Goal: Task Accomplishment & Management: Manage account settings

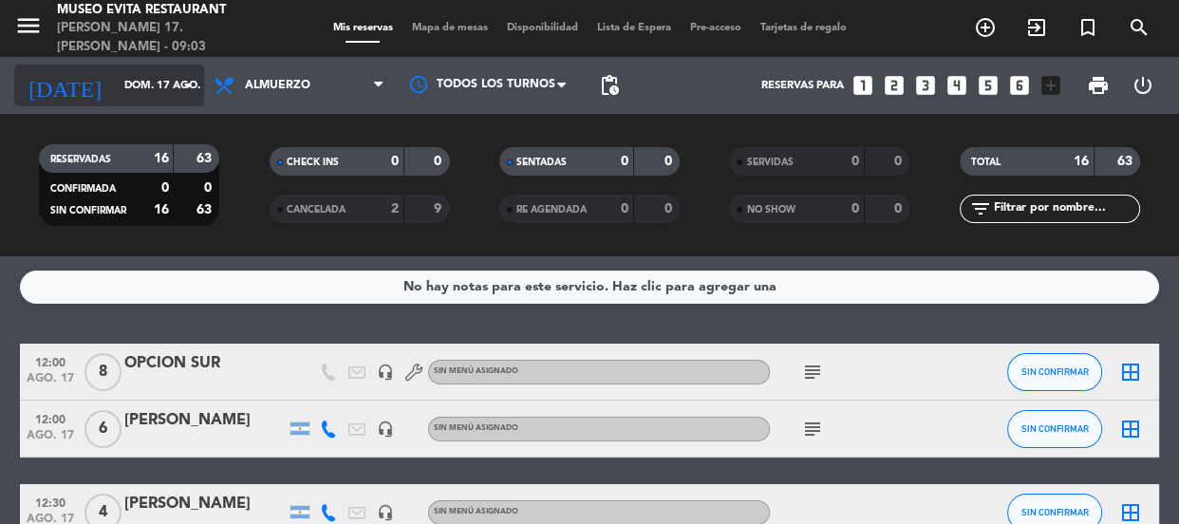
click at [185, 78] on icon "arrow_drop_down" at bounding box center [188, 85] width 23 height 23
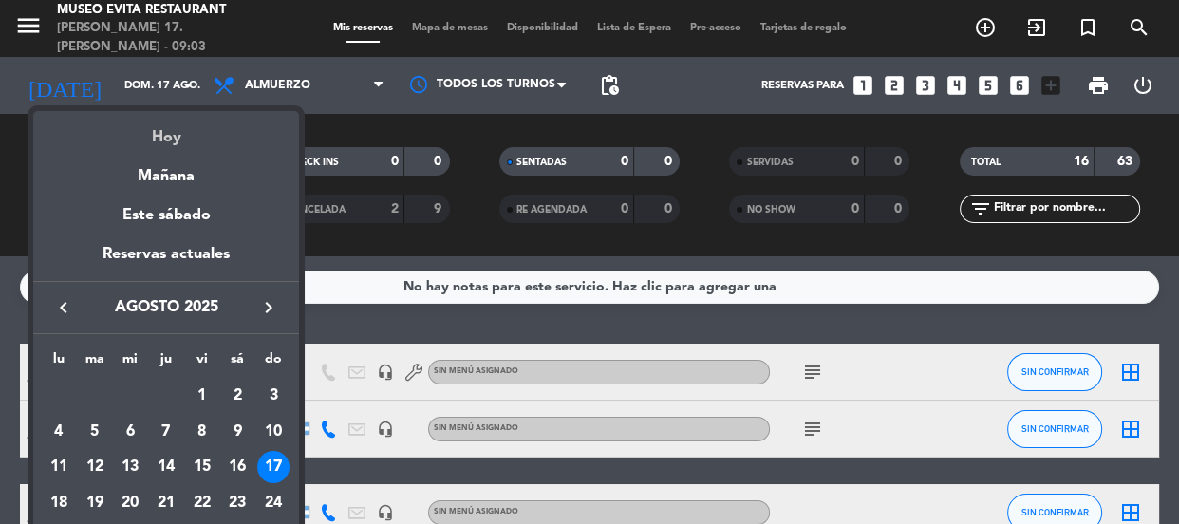
click at [171, 123] on div "Hoy" at bounding box center [166, 130] width 266 height 39
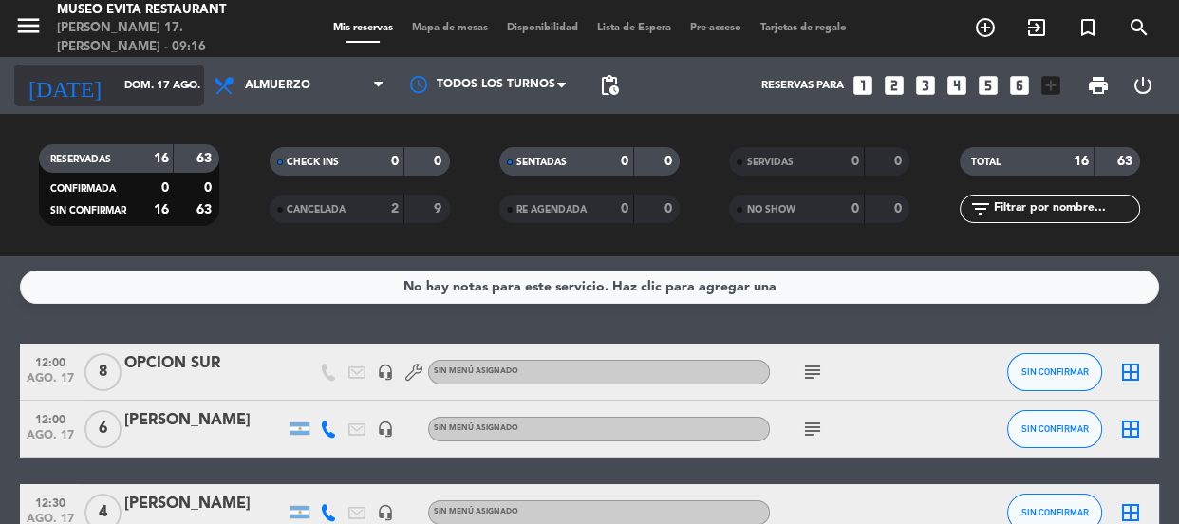
click at [144, 84] on input "dom. 17 ago." at bounding box center [188, 85] width 146 height 31
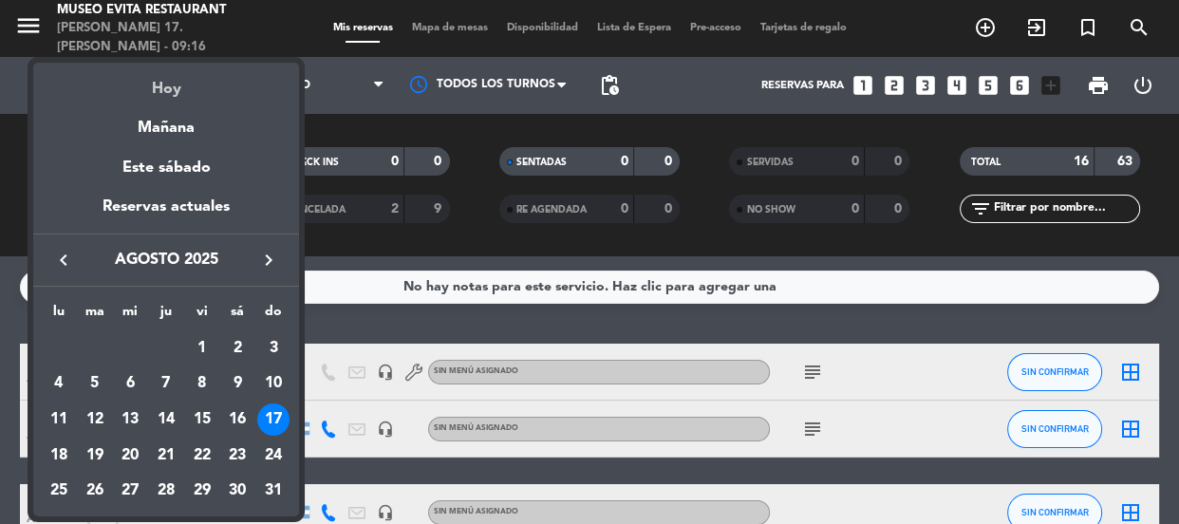
click at [164, 85] on div "Hoy" at bounding box center [166, 82] width 266 height 39
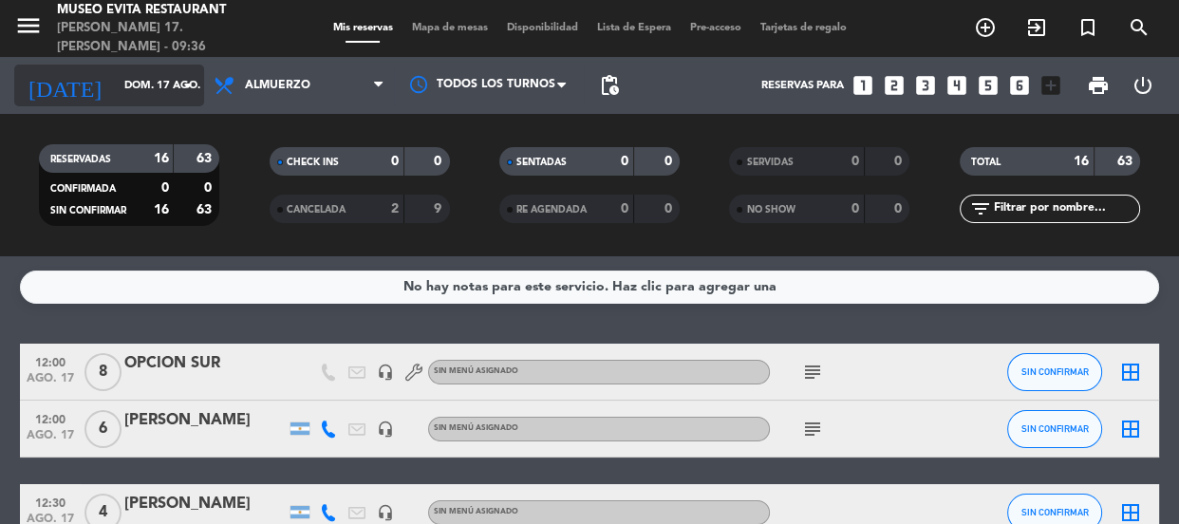
click at [163, 84] on input "dom. 17 ago." at bounding box center [188, 85] width 146 height 31
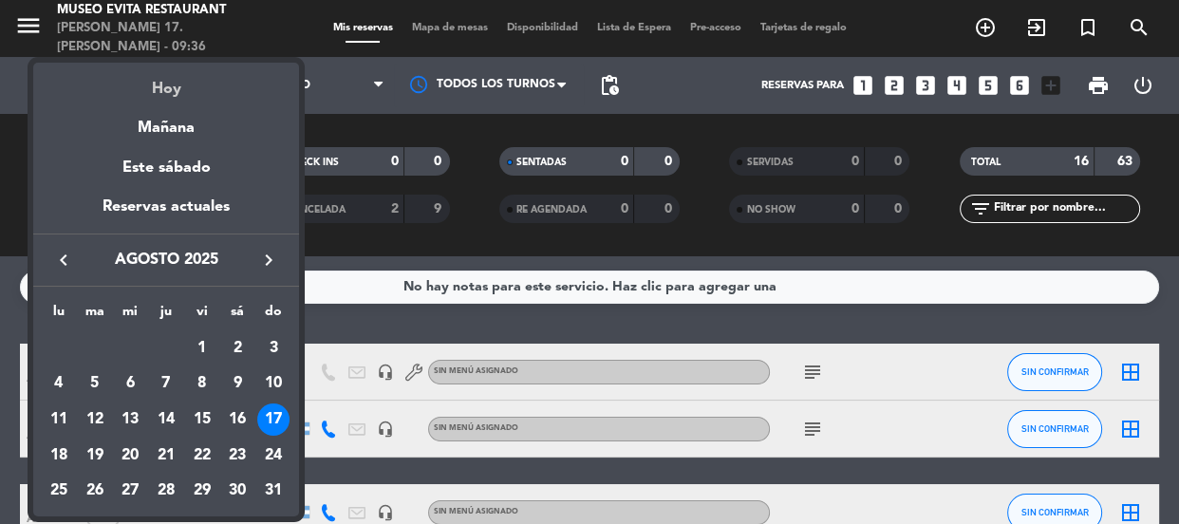
click at [165, 88] on div "Hoy" at bounding box center [166, 82] width 266 height 39
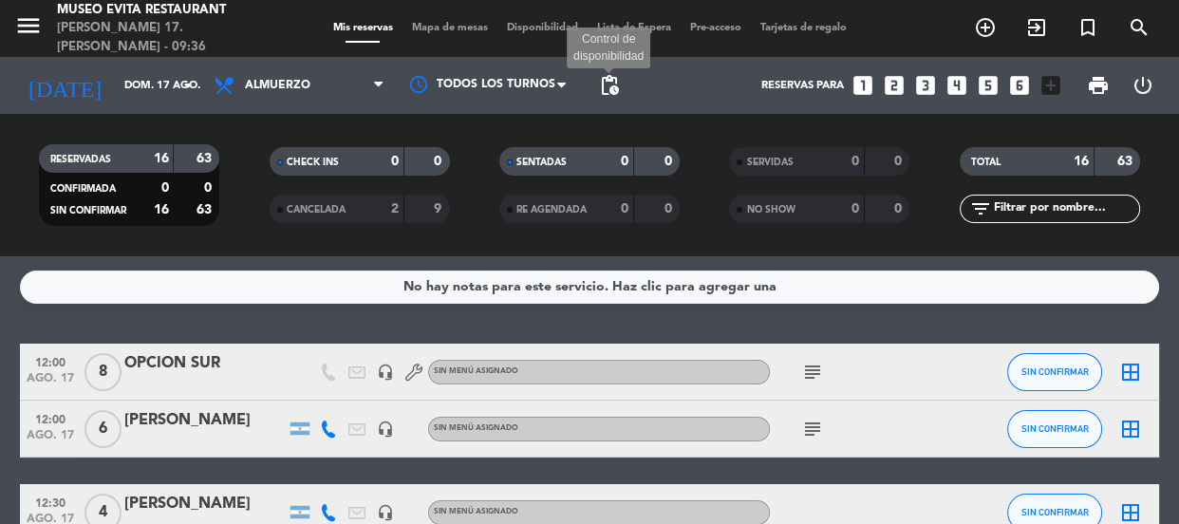
click at [574, 87] on span "pending_actions" at bounding box center [609, 85] width 23 height 23
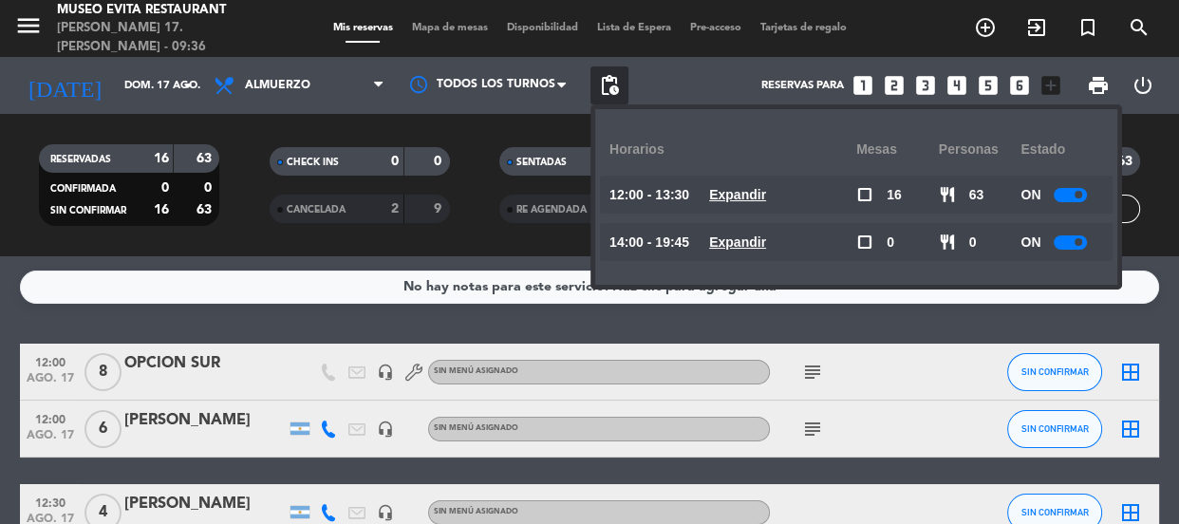
click at [574, 196] on div at bounding box center [1069, 195] width 33 height 14
click at [574, 202] on div at bounding box center [1069, 242] width 33 height 14
click at [358, 123] on div "RESERVADAS 16 63 CONFIRMADA 0 0 SIN CONFIRMAR 16 63 CHECK INS 0 0 CANCELADA 2 9…" at bounding box center [589, 185] width 1179 height 142
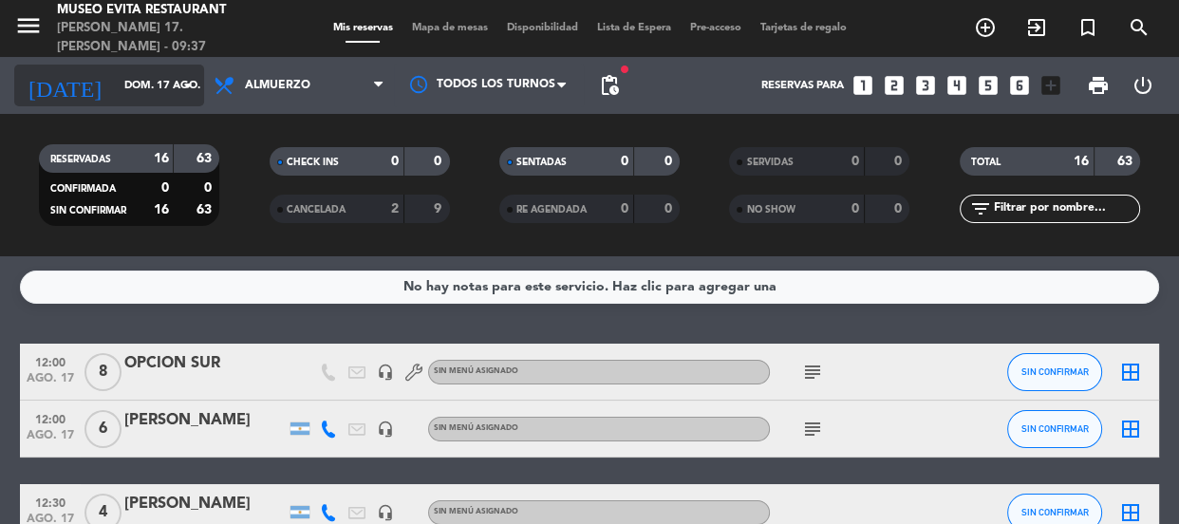
click at [188, 70] on input "dom. 17 ago." at bounding box center [188, 85] width 146 height 31
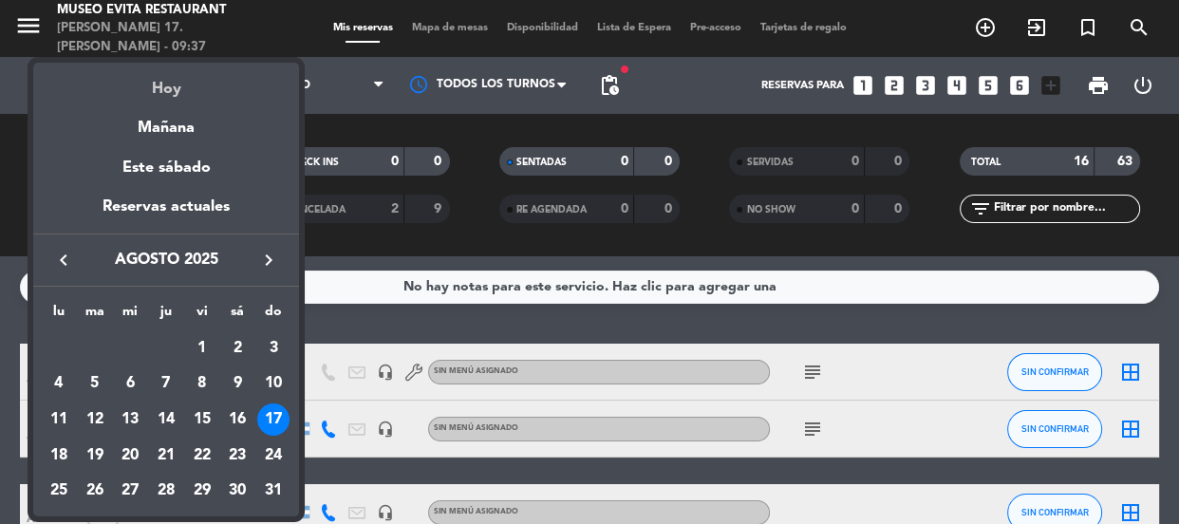
click at [175, 93] on div "Hoy" at bounding box center [166, 82] width 266 height 39
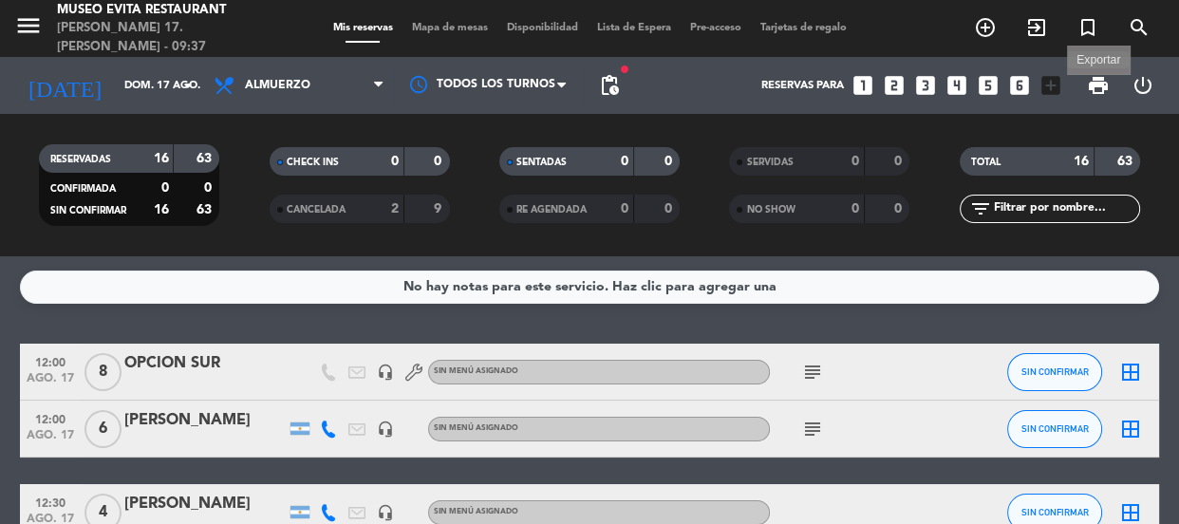
click at [574, 84] on span "print" at bounding box center [1098, 85] width 23 height 23
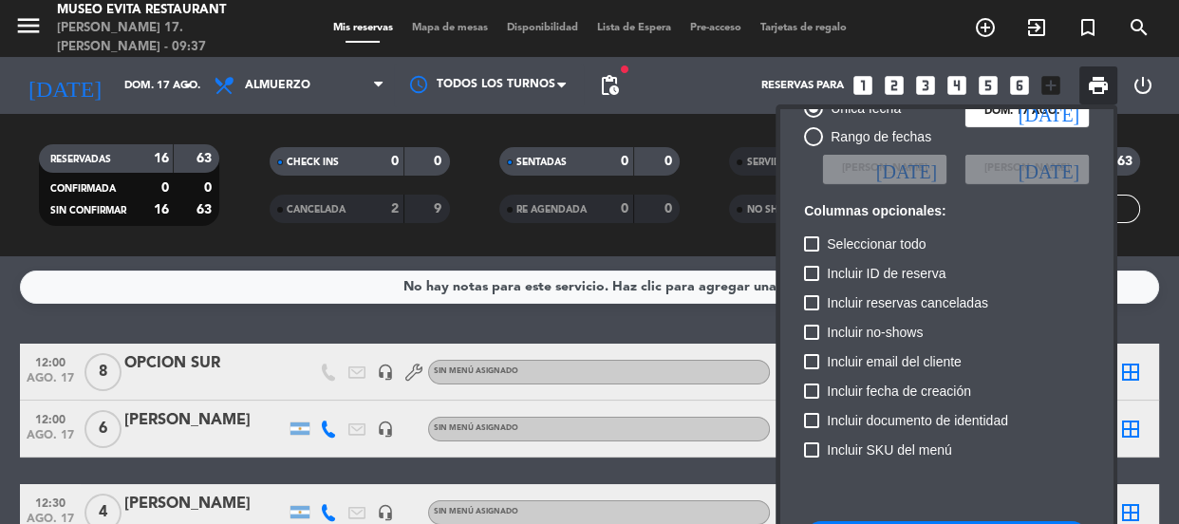
scroll to position [115, 0]
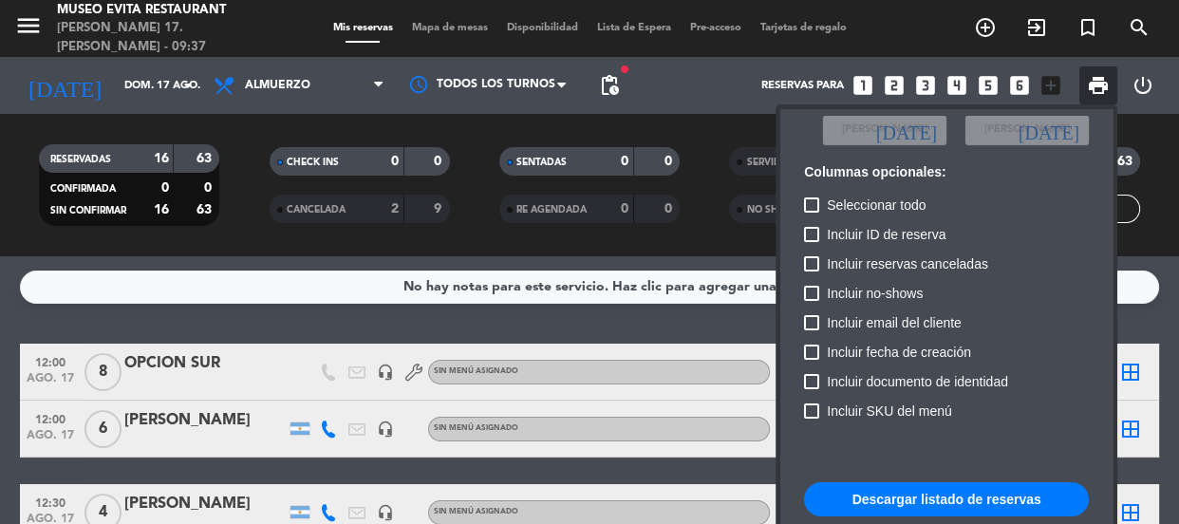
click at [574, 202] on button "Descargar listado de reservas" at bounding box center [946, 499] width 285 height 34
click at [210, 202] on div at bounding box center [589, 262] width 1179 height 524
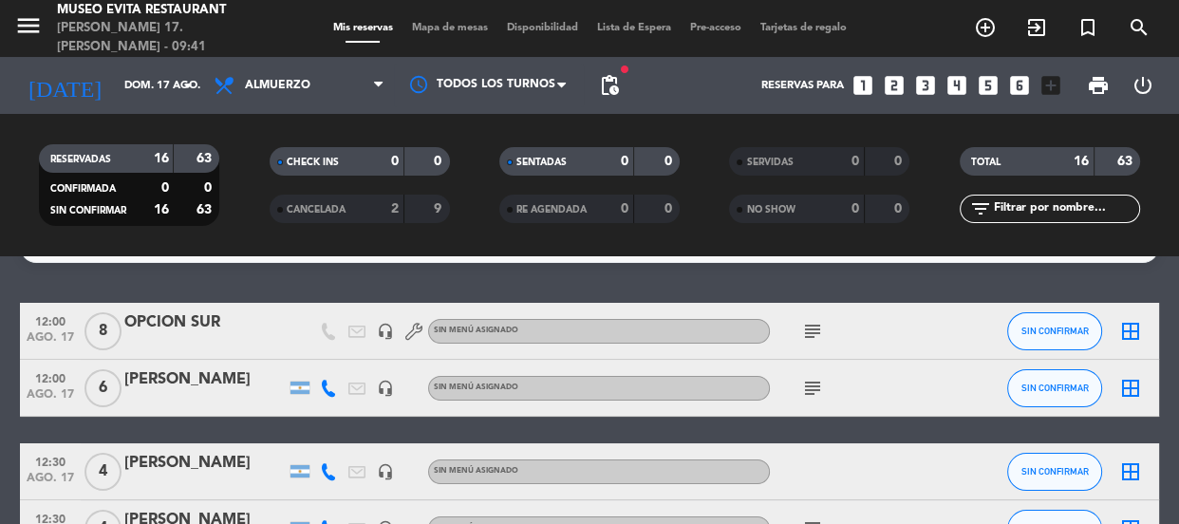
scroll to position [0, 0]
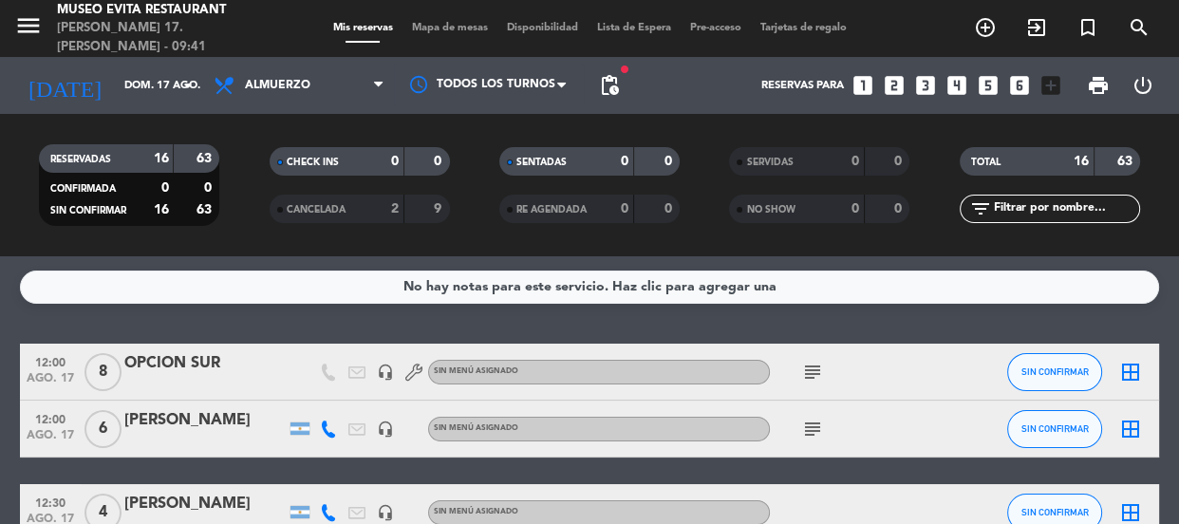
click at [574, 202] on icon "subject" at bounding box center [812, 429] width 23 height 23
click at [574, 202] on div "subject LU AF" at bounding box center [855, 428] width 171 height 56
click at [189, 202] on div at bounding box center [204, 441] width 161 height 15
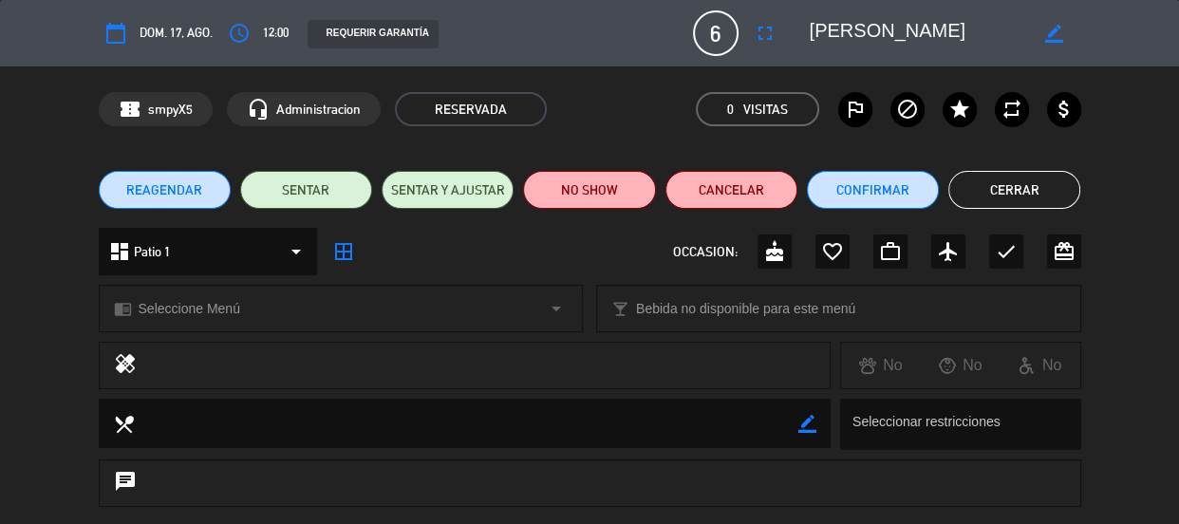
click at [574, 179] on button "Cerrar" at bounding box center [1014, 190] width 132 height 38
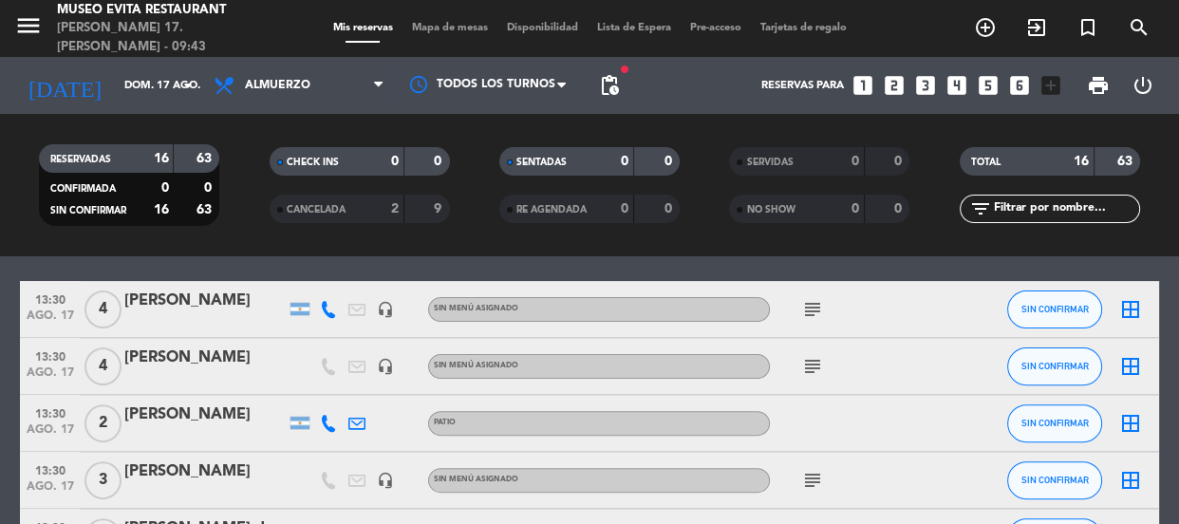
scroll to position [690, 0]
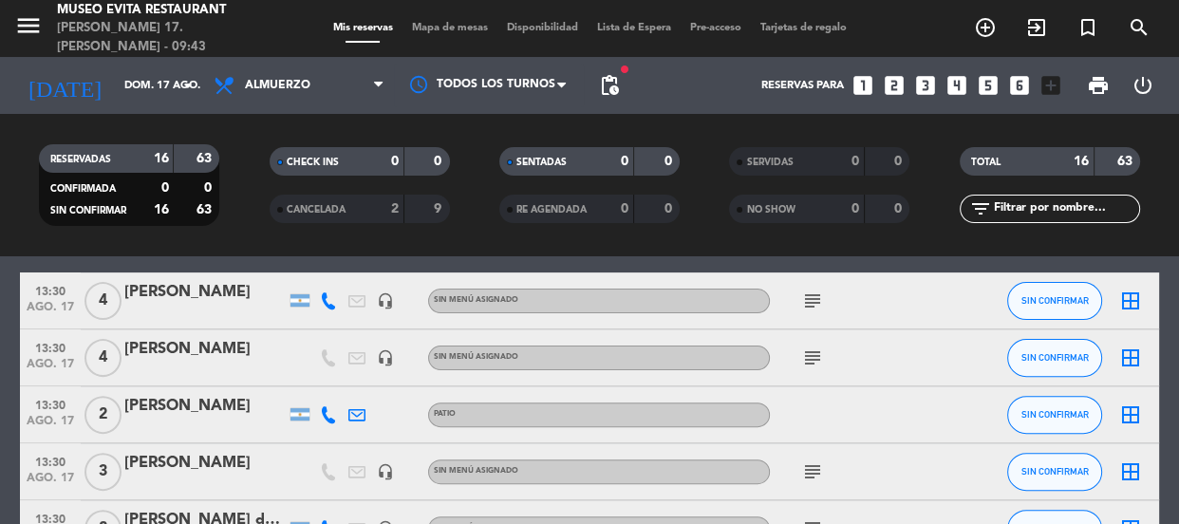
click at [574, 202] on icon "subject" at bounding box center [812, 357] width 23 height 23
click at [574, 202] on icon "subject" at bounding box center [812, 300] width 23 height 23
click at [225, 202] on div at bounding box center [204, 369] width 161 height 15
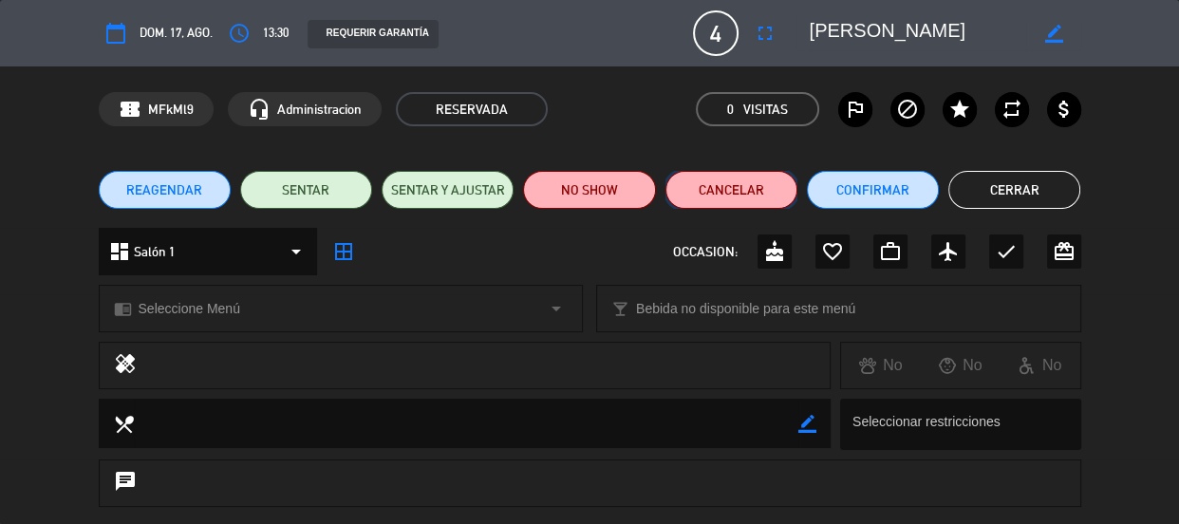
click at [574, 186] on button "Cancelar" at bounding box center [731, 190] width 132 height 38
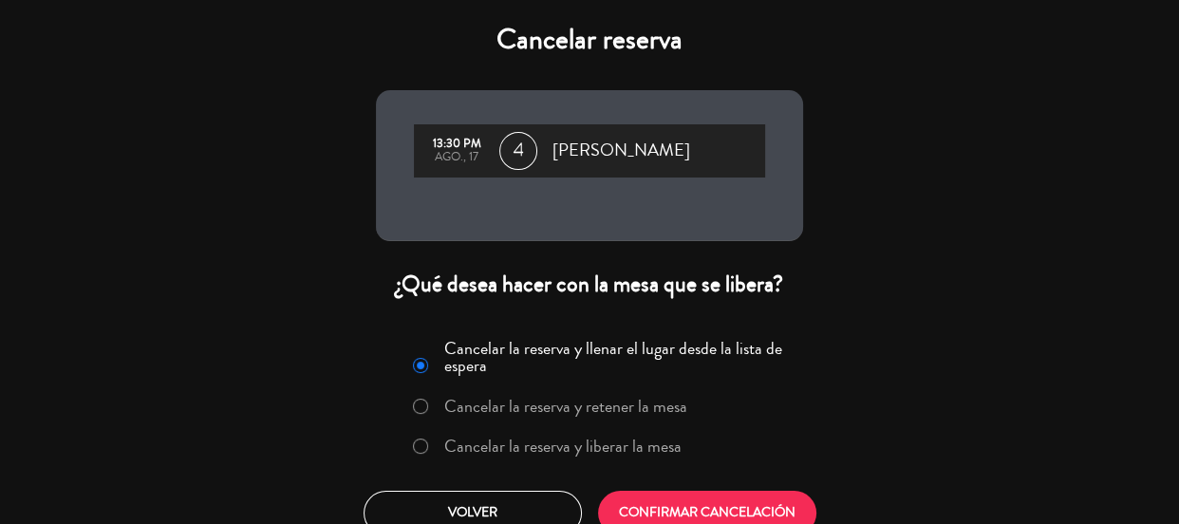
click at [529, 202] on label "Cancelar la reserva y liberar la mesa" at bounding box center [562, 445] width 237 height 17
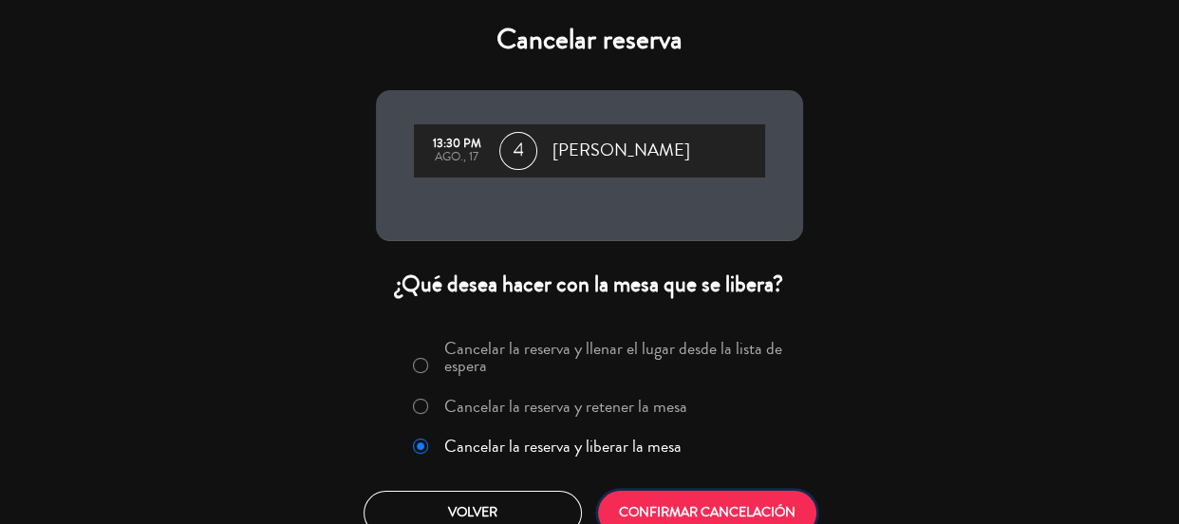
click at [574, 202] on button "CONFIRMAR CANCELACIÓN" at bounding box center [707, 513] width 218 height 45
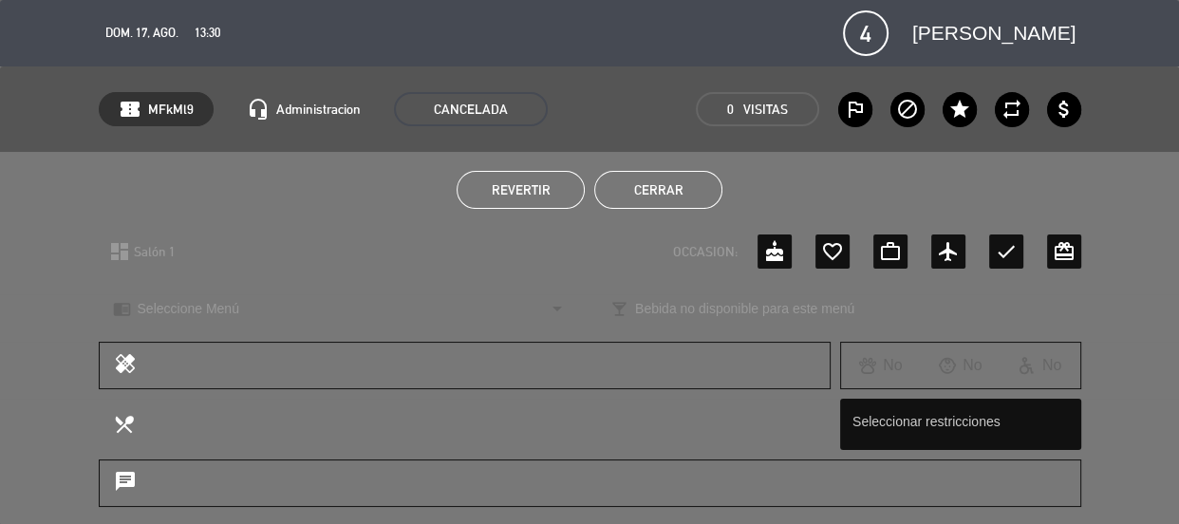
click at [574, 185] on button "Cerrar" at bounding box center [658, 190] width 128 height 38
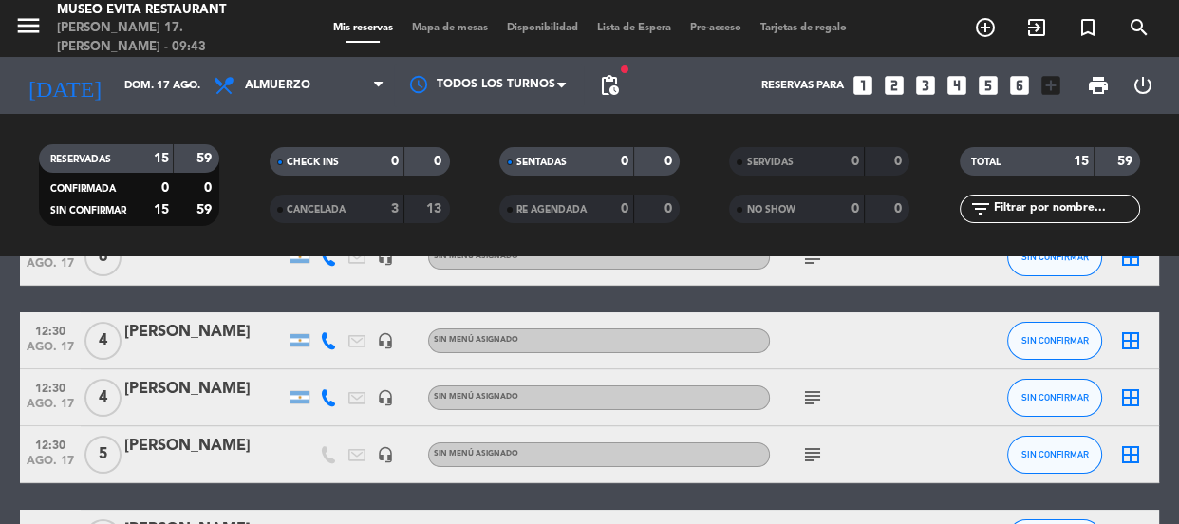
scroll to position [0, 0]
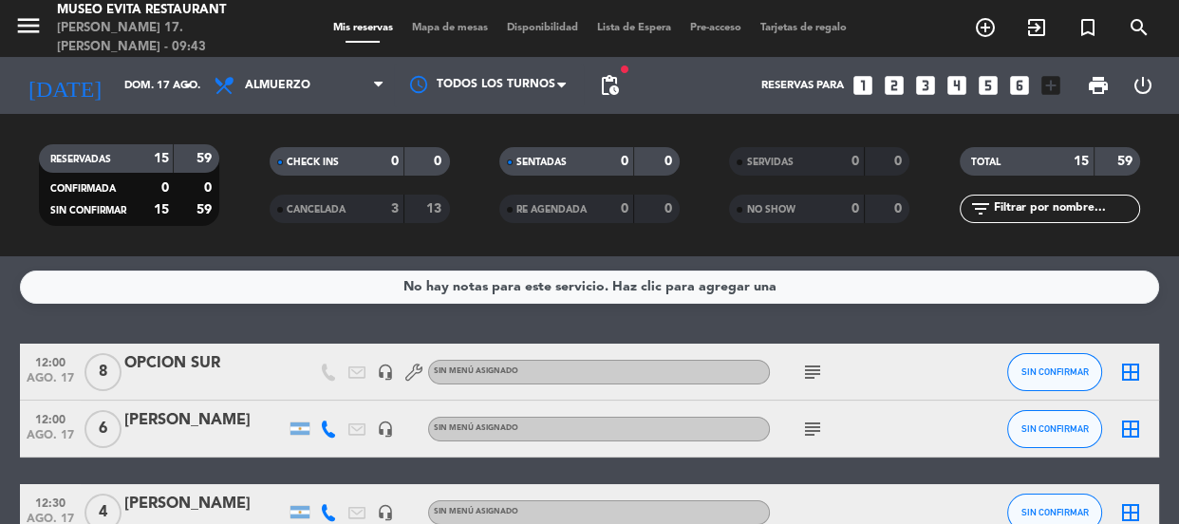
click at [197, 202] on div "[PERSON_NAME]" at bounding box center [204, 420] width 161 height 25
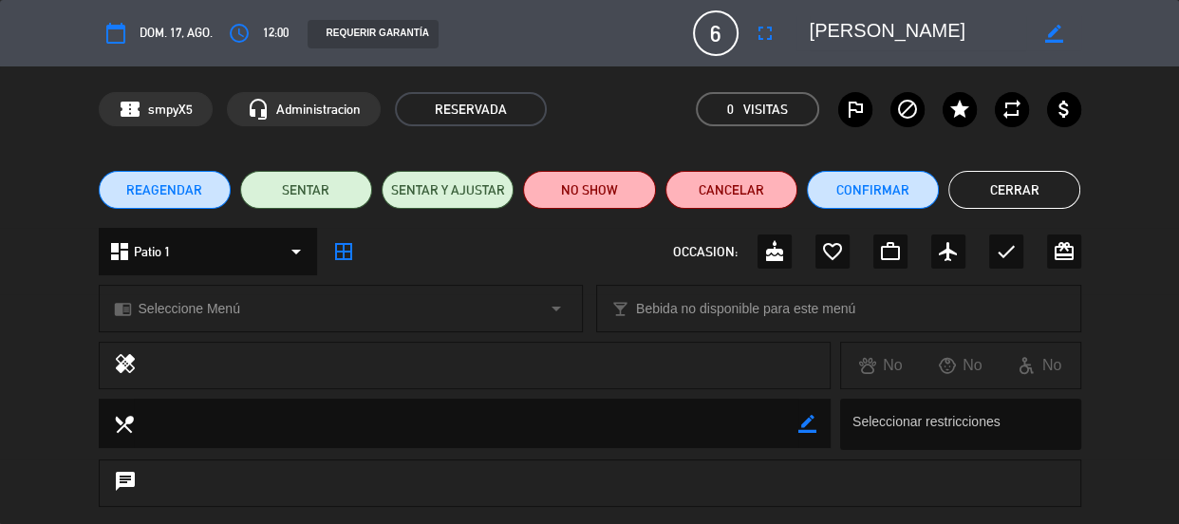
click at [574, 190] on button "Cerrar" at bounding box center [1014, 190] width 132 height 38
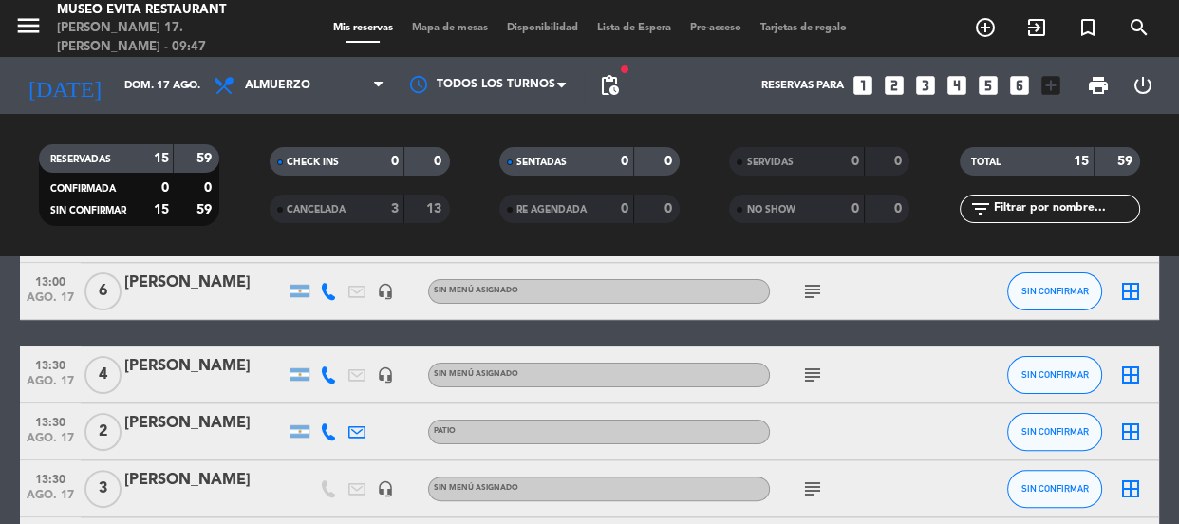
scroll to position [530, 0]
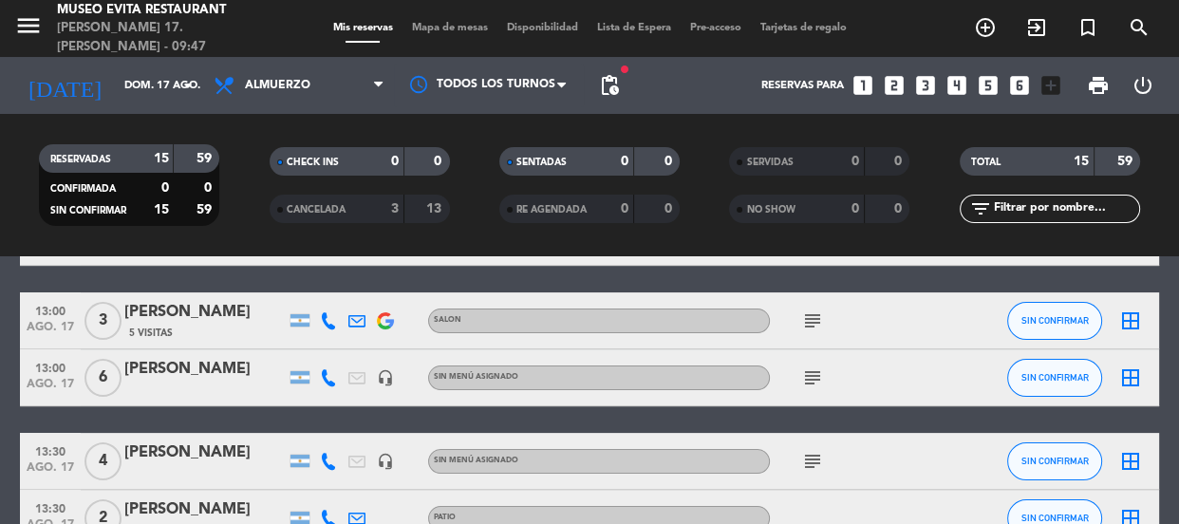
click at [574, 202] on icon "subject" at bounding box center [812, 377] width 23 height 23
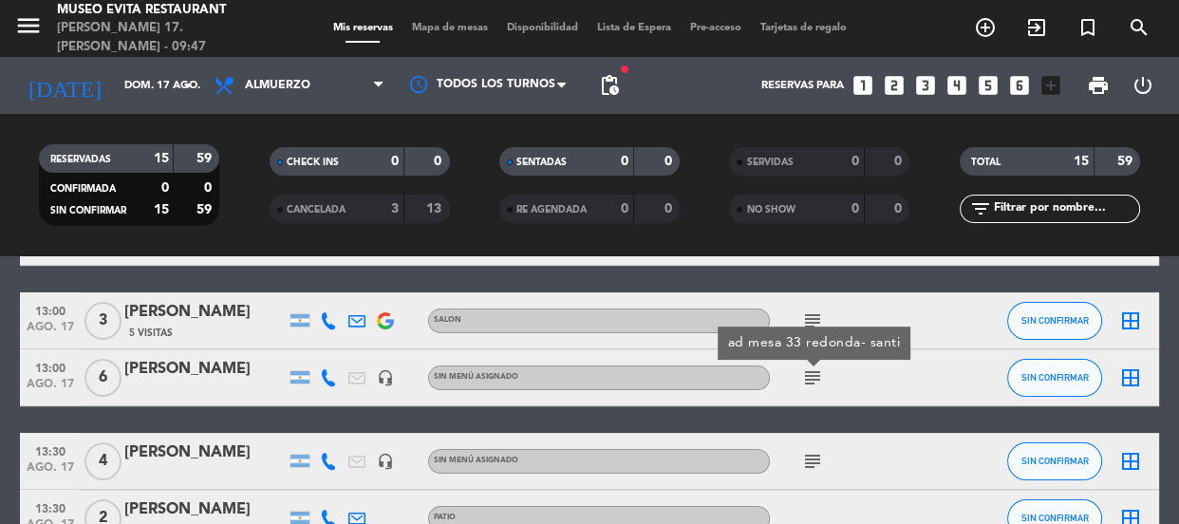
scroll to position [443, 0]
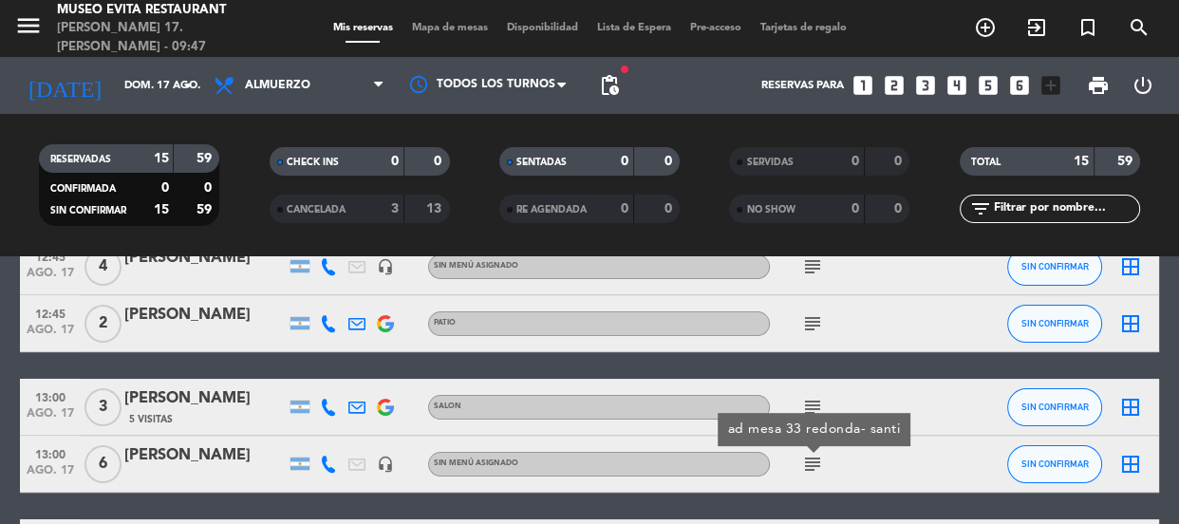
click at [574, 202] on icon "subject" at bounding box center [812, 407] width 23 height 23
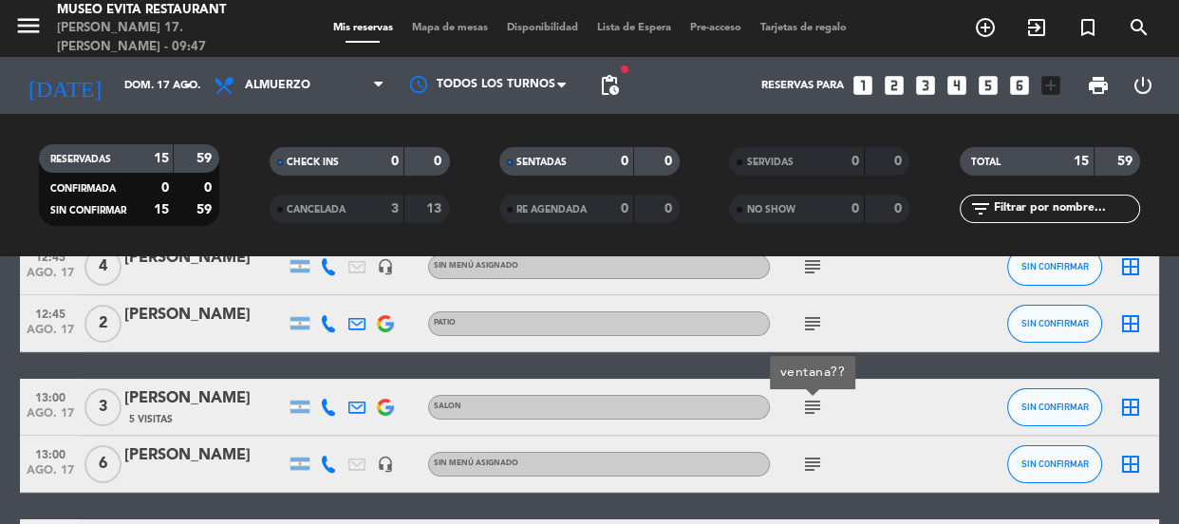
click at [574, 202] on icon "subject" at bounding box center [812, 323] width 23 height 23
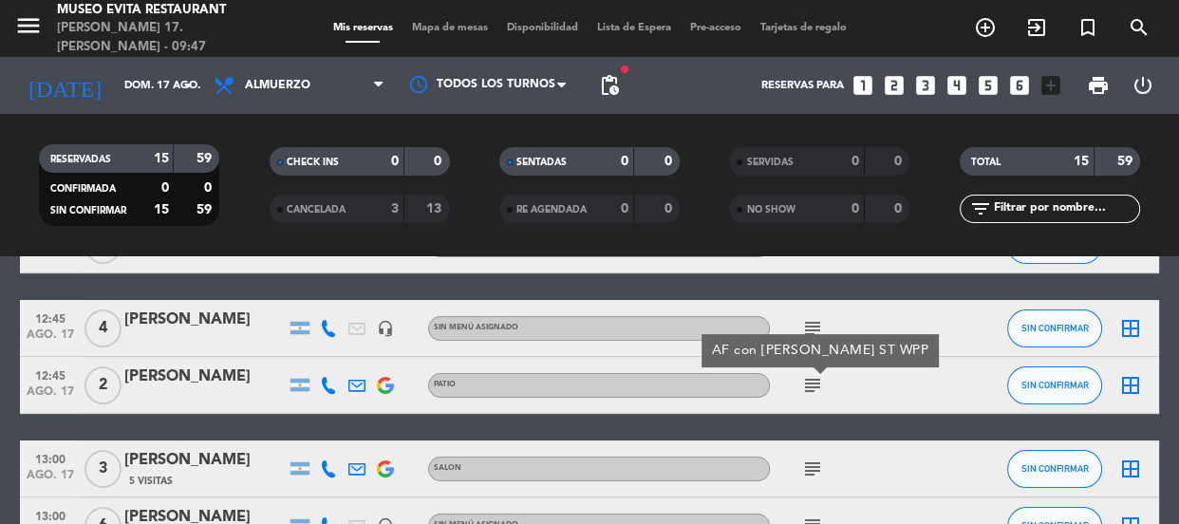
scroll to position [357, 0]
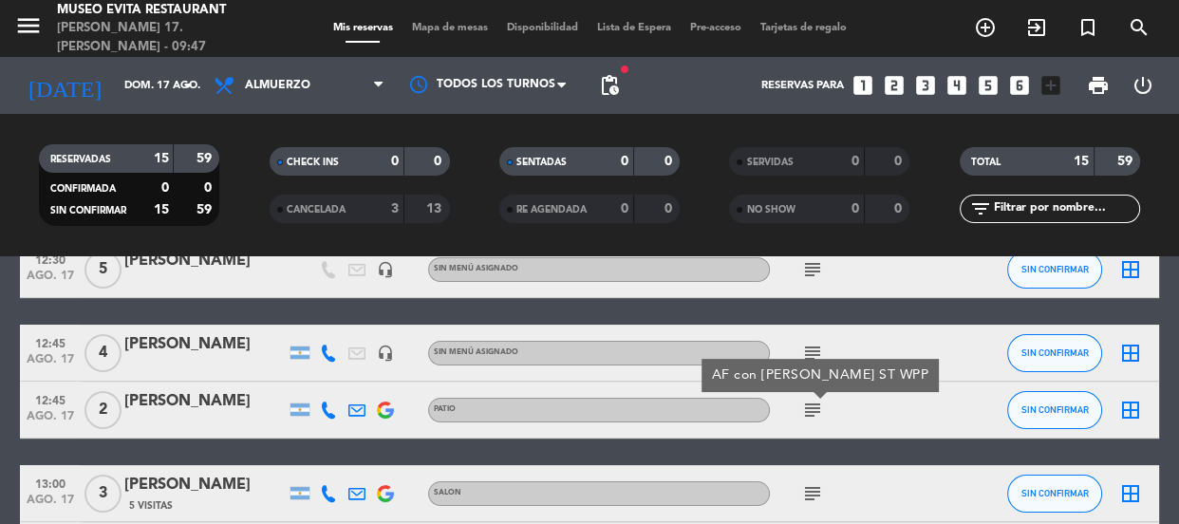
click at [574, 202] on div "subject" at bounding box center [855, 353] width 171 height 56
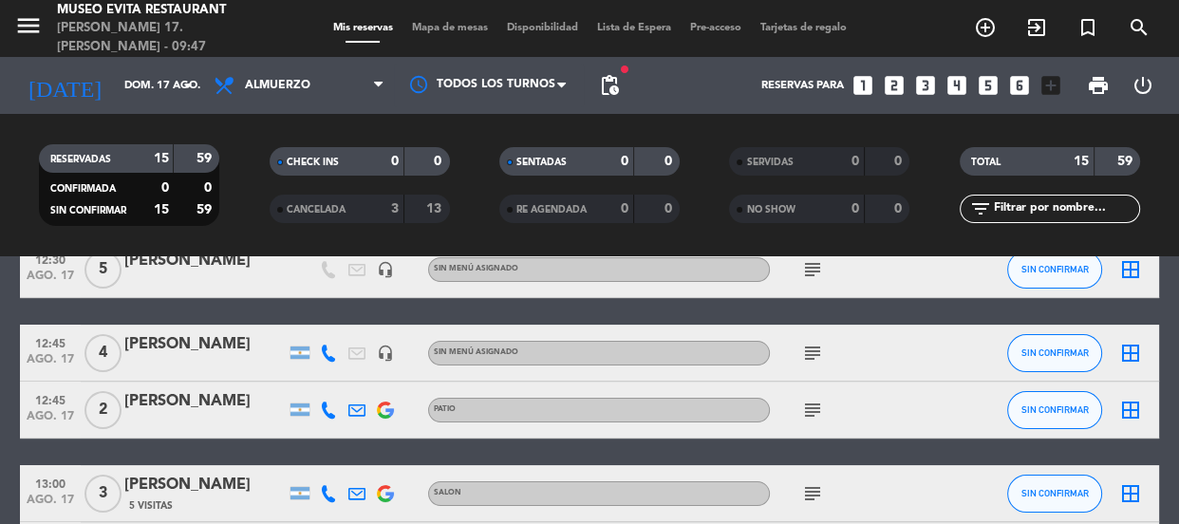
click at [574, 202] on icon "subject" at bounding box center [812, 353] width 23 height 23
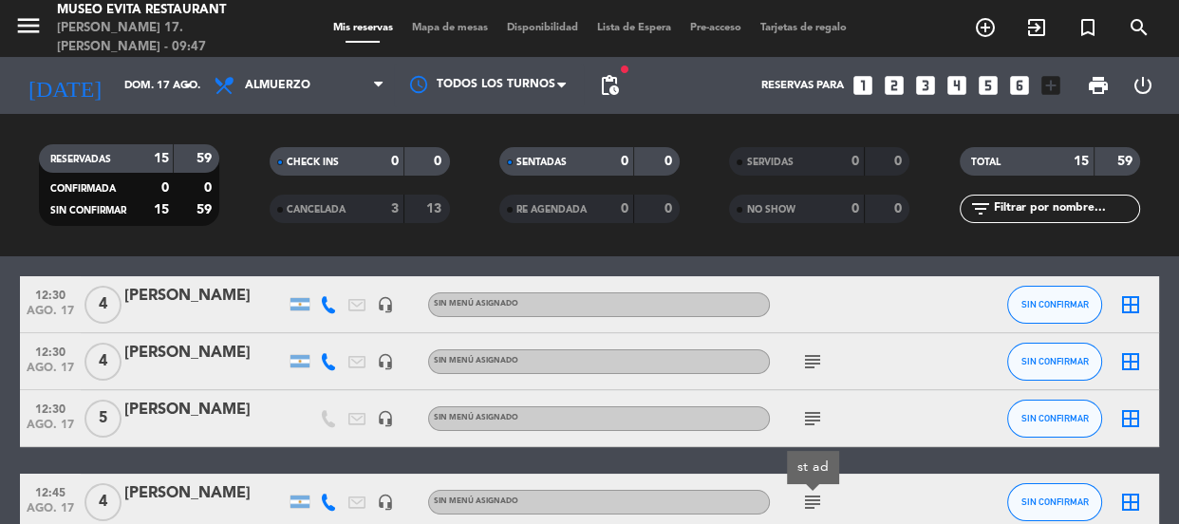
scroll to position [184, 0]
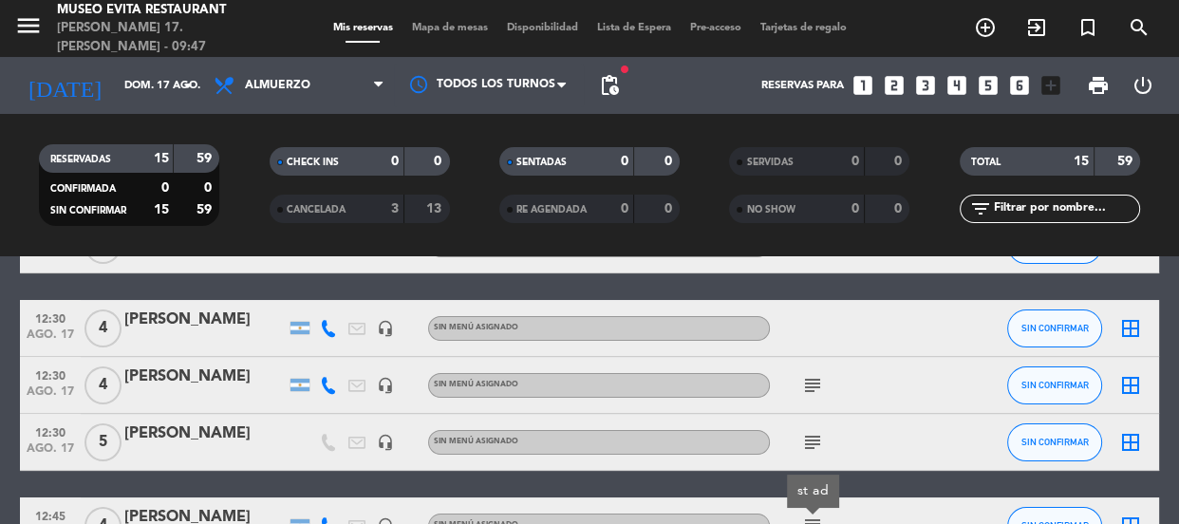
click at [574, 202] on icon "subject" at bounding box center [812, 442] width 23 height 23
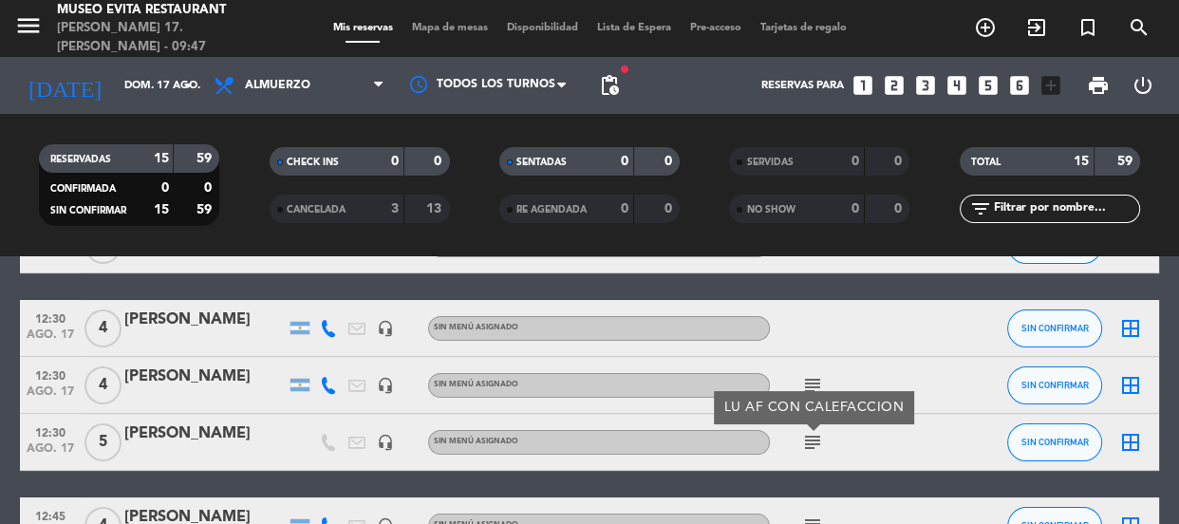
click at [574, 202] on icon "subject" at bounding box center [812, 385] width 23 height 23
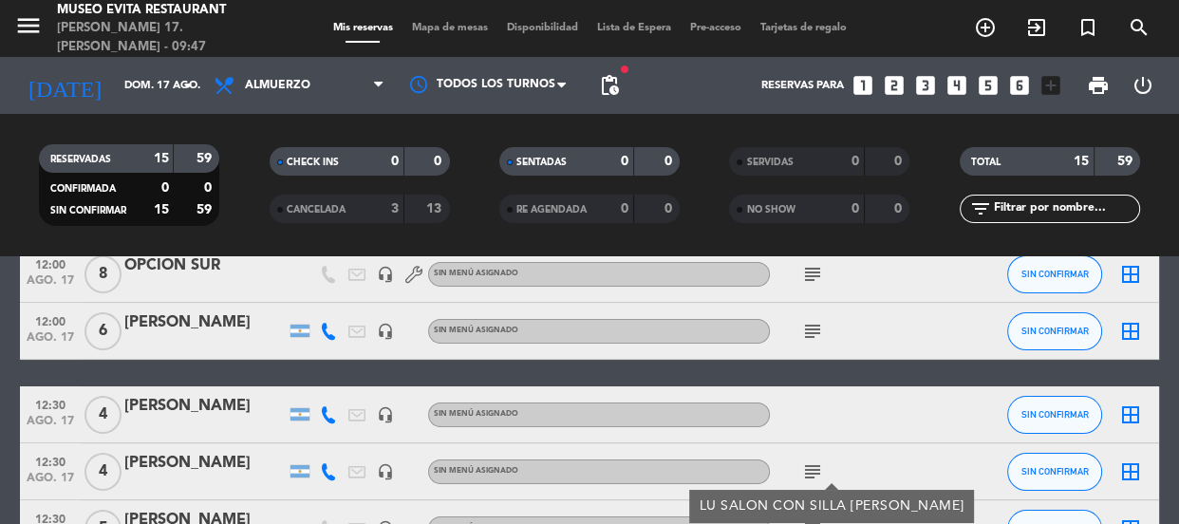
scroll to position [0, 0]
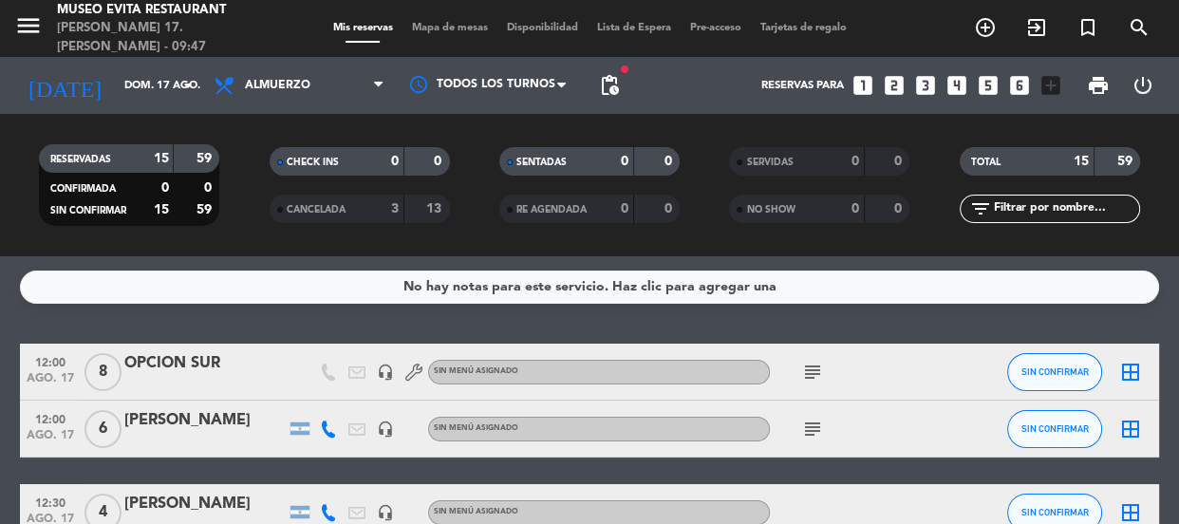
click at [574, 202] on icon "subject" at bounding box center [812, 429] width 23 height 23
click at [574, 202] on icon "subject" at bounding box center [812, 372] width 23 height 23
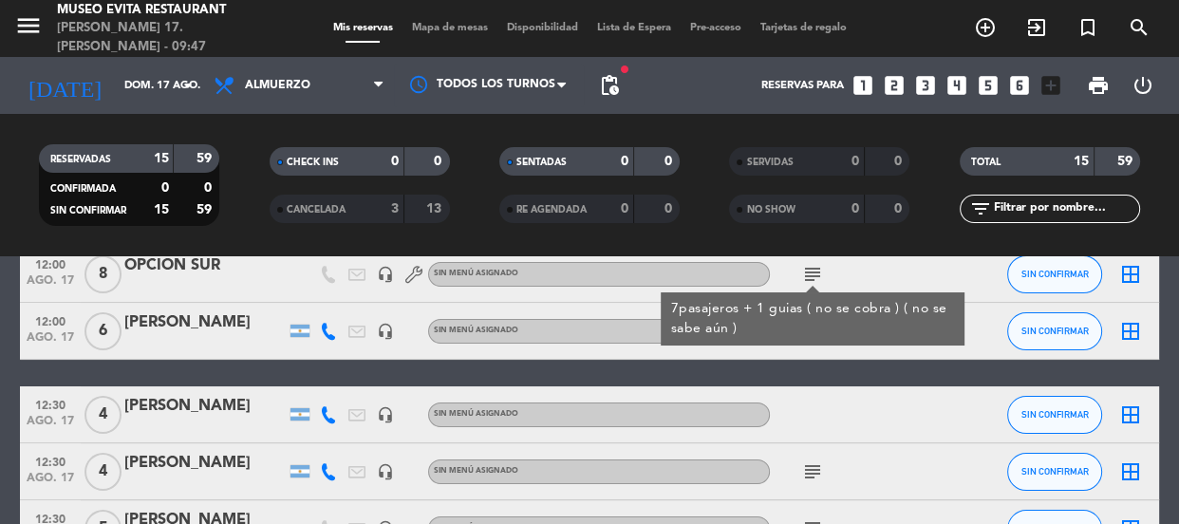
scroll to position [11, 0]
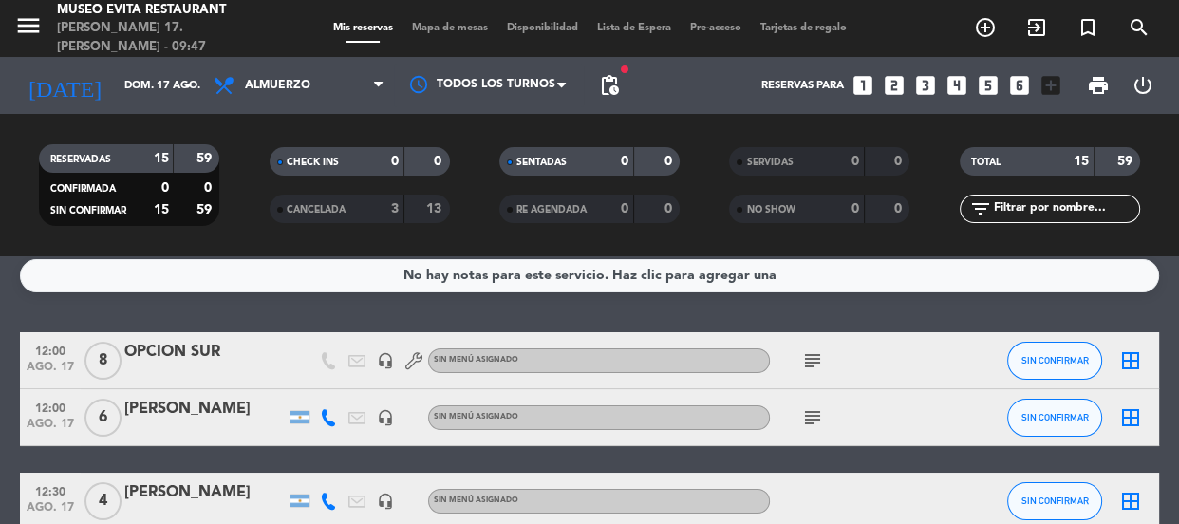
click at [574, 202] on icon "subject" at bounding box center [812, 417] width 23 height 23
click at [574, 202] on div "subject LU AF" at bounding box center [855, 417] width 171 height 56
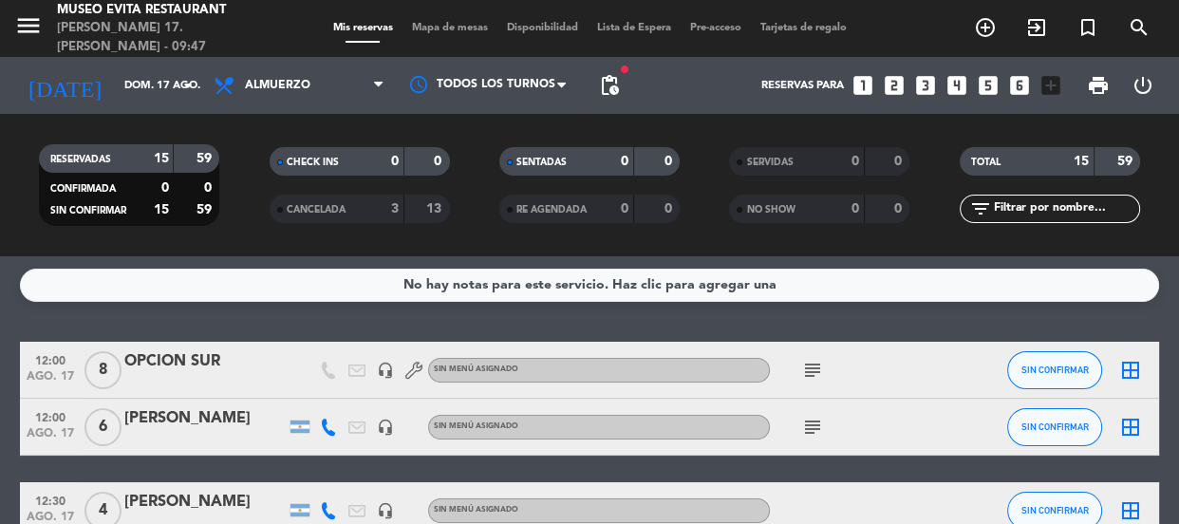
scroll to position [0, 0]
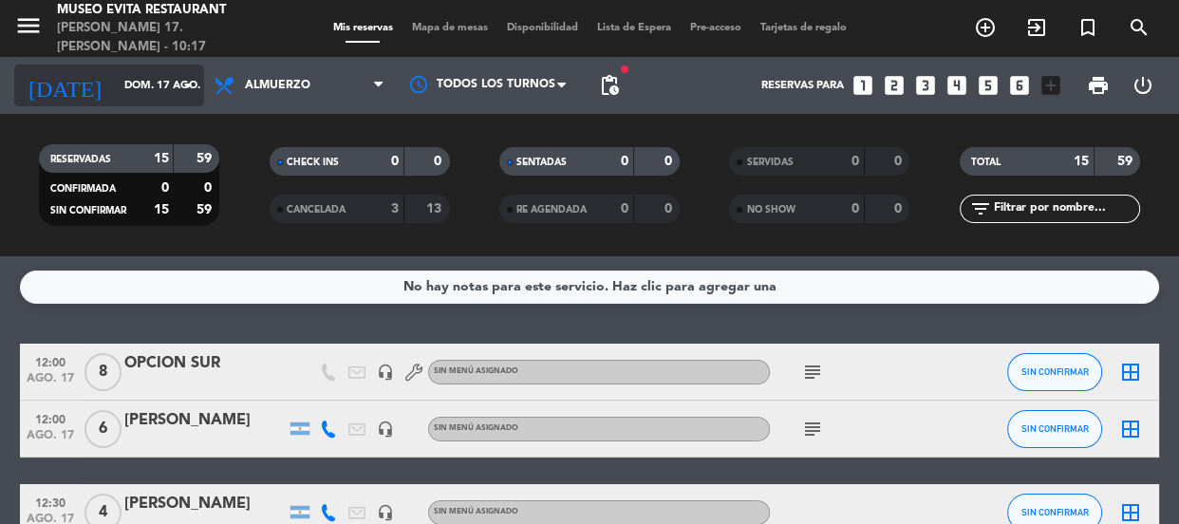
click at [185, 83] on icon "arrow_drop_down" at bounding box center [188, 85] width 23 height 23
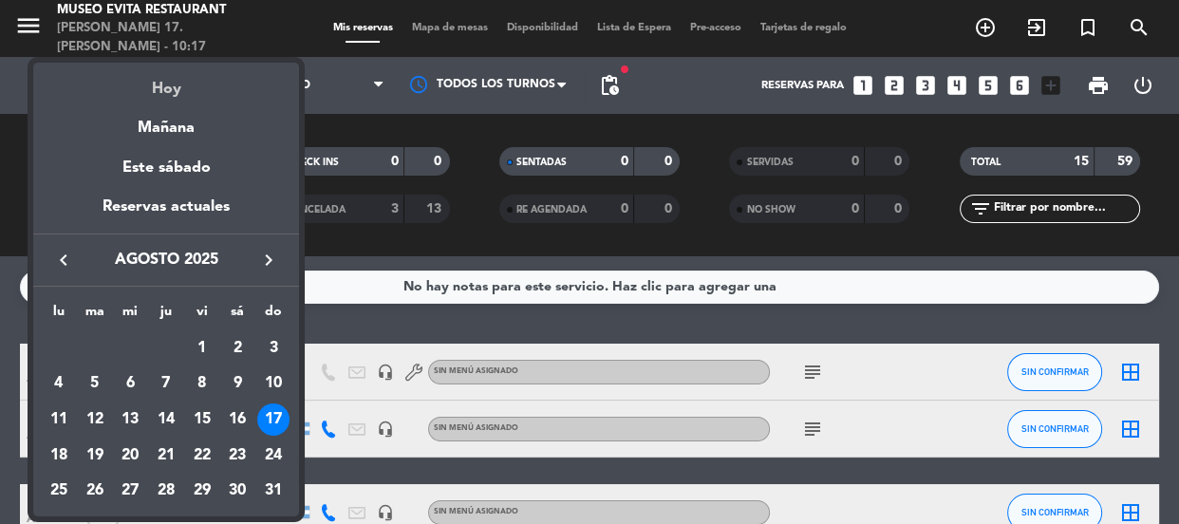
click at [172, 88] on div "Hoy" at bounding box center [166, 82] width 266 height 39
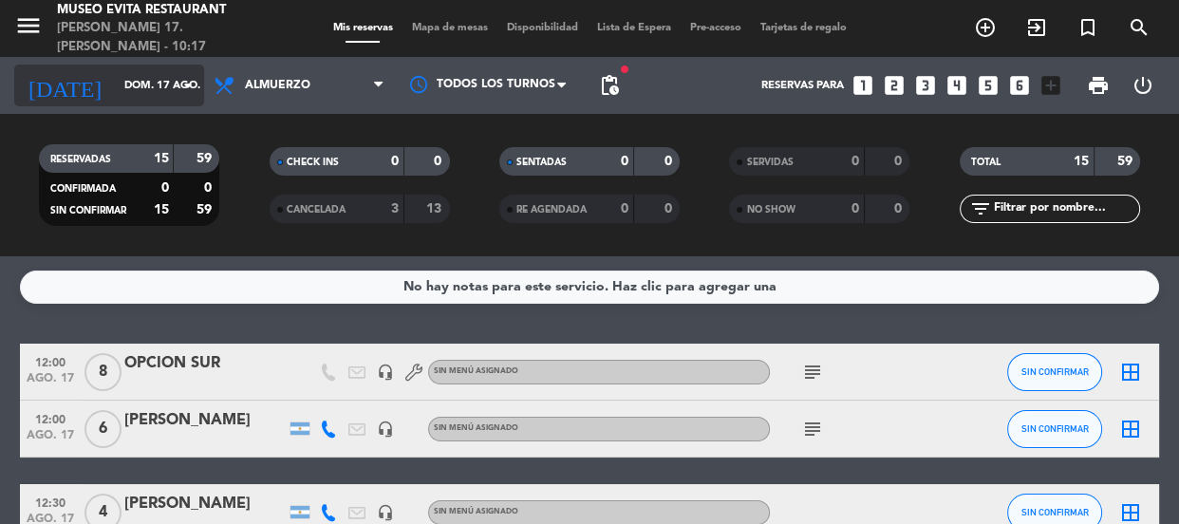
click at [185, 77] on icon "arrow_drop_down" at bounding box center [188, 85] width 23 height 23
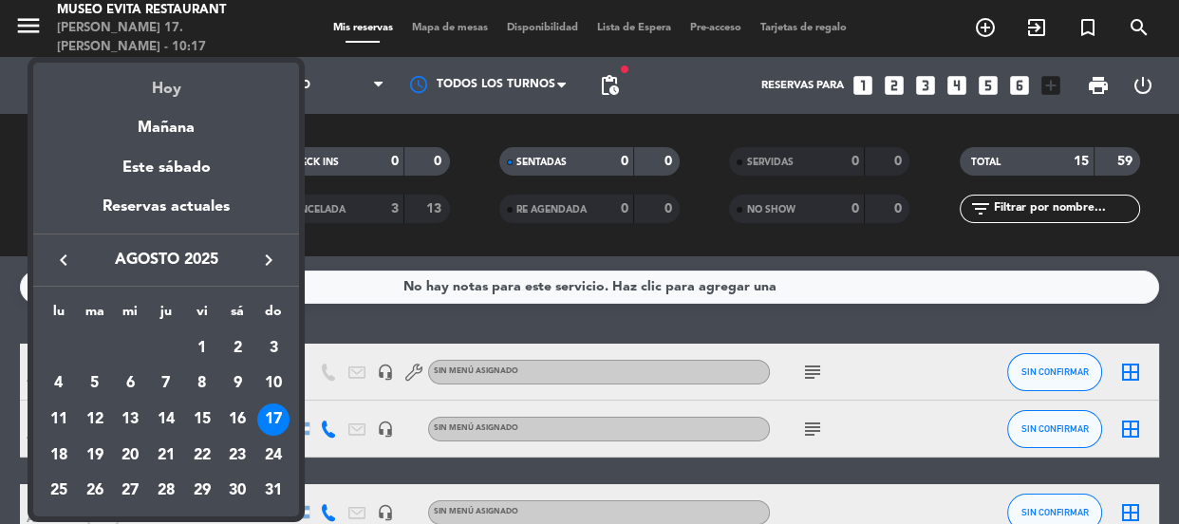
click at [162, 85] on div "Hoy" at bounding box center [166, 82] width 266 height 39
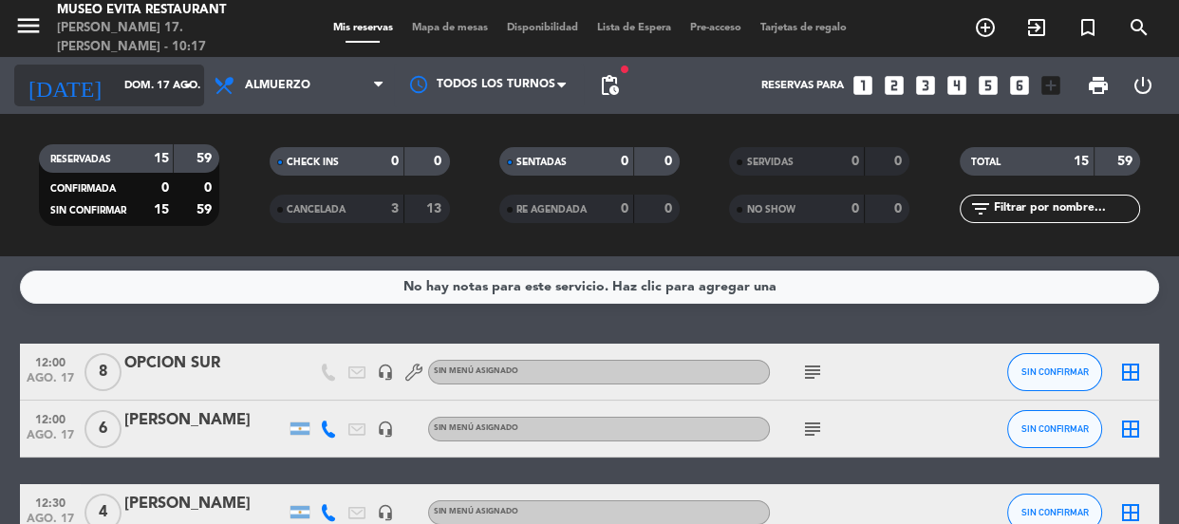
click at [183, 75] on icon "arrow_drop_down" at bounding box center [188, 85] width 23 height 23
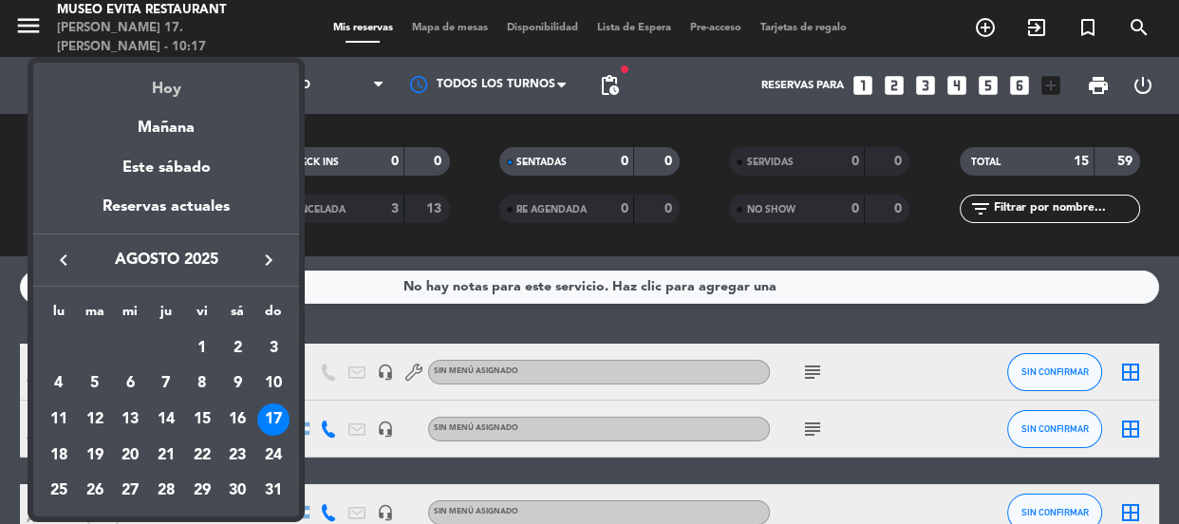
click at [160, 84] on div "Hoy" at bounding box center [166, 82] width 266 height 39
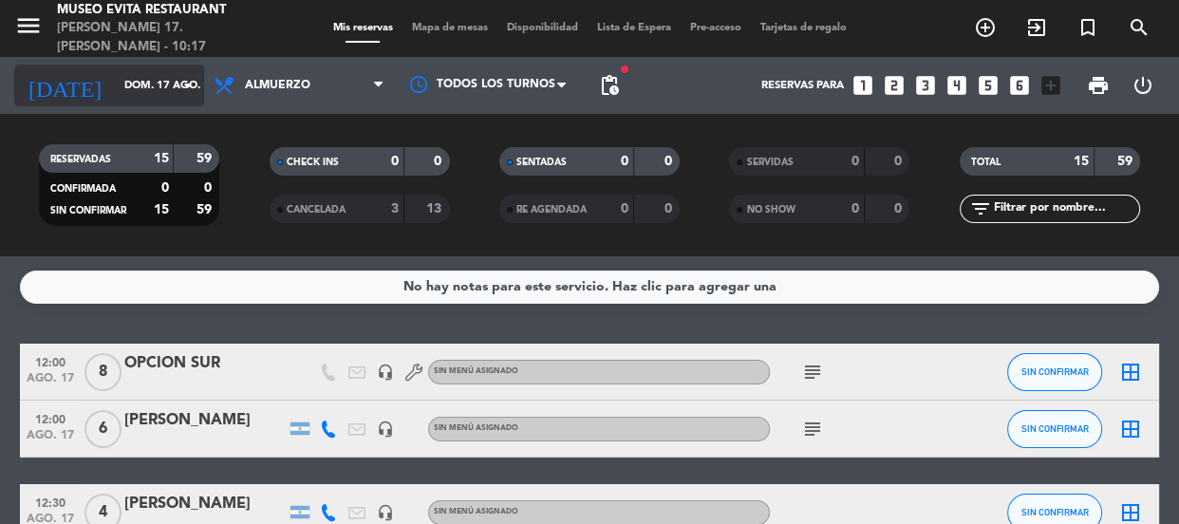
click at [182, 76] on icon "arrow_drop_down" at bounding box center [188, 85] width 23 height 23
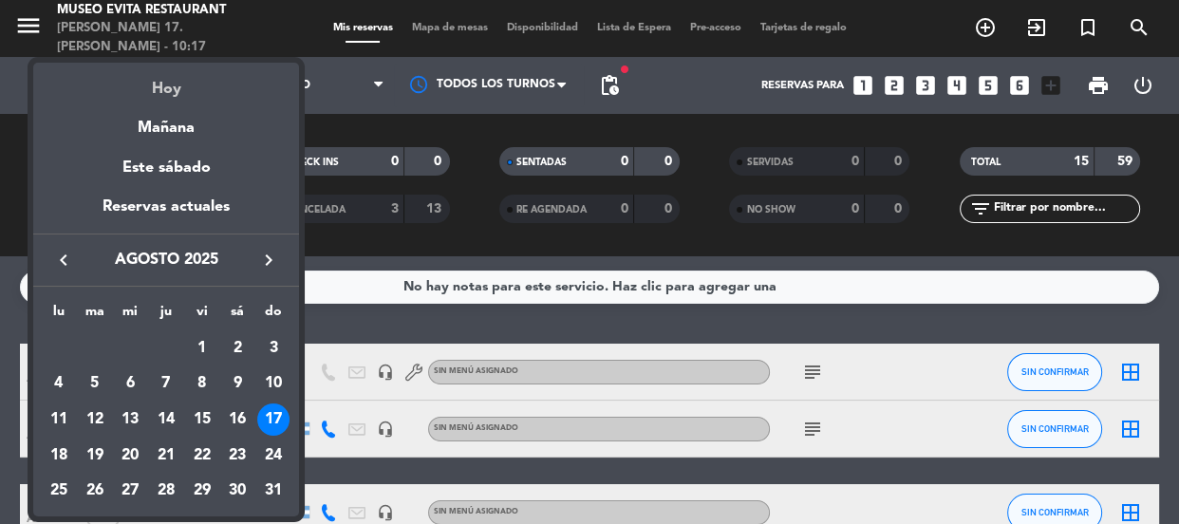
click at [176, 85] on div "Hoy" at bounding box center [166, 82] width 266 height 39
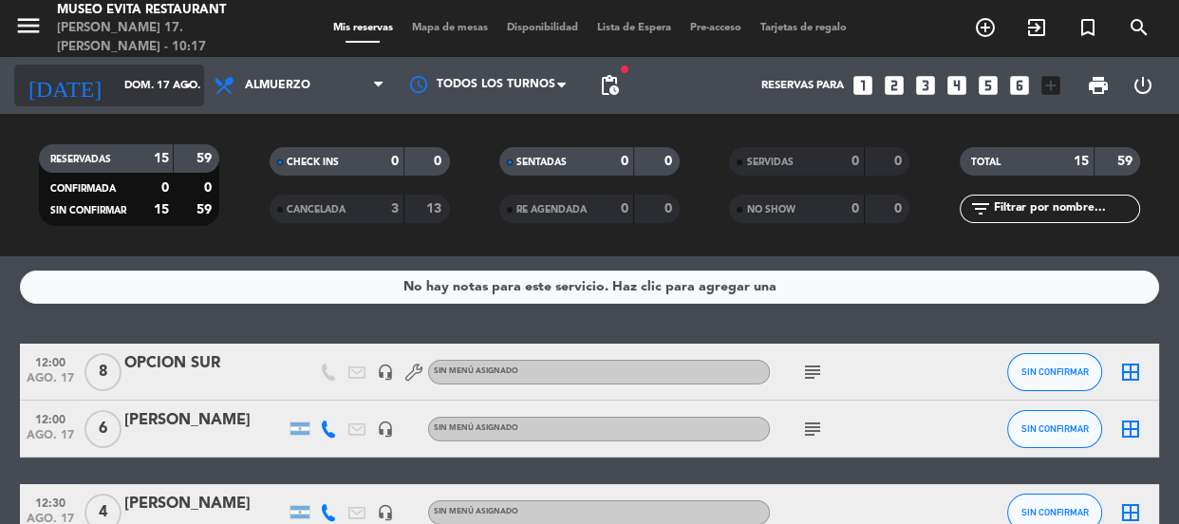
click at [183, 74] on icon "arrow_drop_down" at bounding box center [188, 85] width 23 height 23
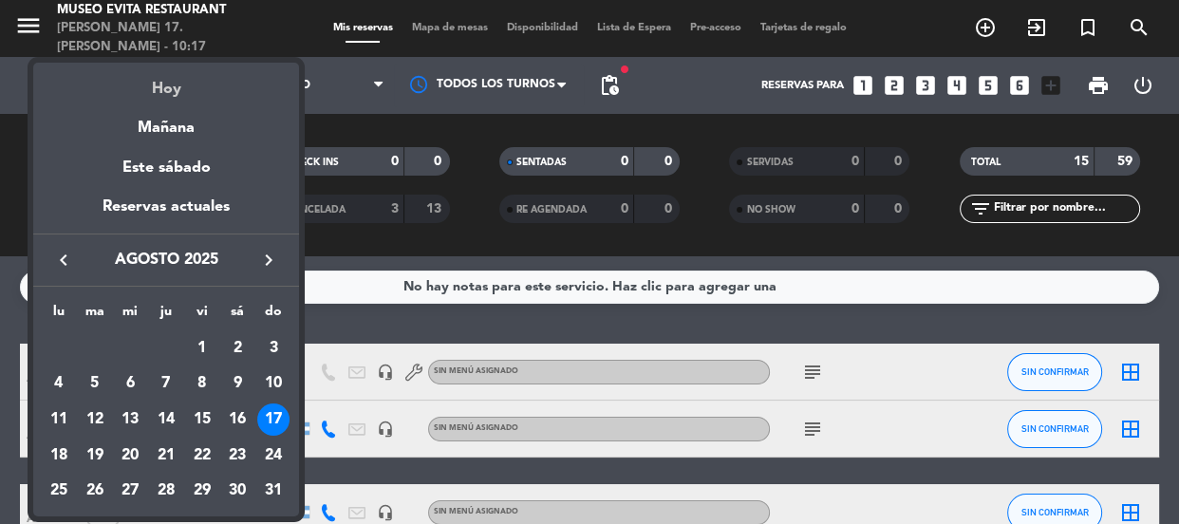
click at [157, 83] on div "Hoy" at bounding box center [166, 82] width 266 height 39
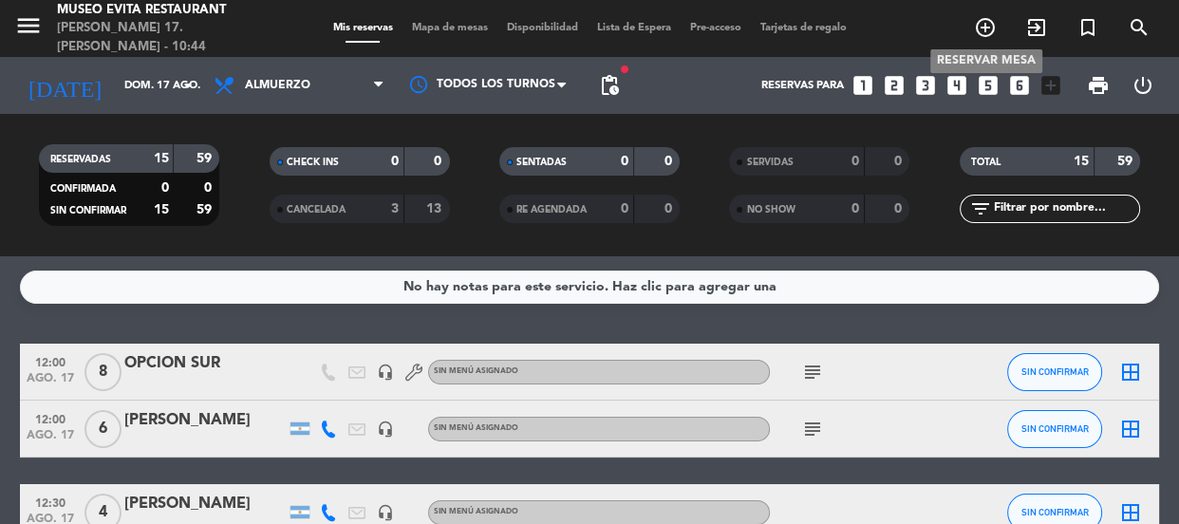
click at [574, 25] on icon "add_circle_outline" at bounding box center [985, 27] width 23 height 23
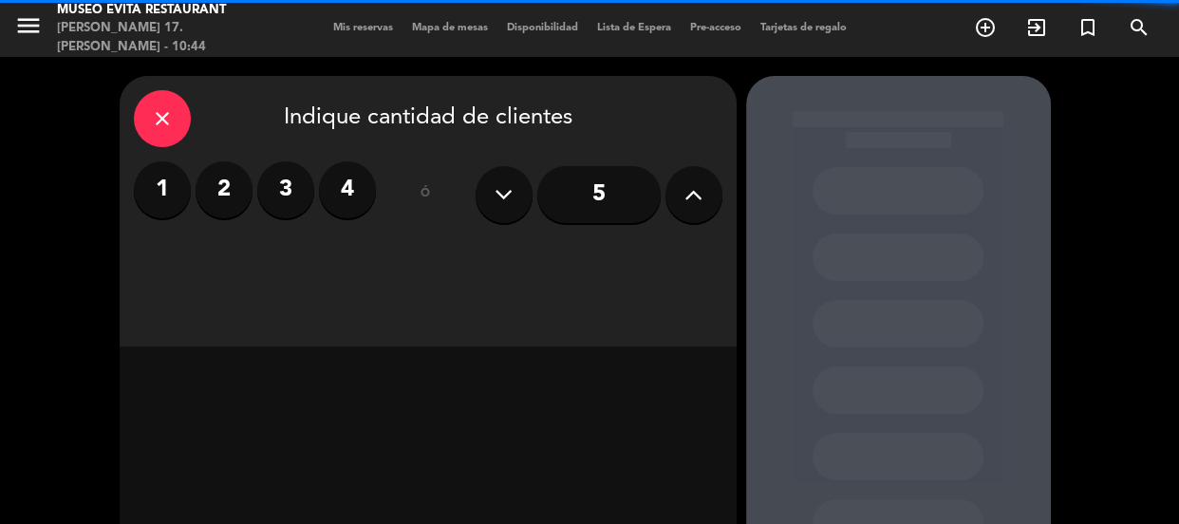
click at [353, 183] on label "4" at bounding box center [347, 189] width 57 height 57
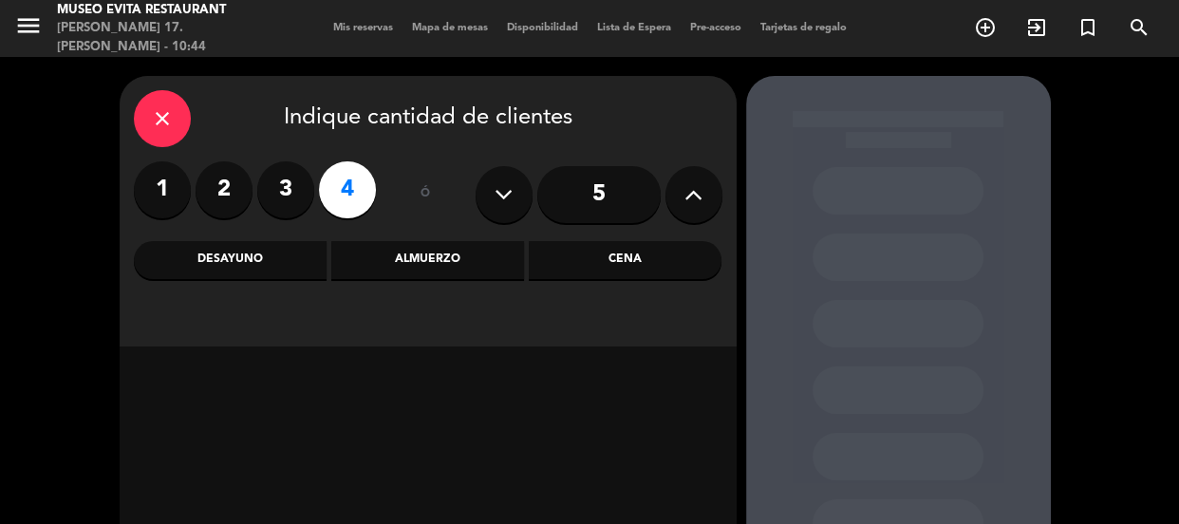
click at [455, 202] on div "Almuerzo" at bounding box center [427, 260] width 193 height 38
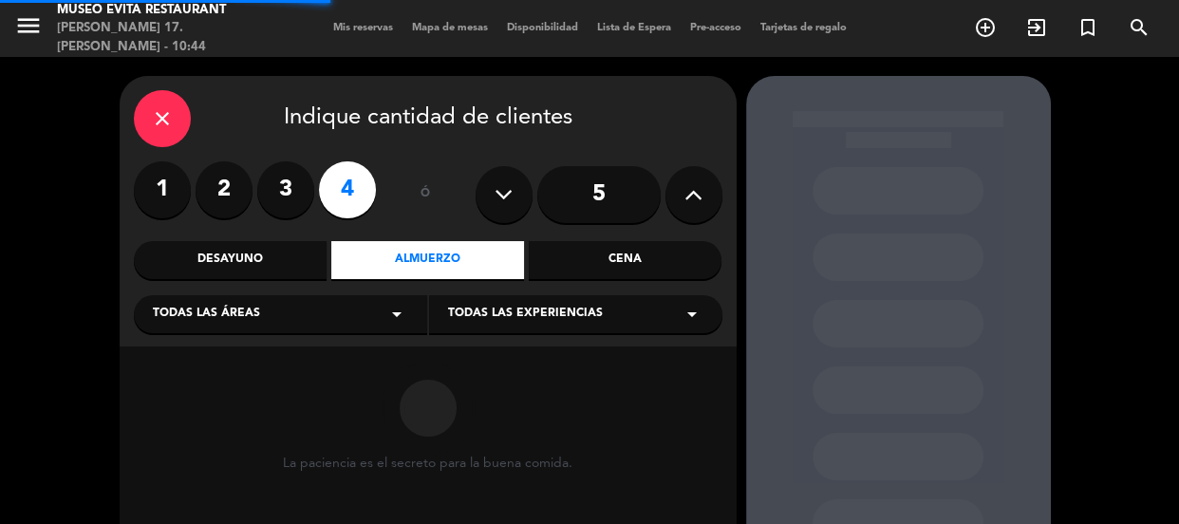
click at [358, 202] on div "close Indique cantidad de clientes 1 2 3 4 ó 5 Desayuno Almuerzo Cena Todas las…" at bounding box center [428, 211] width 617 height 270
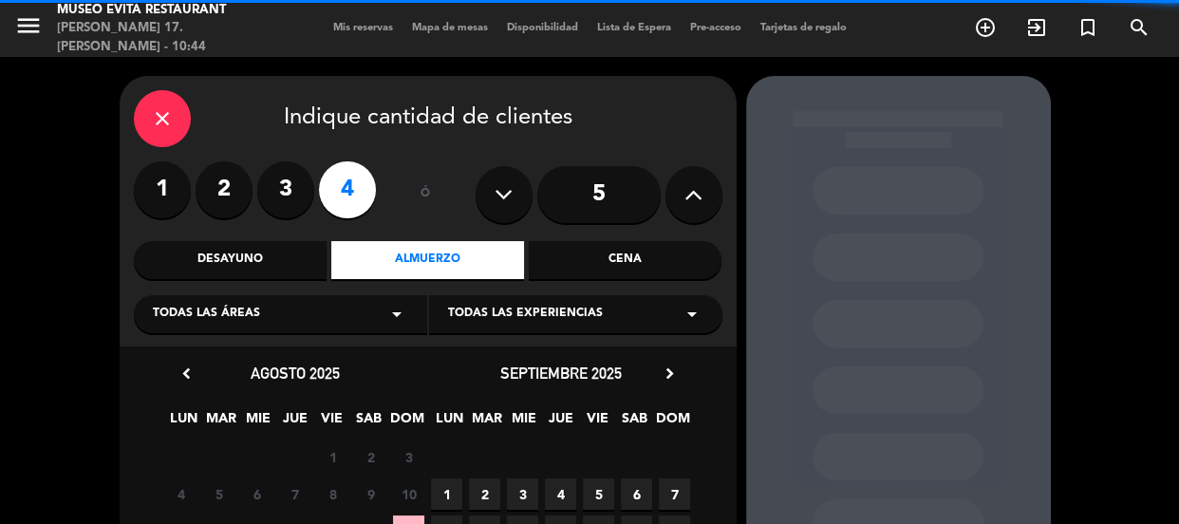
click at [344, 202] on div "Todas las áreas arrow_drop_down" at bounding box center [280, 314] width 293 height 38
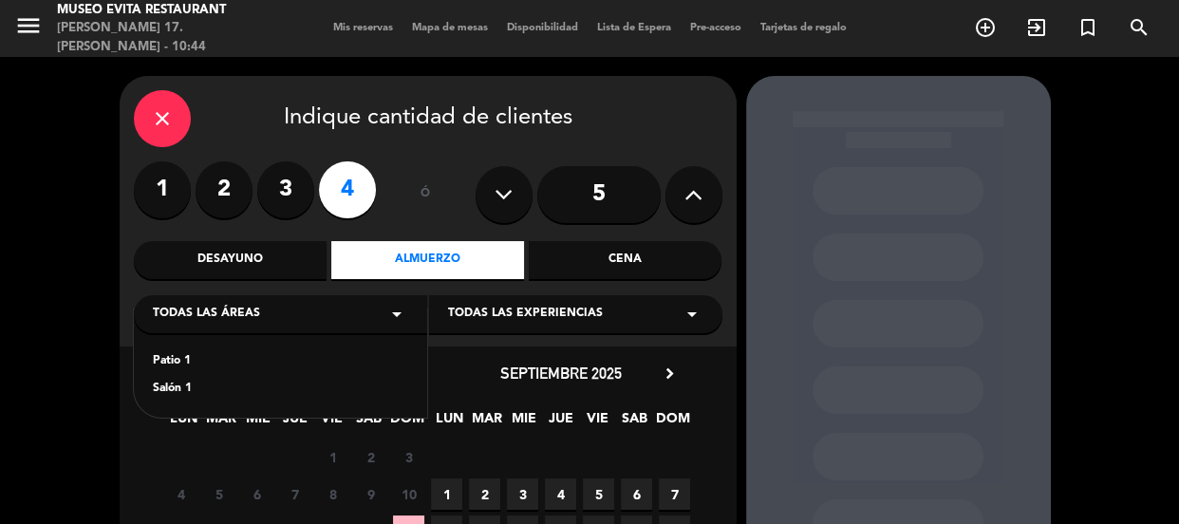
click at [172, 202] on div "Salón 1" at bounding box center [280, 389] width 255 height 19
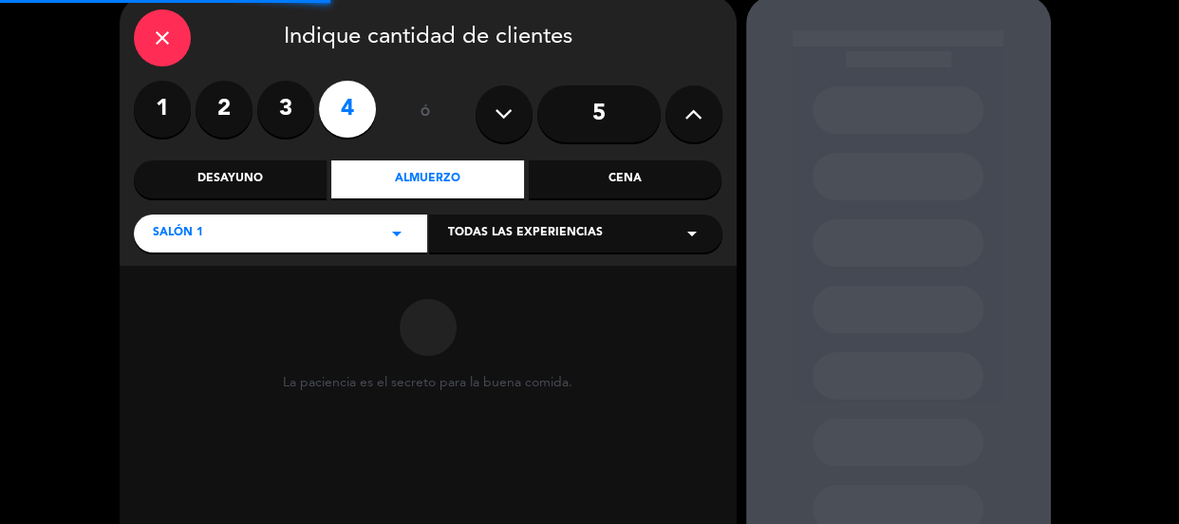
scroll to position [213, 0]
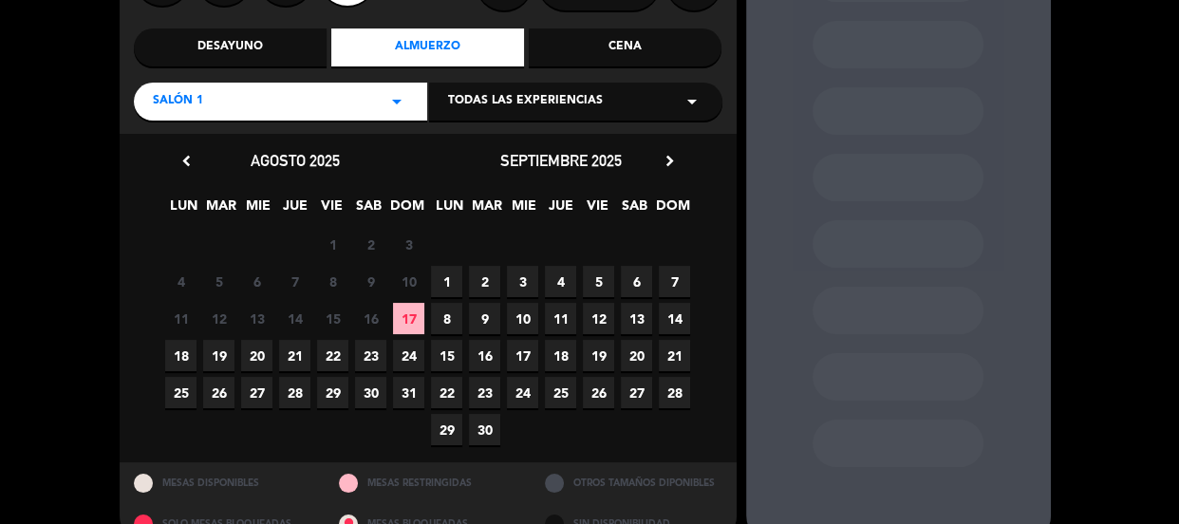
click at [407, 202] on span "17" at bounding box center [408, 318] width 31 height 31
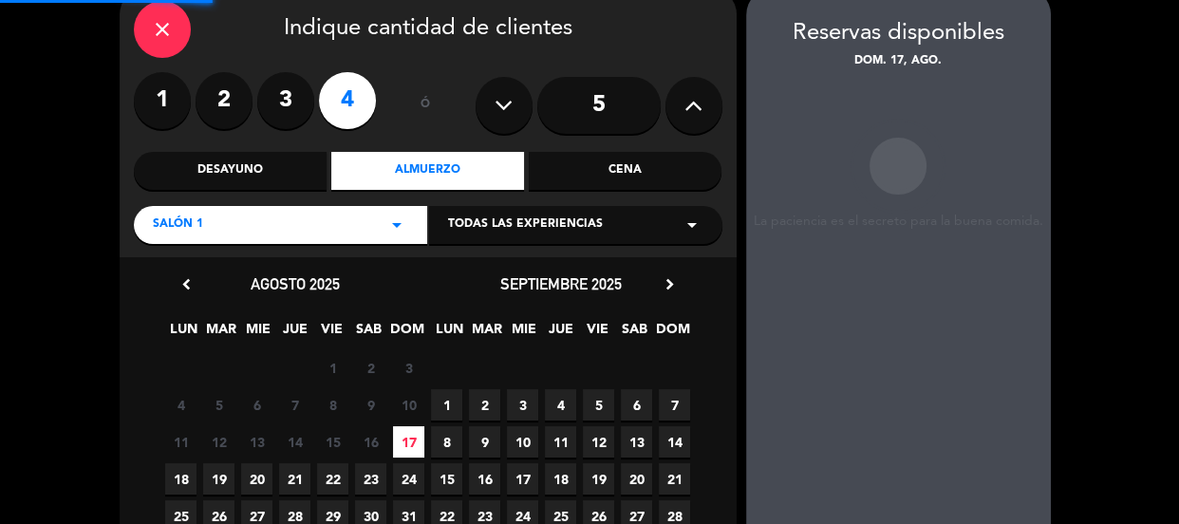
scroll to position [76, 0]
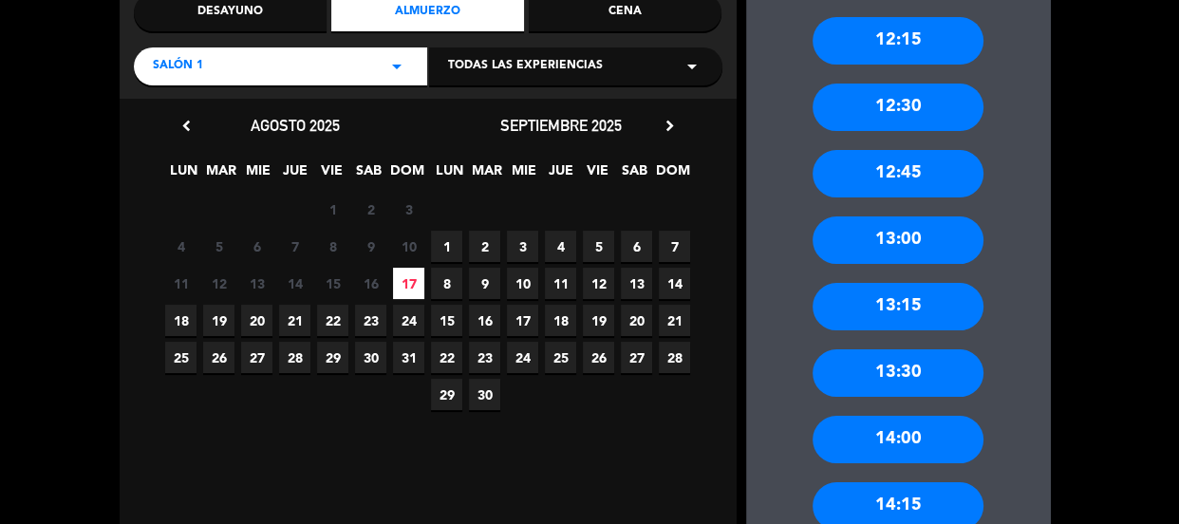
click at [574, 202] on div "13:30" at bounding box center [897, 372] width 171 height 47
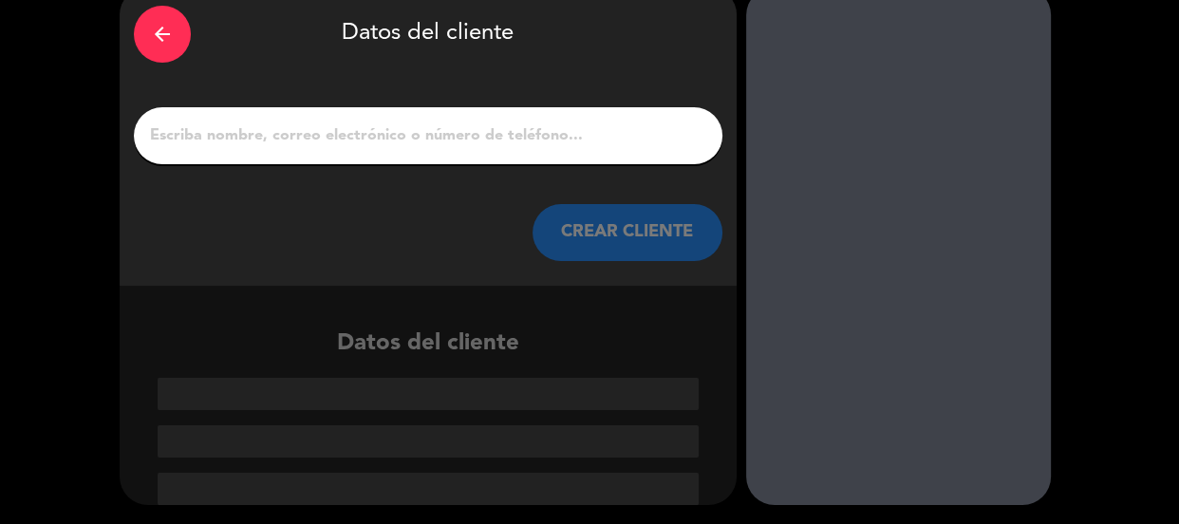
click at [515, 131] on input "1" at bounding box center [428, 135] width 560 height 27
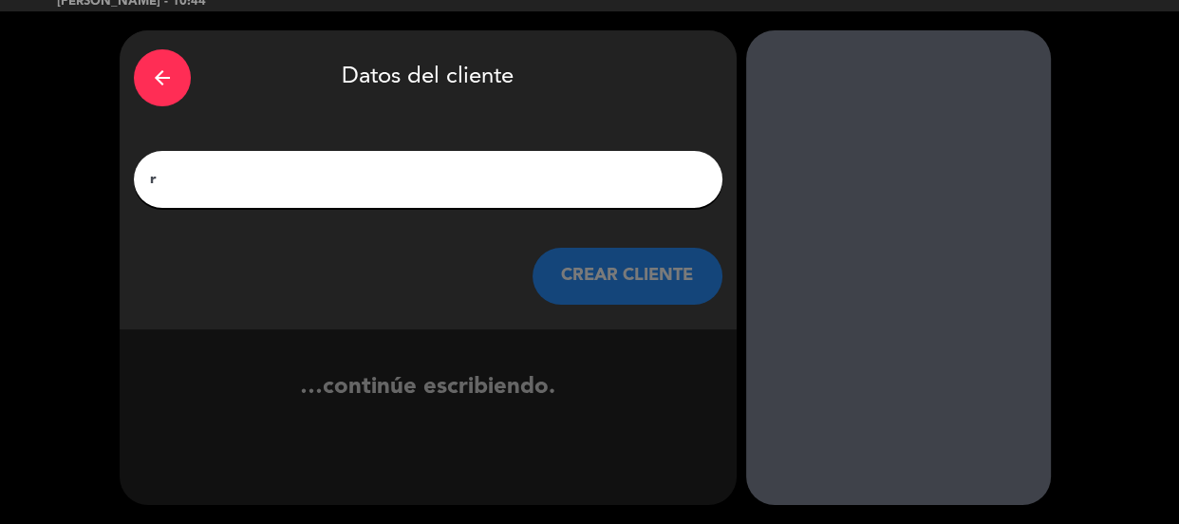
scroll to position [46, 0]
type input "r"
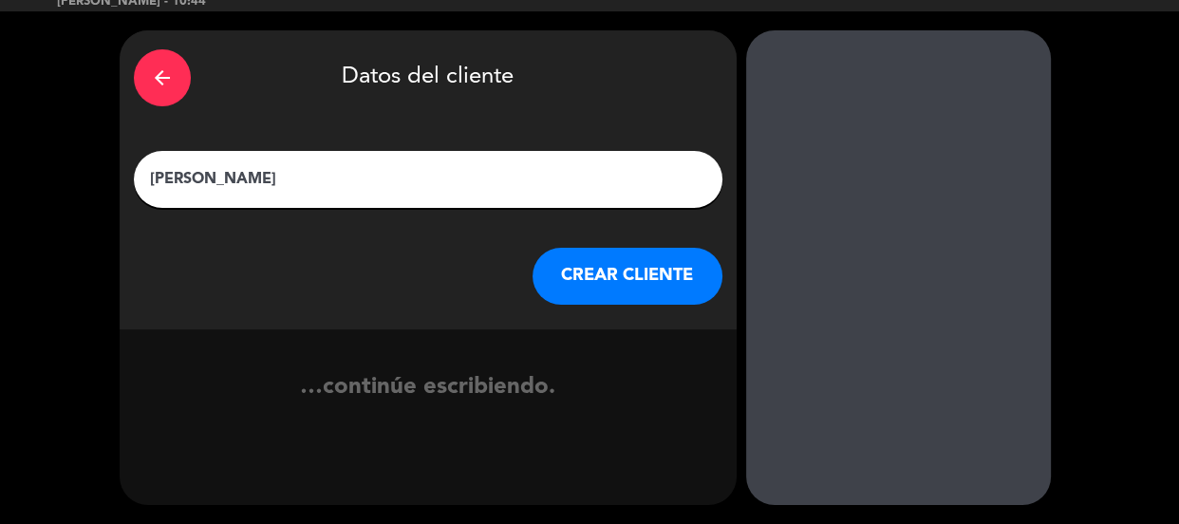
type input "[PERSON_NAME]"
click at [565, 202] on button "CREAR CLIENTE" at bounding box center [627, 276] width 190 height 57
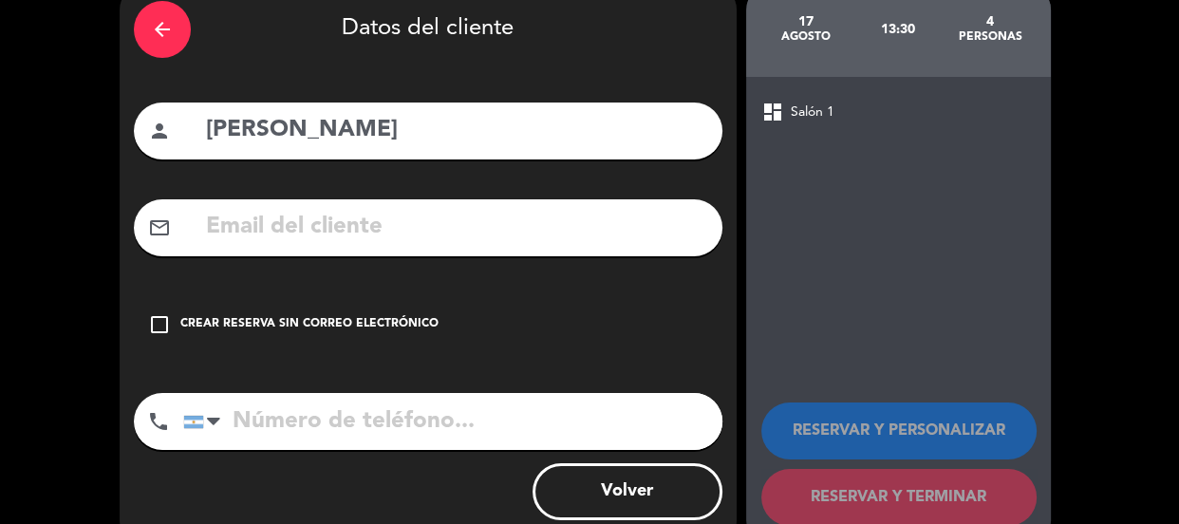
scroll to position [138, 0]
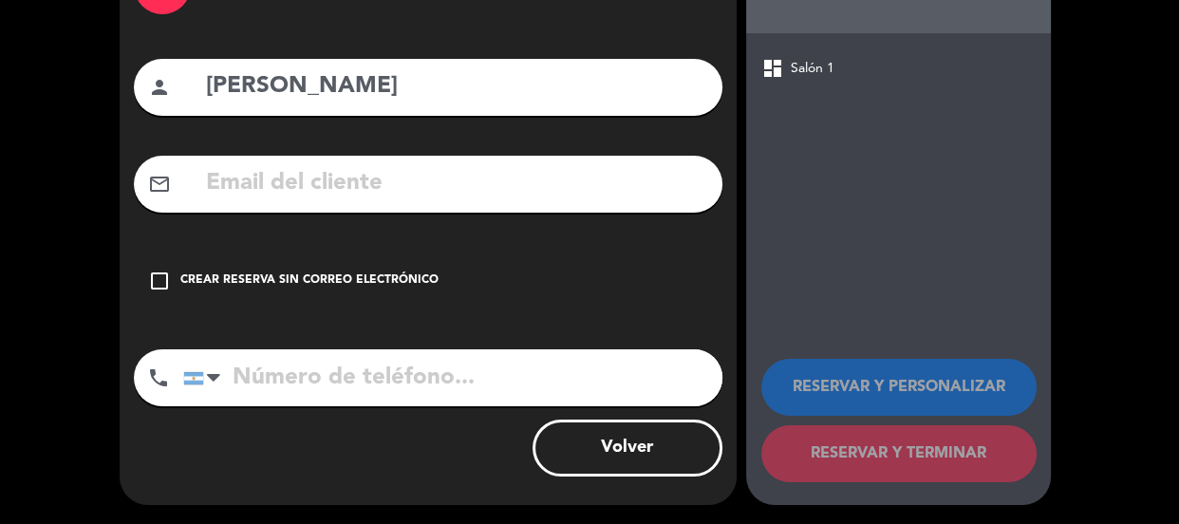
click at [570, 202] on div "check_box_outline_blank Crear reserva sin correo electrónico" at bounding box center [428, 280] width 588 height 57
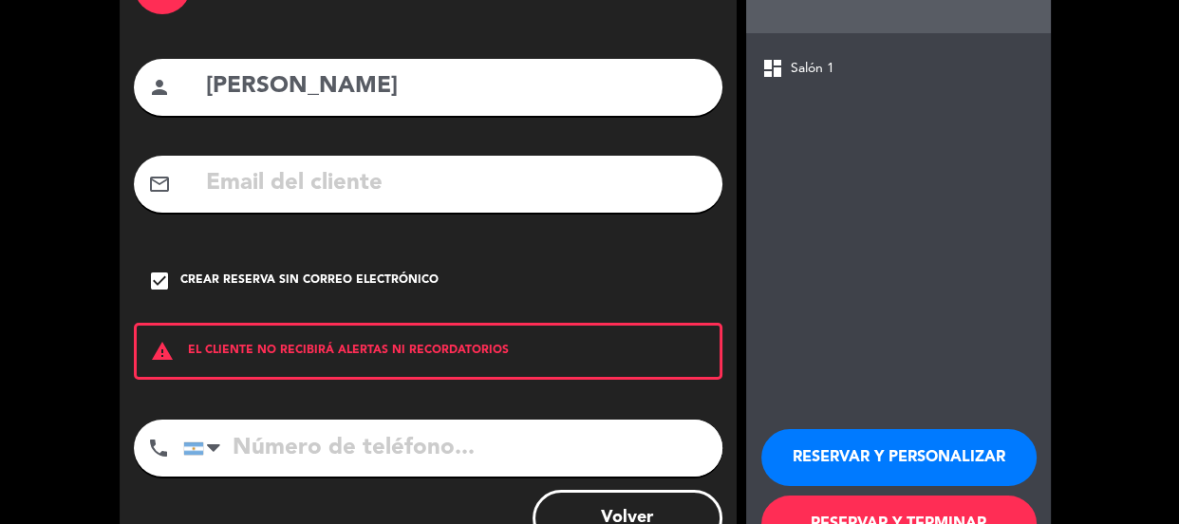
click at [574, 202] on button "RESERVAR Y PERSONALIZAR" at bounding box center [898, 457] width 275 height 57
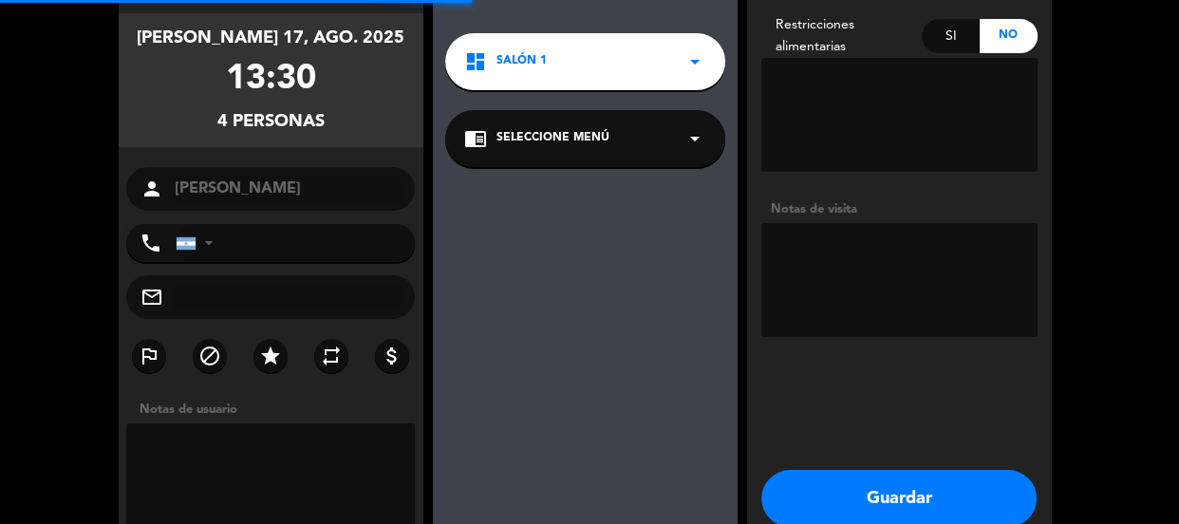
scroll to position [76, 0]
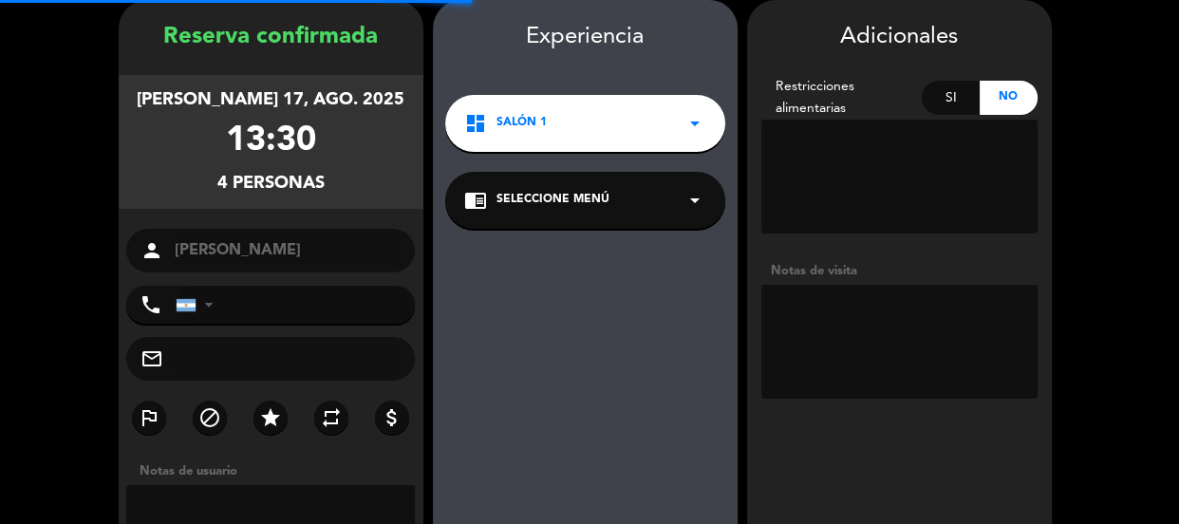
click at [574, 202] on textarea at bounding box center [899, 342] width 276 height 114
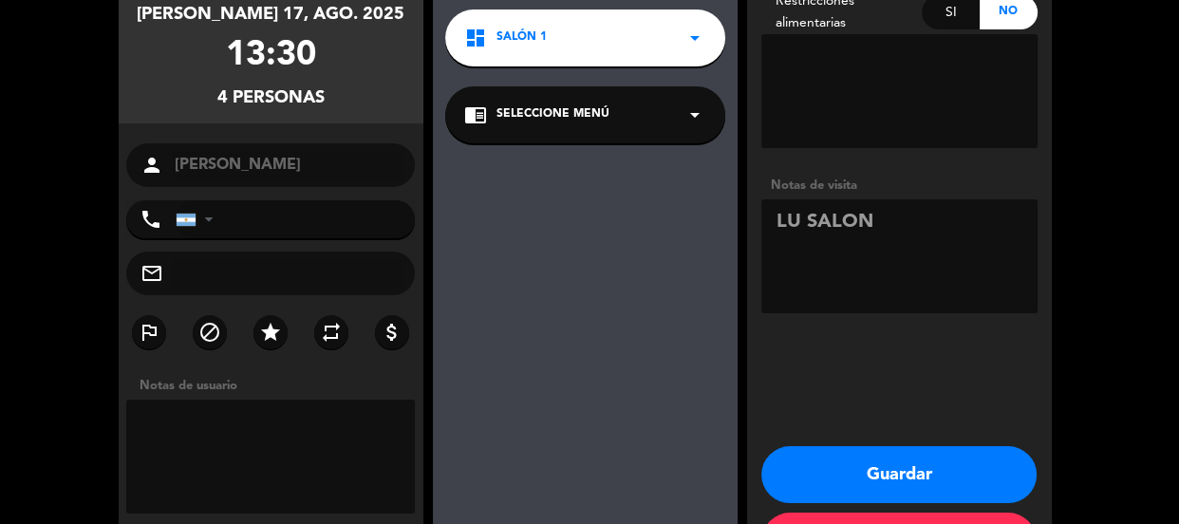
scroll to position [235, 0]
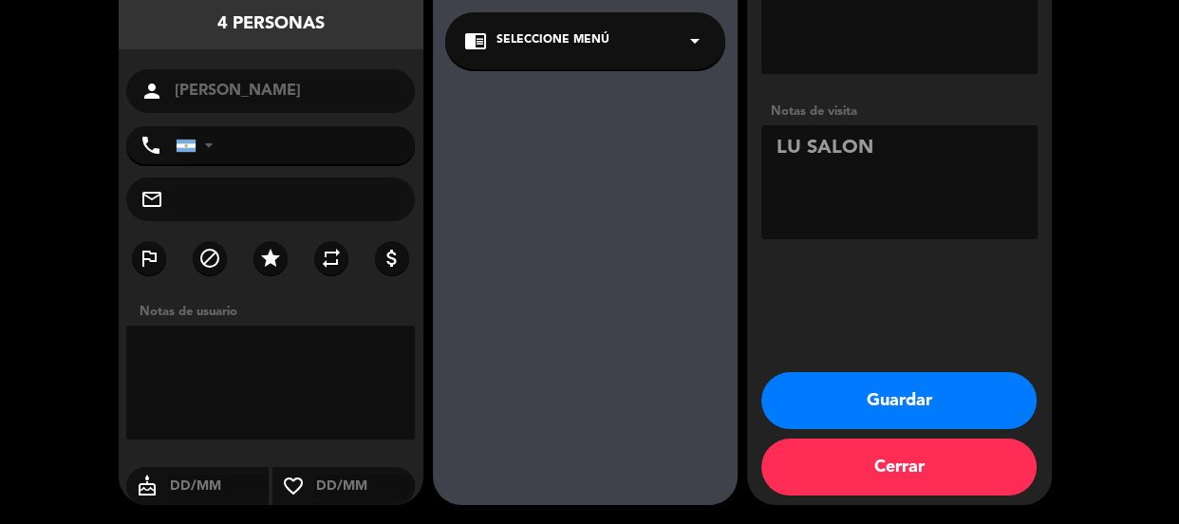
type textarea "LU SALON"
click at [574, 202] on button "Guardar" at bounding box center [898, 400] width 275 height 57
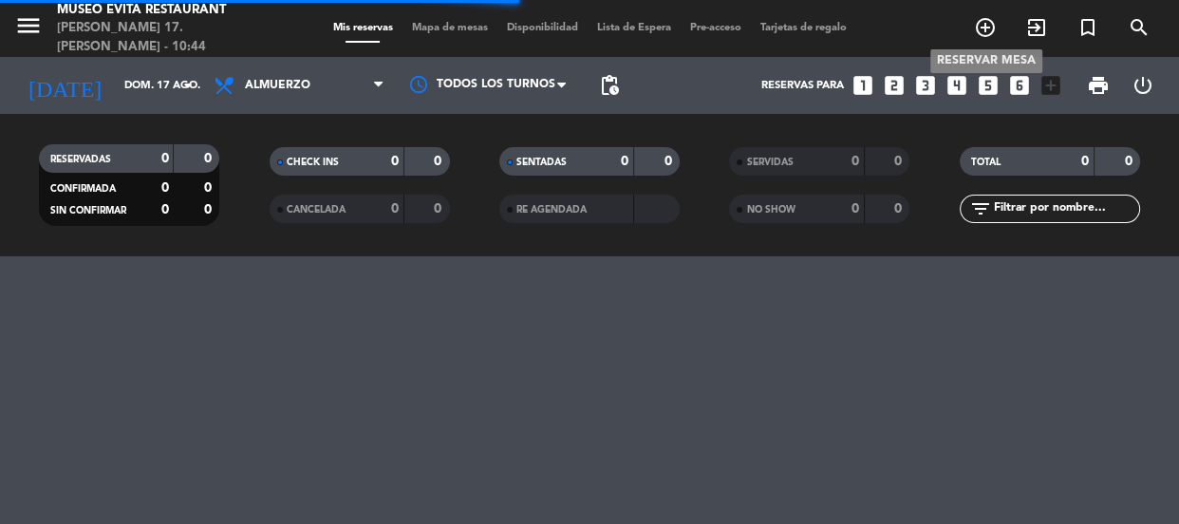
click at [574, 25] on icon "add_circle_outline" at bounding box center [985, 27] width 23 height 23
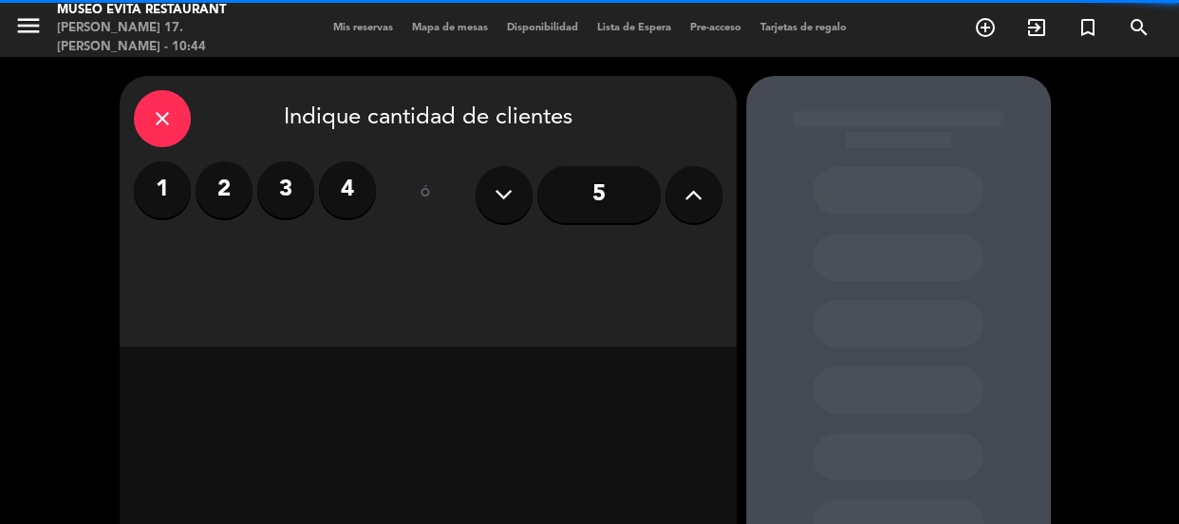
drag, startPoint x: 238, startPoint y: 186, endPoint x: 355, endPoint y: 233, distance: 126.0
click at [239, 187] on label "2" at bounding box center [223, 189] width 57 height 57
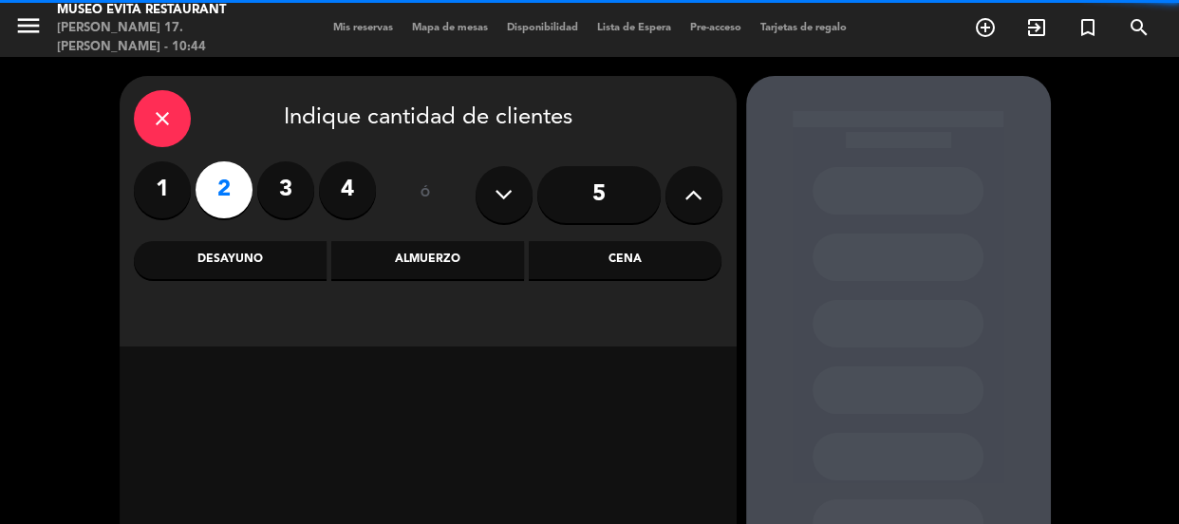
click at [437, 202] on div "Almuerzo" at bounding box center [427, 260] width 193 height 38
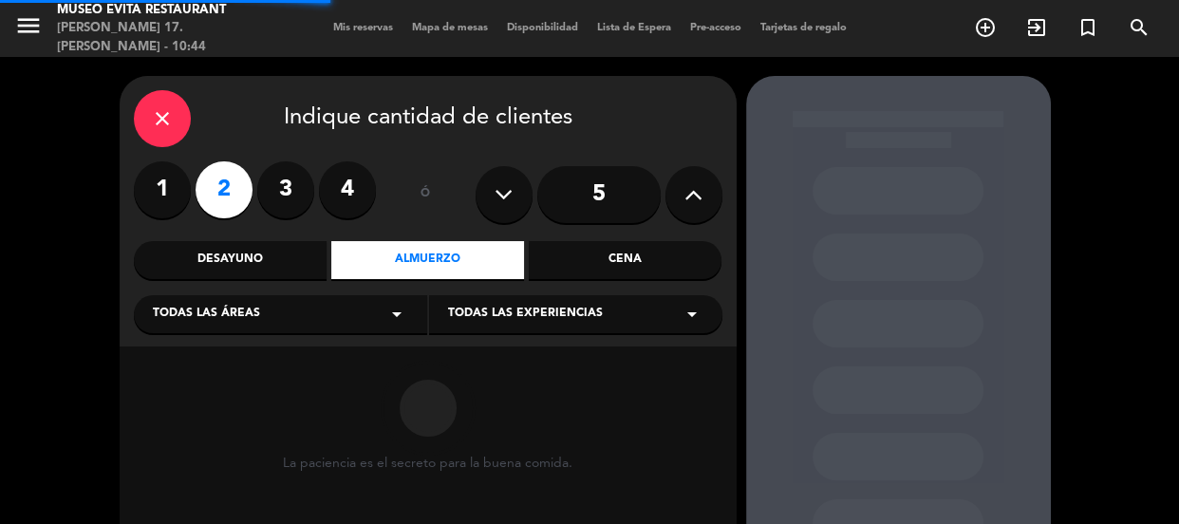
click at [377, 202] on div "Todas las áreas arrow_drop_down" at bounding box center [280, 314] width 293 height 38
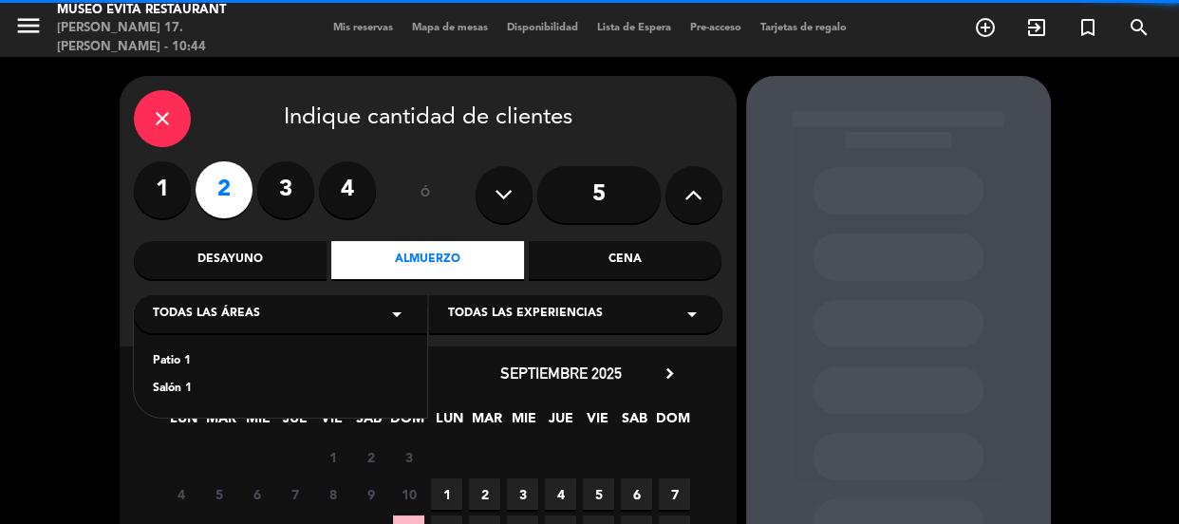
click at [178, 202] on div "Salón 1" at bounding box center [280, 389] width 255 height 19
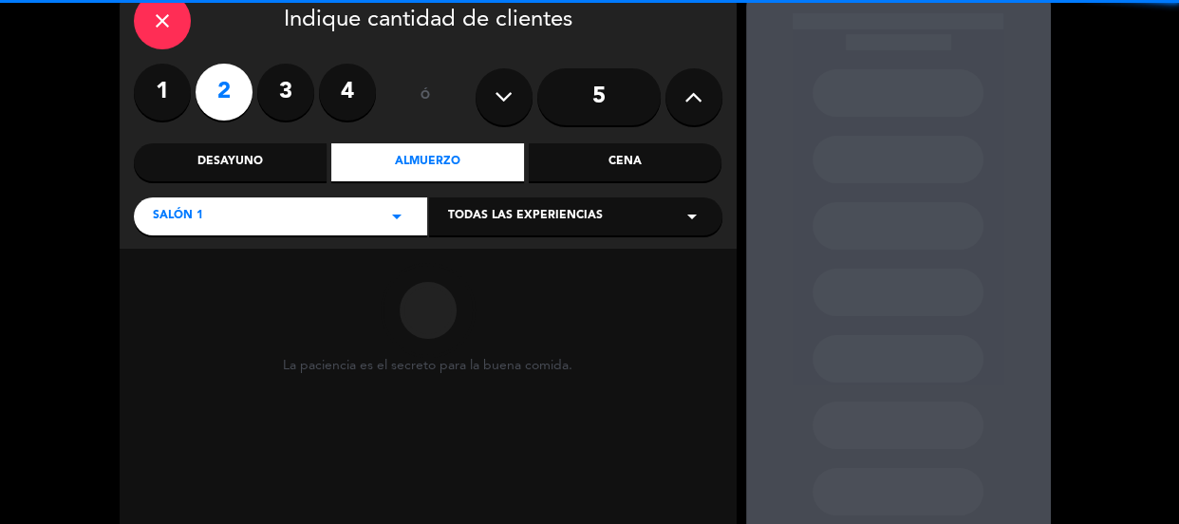
scroll to position [213, 0]
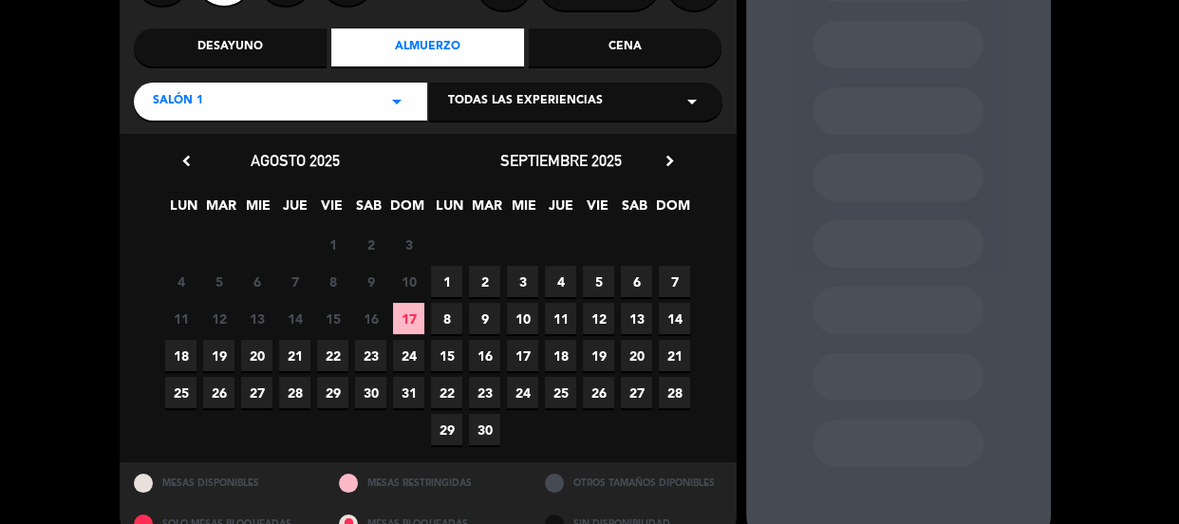
click at [403, 202] on span "17" at bounding box center [408, 318] width 31 height 31
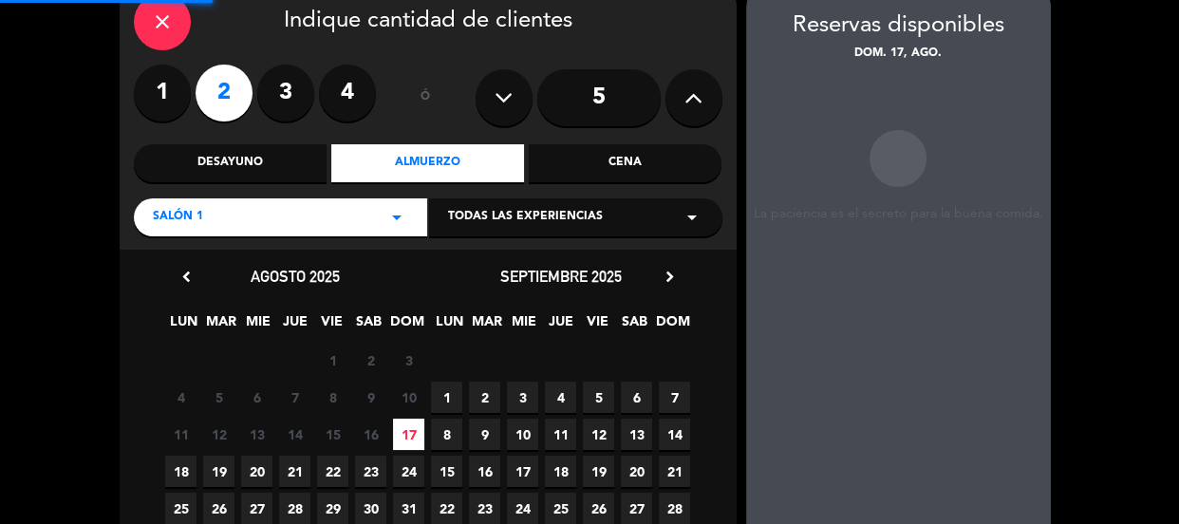
scroll to position [76, 0]
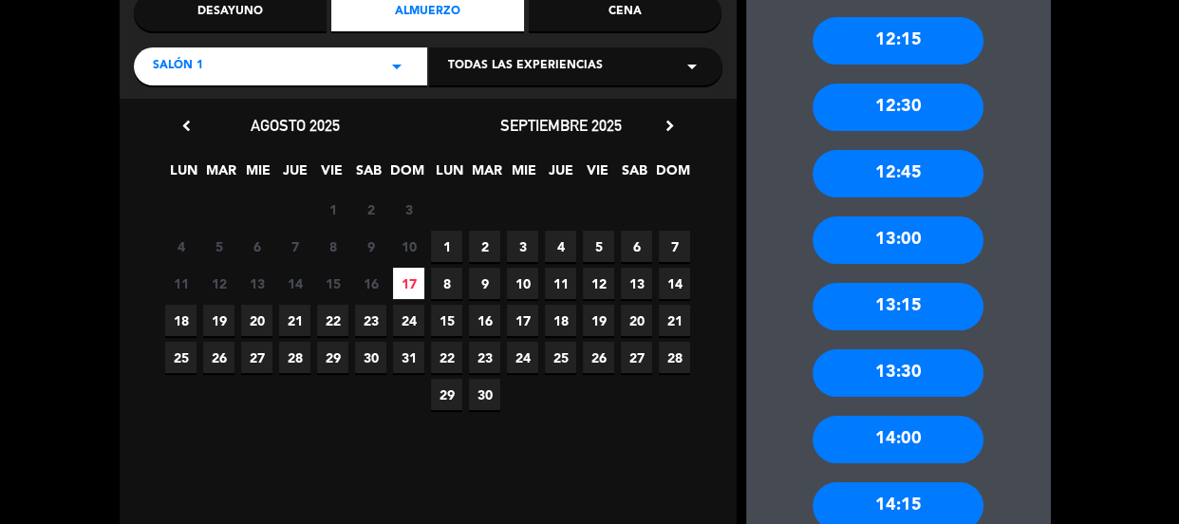
click at [574, 202] on div "13:30" at bounding box center [897, 372] width 171 height 47
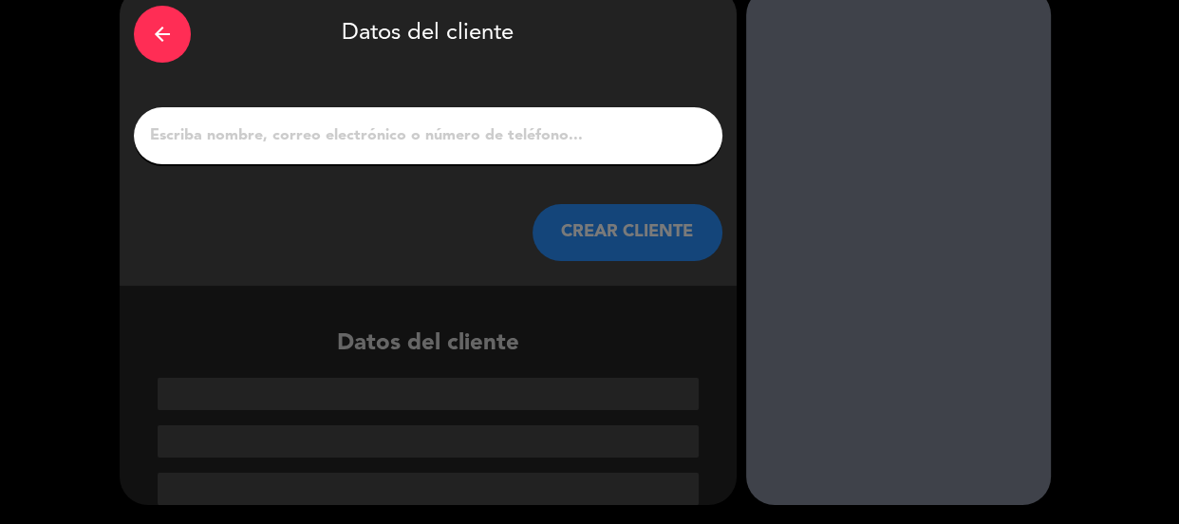
click at [548, 139] on input "1" at bounding box center [428, 135] width 560 height 27
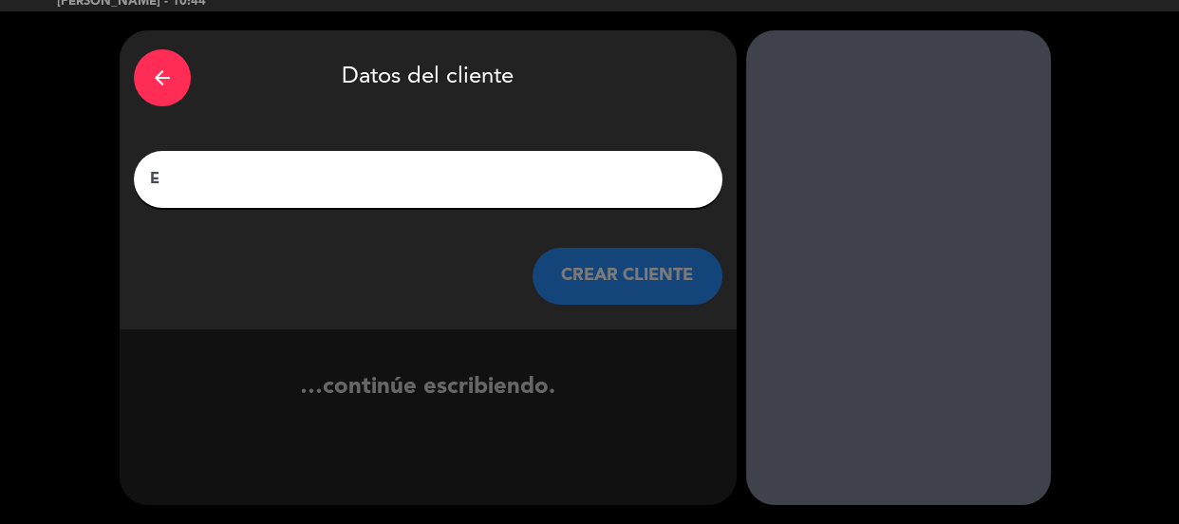
scroll to position [46, 0]
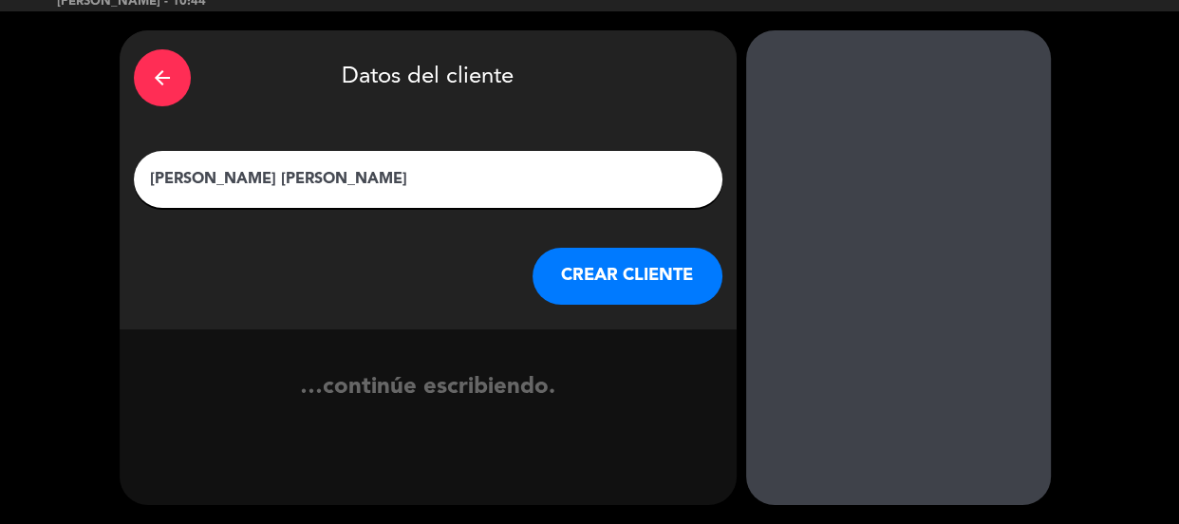
type input "[PERSON_NAME] [PERSON_NAME]"
click at [561, 202] on button "CREAR CLIENTE" at bounding box center [627, 276] width 190 height 57
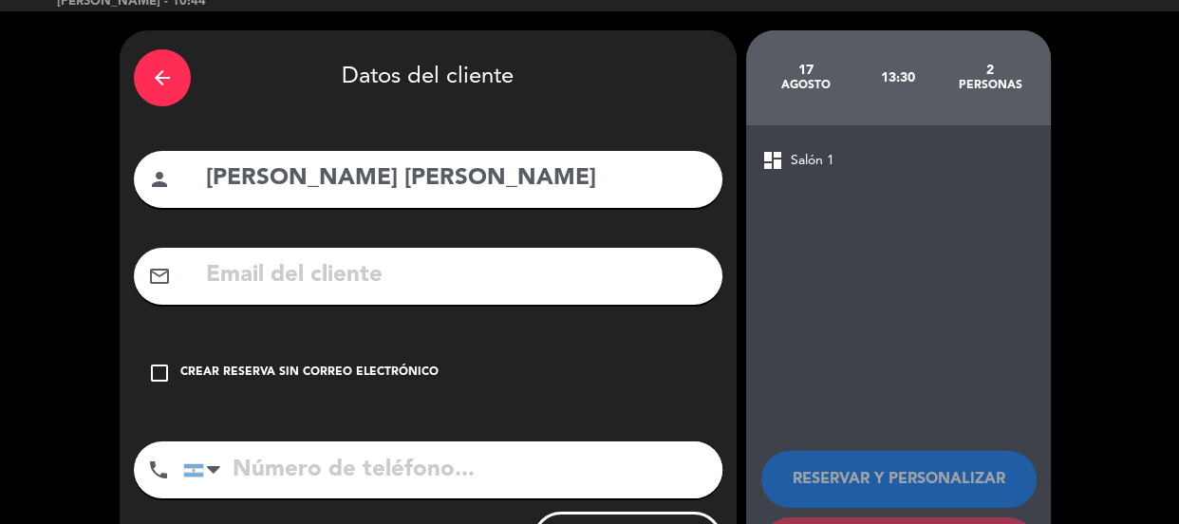
scroll to position [138, 0]
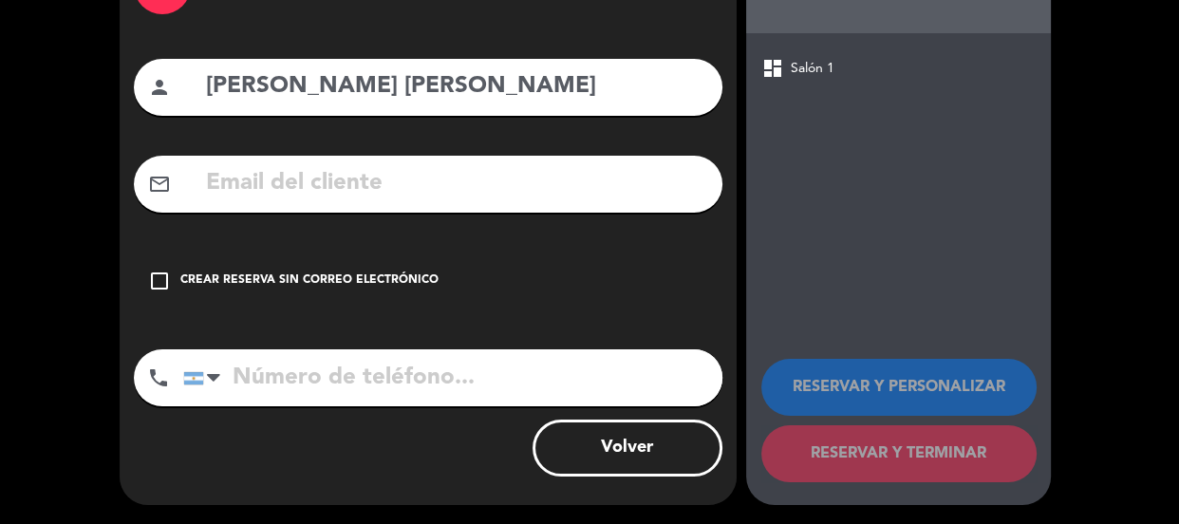
click at [561, 202] on div "check_box_outline_blank Crear reserva sin correo electrónico" at bounding box center [428, 280] width 588 height 57
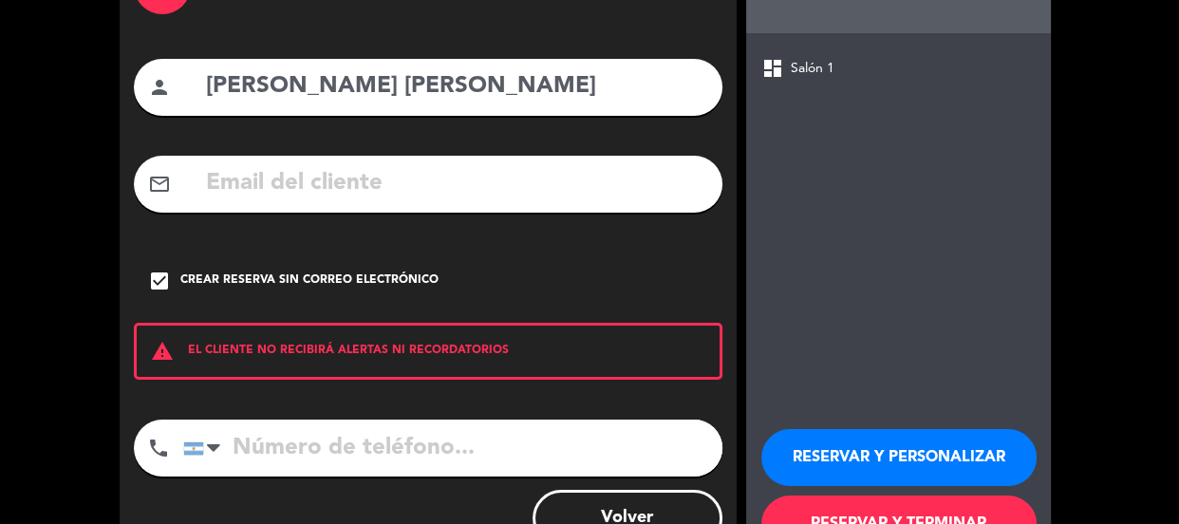
click at [574, 202] on button "RESERVAR Y PERSONALIZAR" at bounding box center [898, 457] width 275 height 57
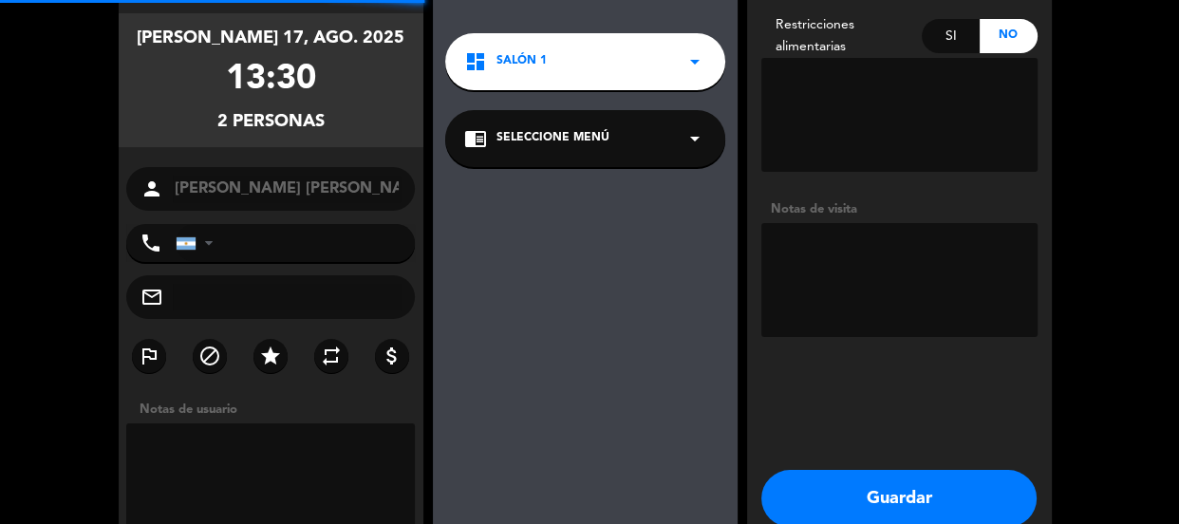
scroll to position [76, 0]
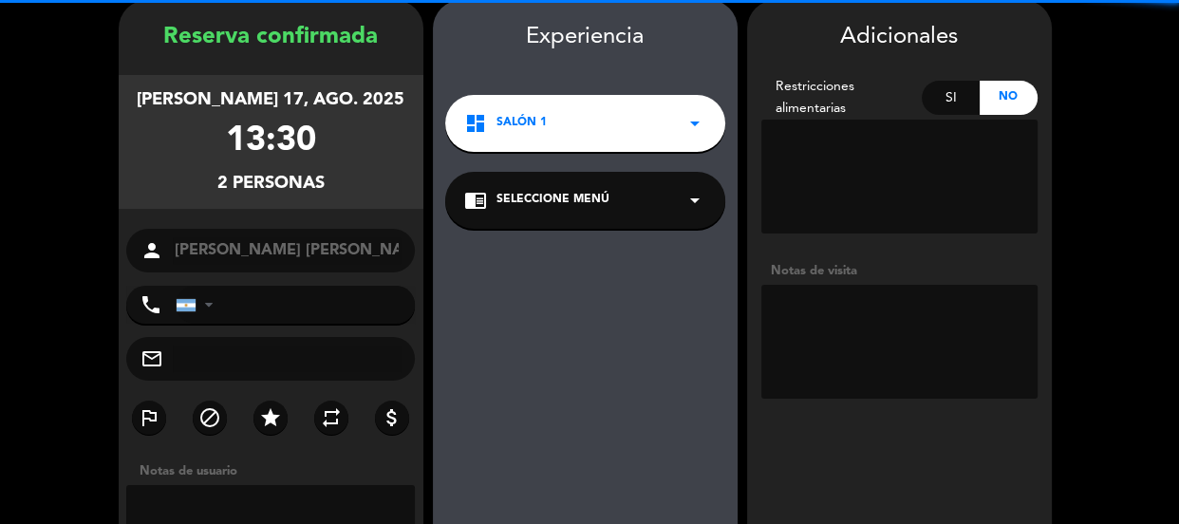
click at [574, 202] on textarea at bounding box center [899, 342] width 276 height 114
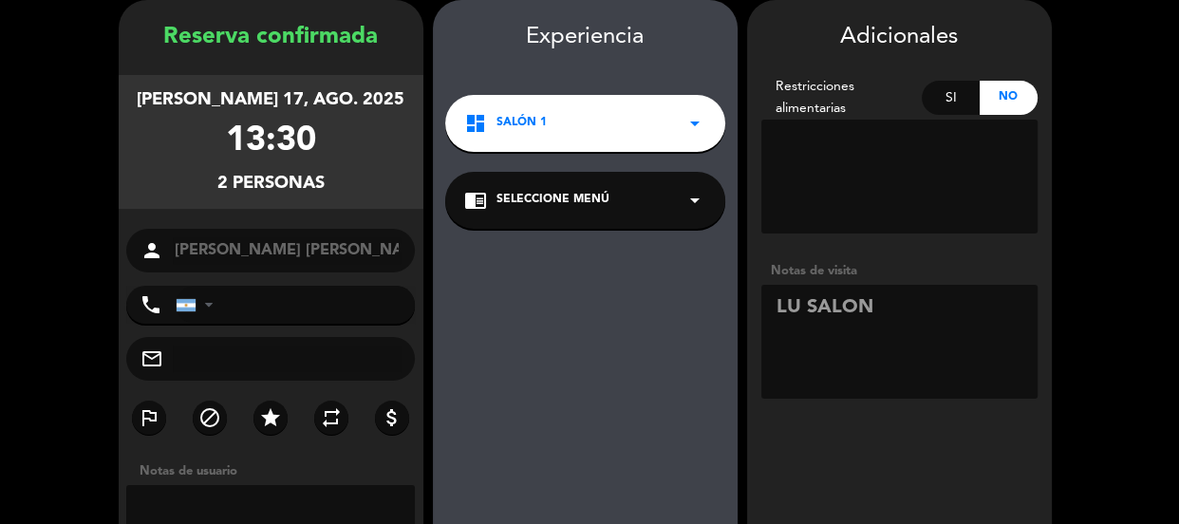
scroll to position [161, 0]
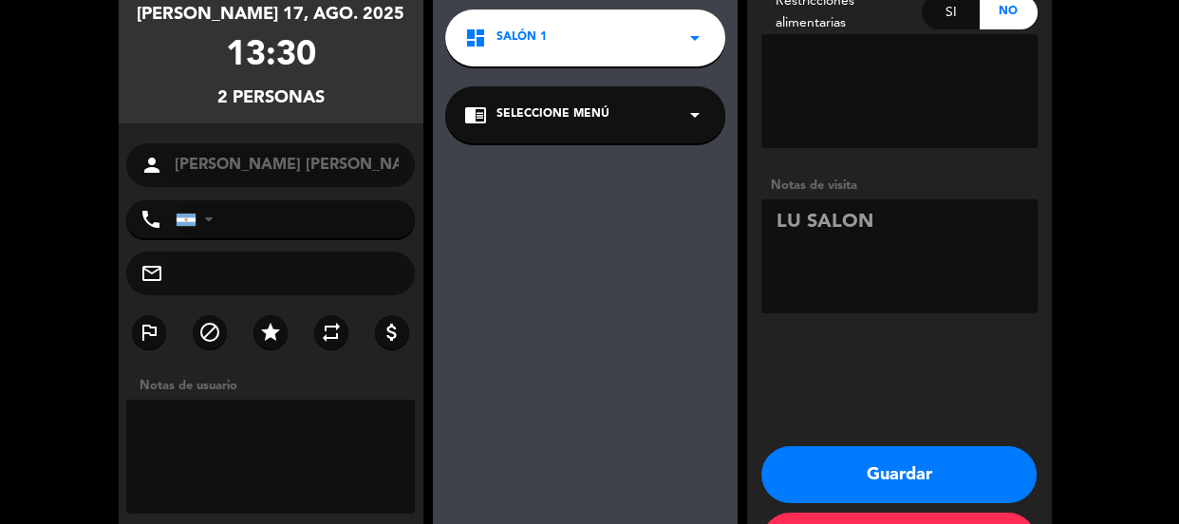
type textarea "LU SALON"
click at [574, 202] on button "Guardar" at bounding box center [898, 474] width 275 height 57
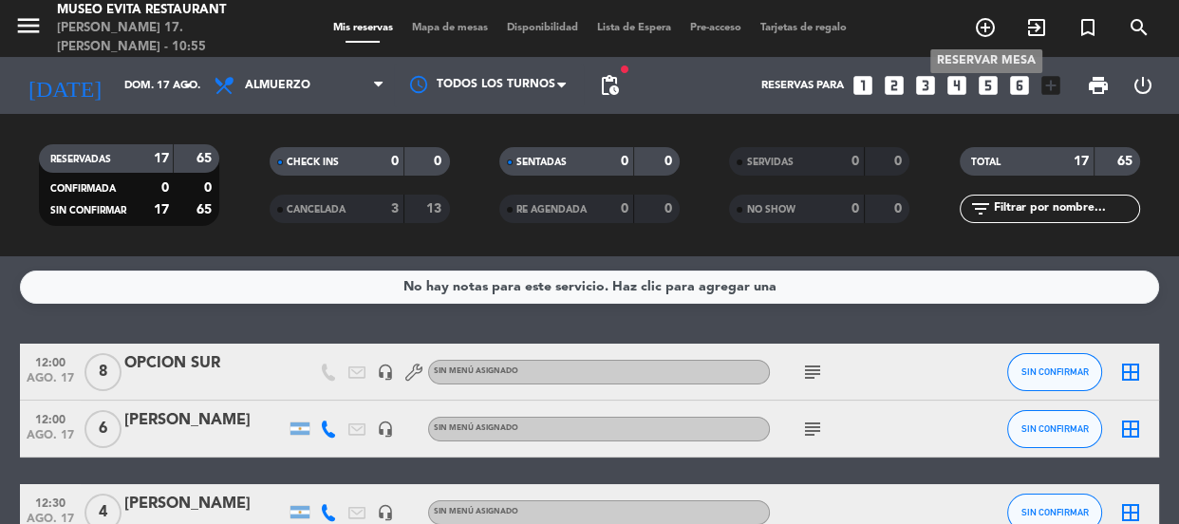
click at [574, 38] on icon "add_circle_outline" at bounding box center [985, 27] width 23 height 23
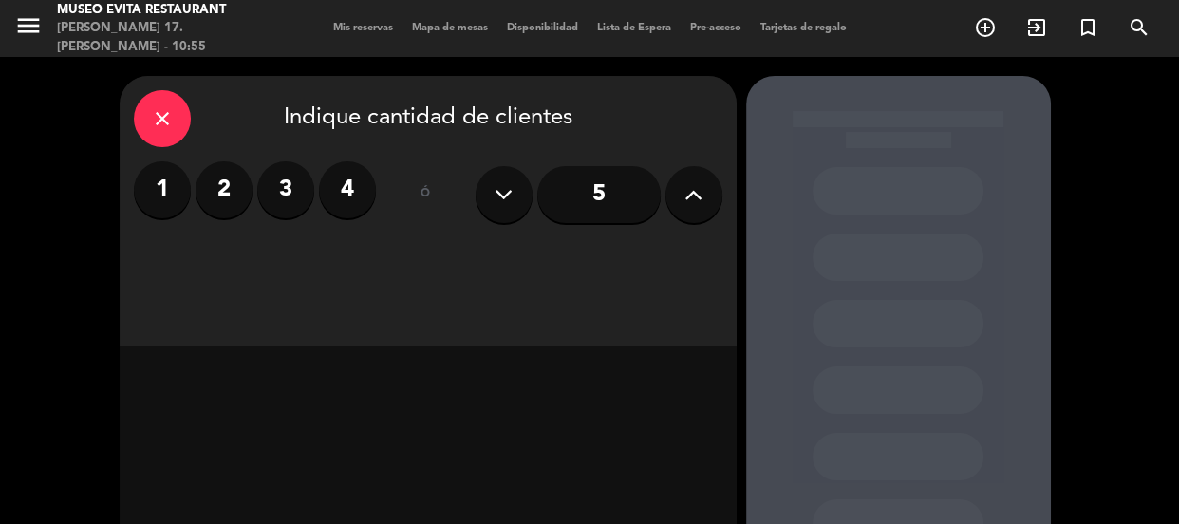
click at [285, 183] on label "3" at bounding box center [285, 189] width 57 height 57
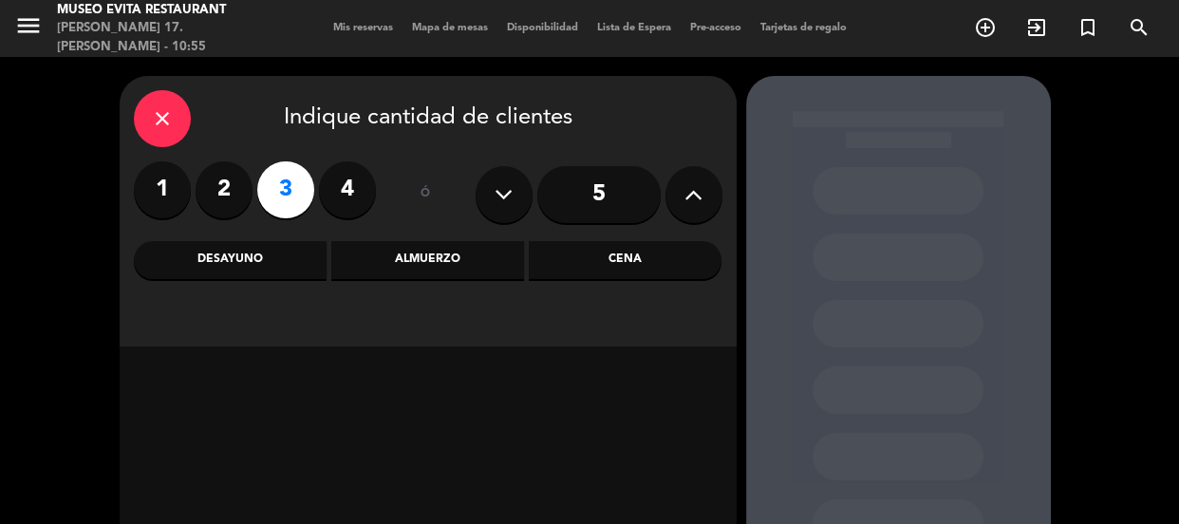
drag, startPoint x: 448, startPoint y: 271, endPoint x: 391, endPoint y: 277, distance: 57.2
click at [443, 202] on div "Almuerzo" at bounding box center [427, 260] width 193 height 38
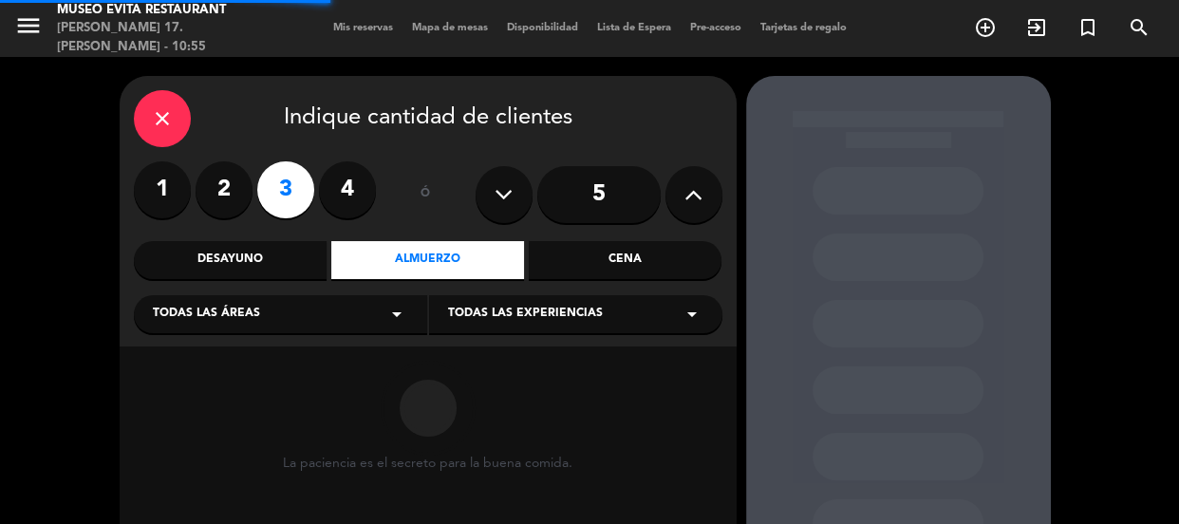
click at [346, 202] on div "Todas las áreas arrow_drop_down" at bounding box center [280, 314] width 293 height 38
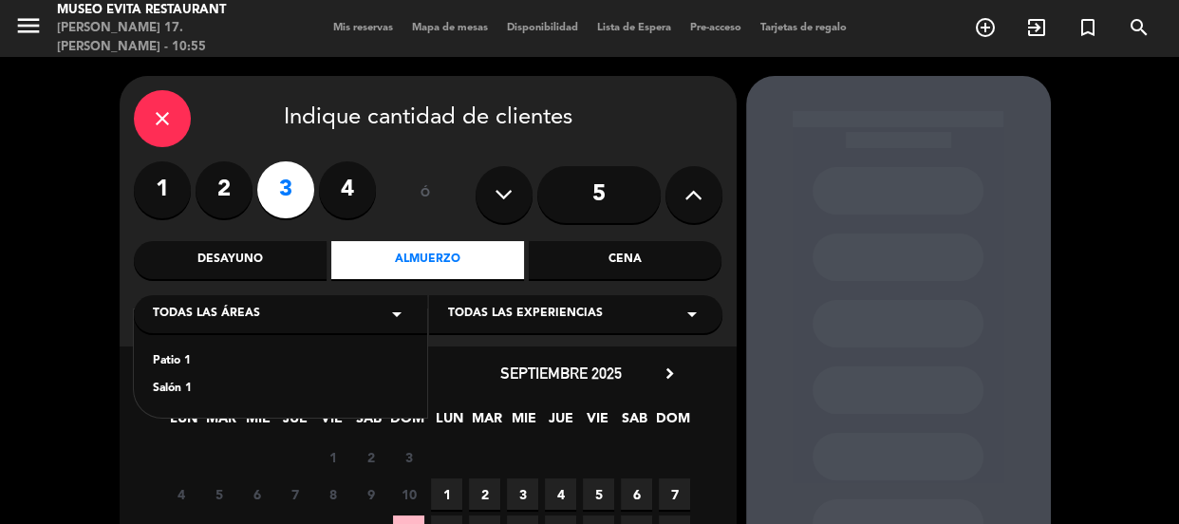
click at [179, 202] on div "Salón 1" at bounding box center [280, 389] width 255 height 19
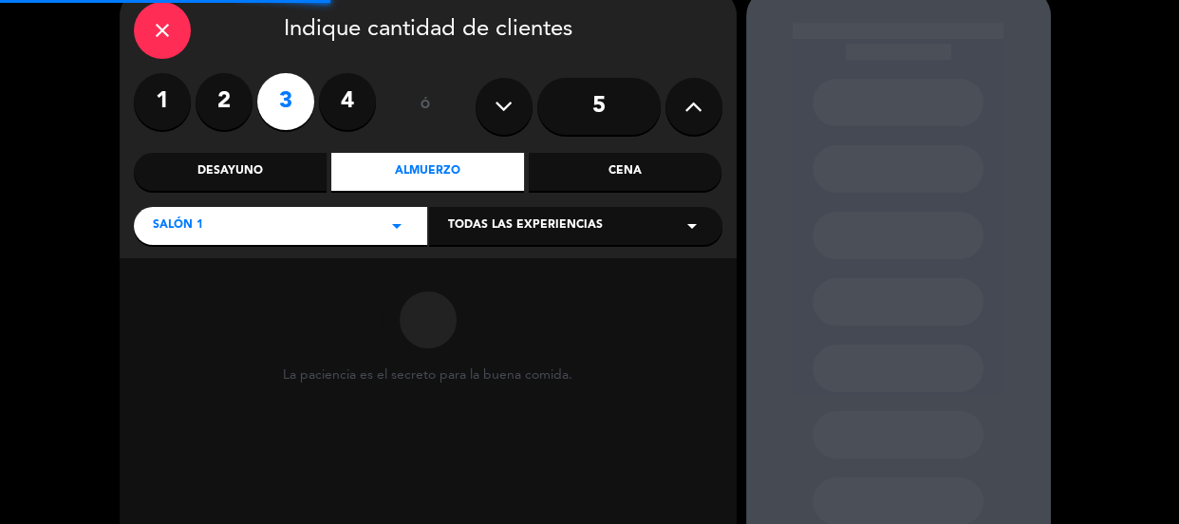
scroll to position [172, 0]
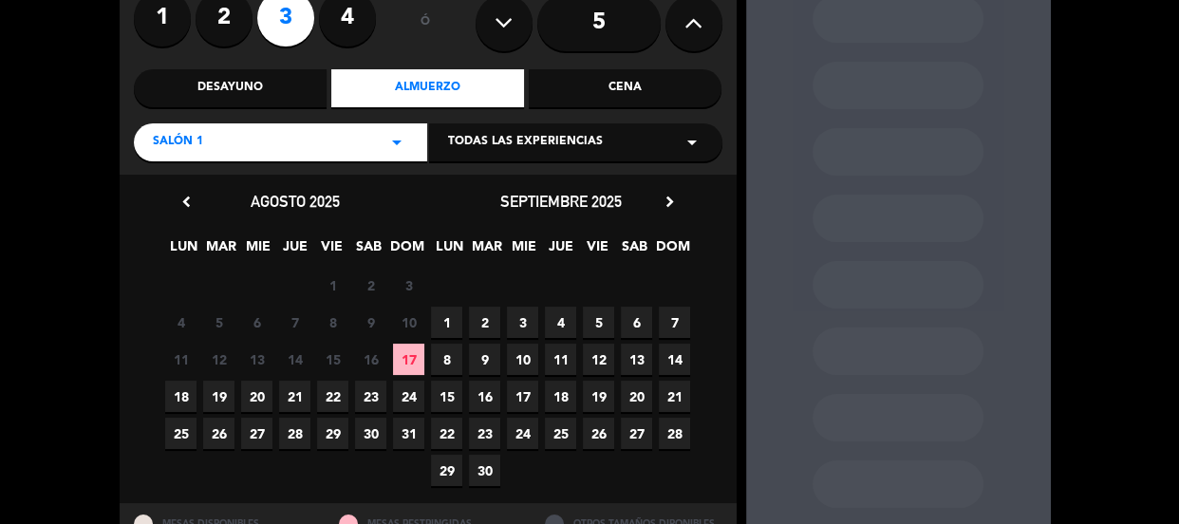
click at [415, 202] on span "17" at bounding box center [408, 359] width 31 height 31
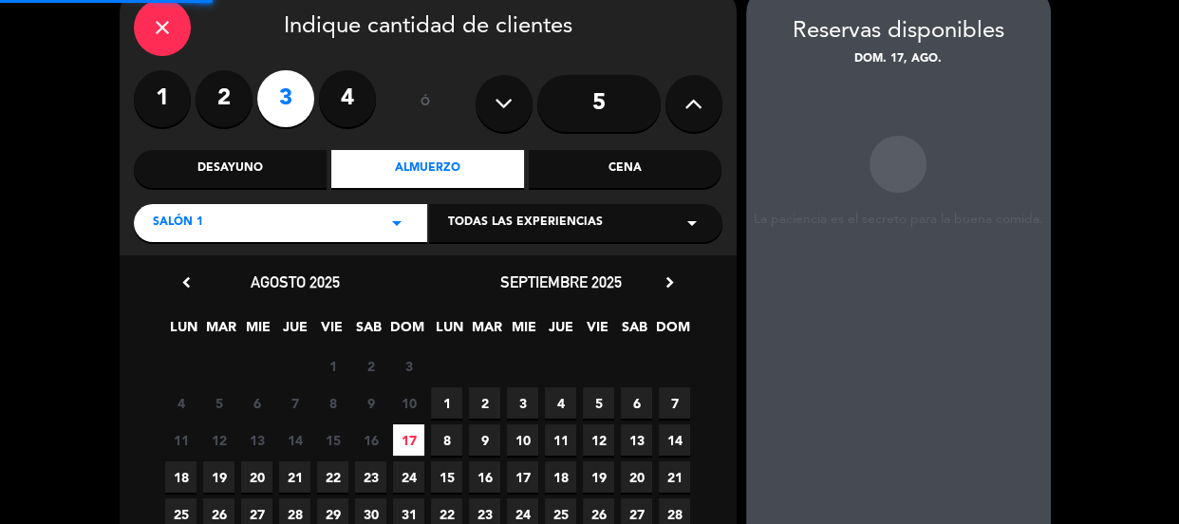
scroll to position [76, 0]
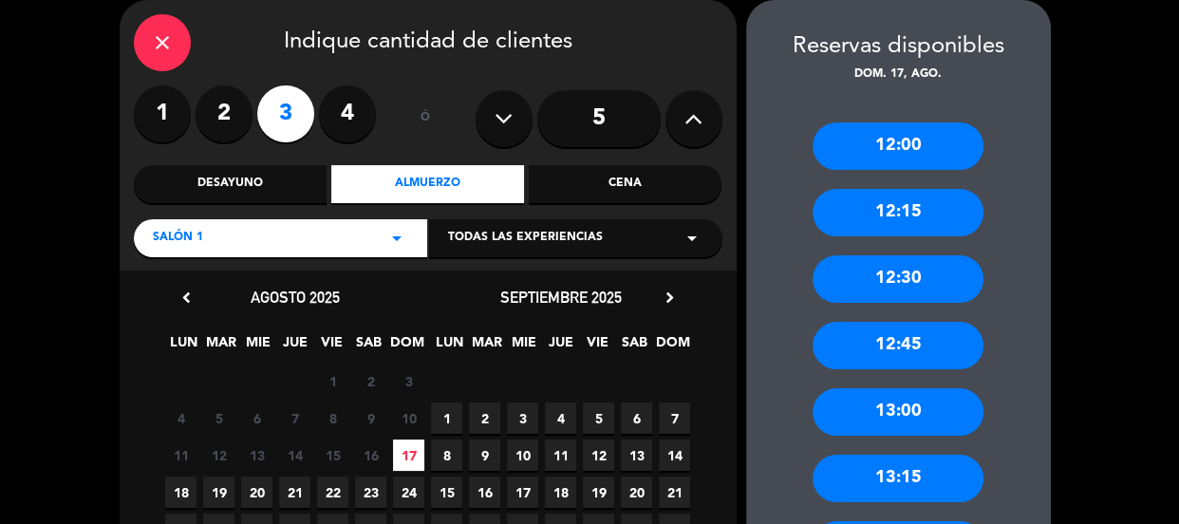
drag, startPoint x: 878, startPoint y: 405, endPoint x: 851, endPoint y: 389, distance: 31.1
click at [574, 202] on div "13:00" at bounding box center [897, 411] width 171 height 47
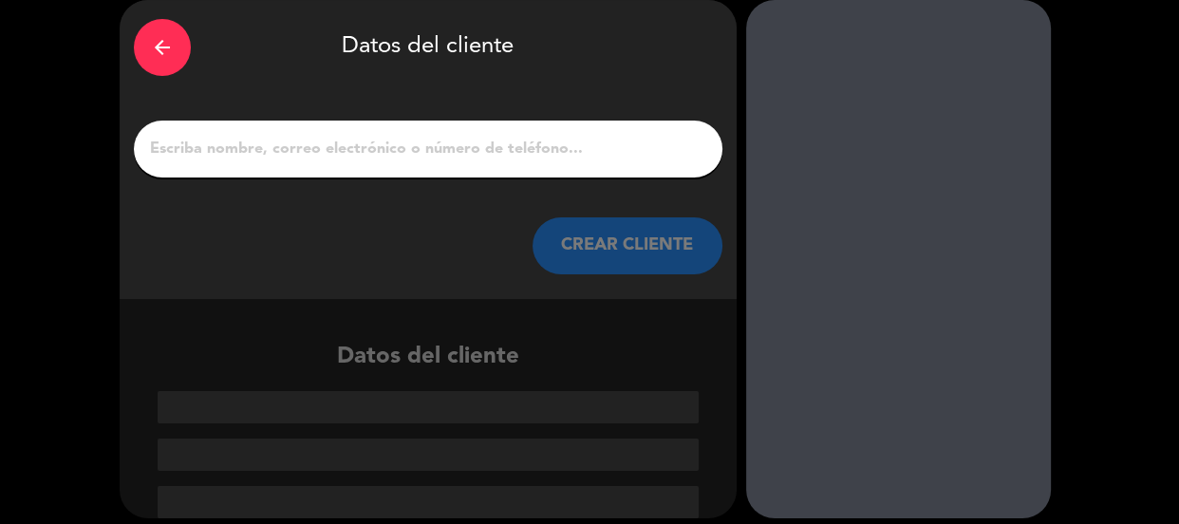
click at [484, 151] on input "1" at bounding box center [428, 149] width 560 height 27
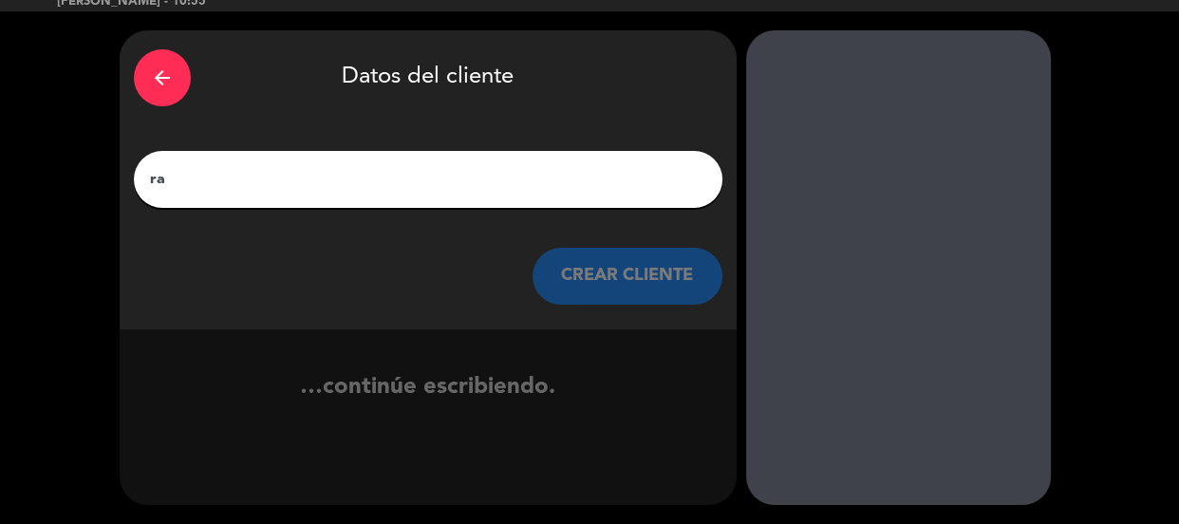
type input "r"
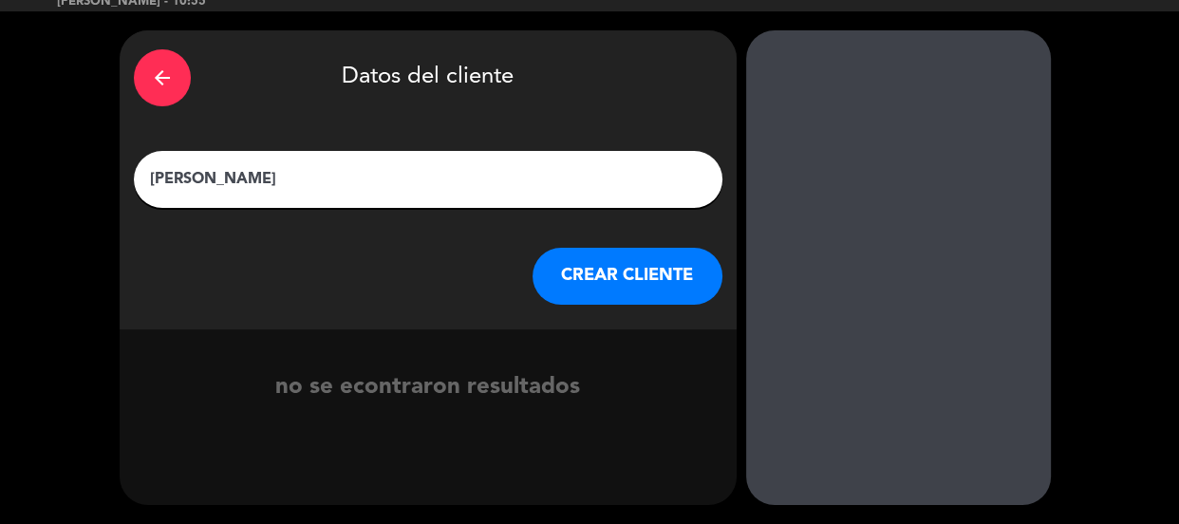
type input "[PERSON_NAME]"
click at [567, 202] on button "CREAR CLIENTE" at bounding box center [627, 276] width 190 height 57
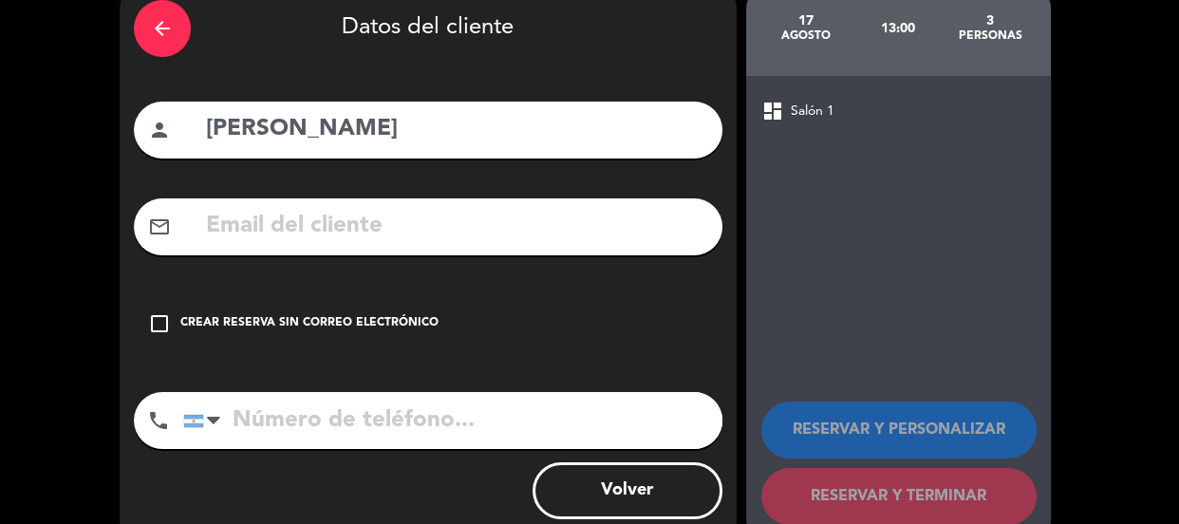
scroll to position [138, 0]
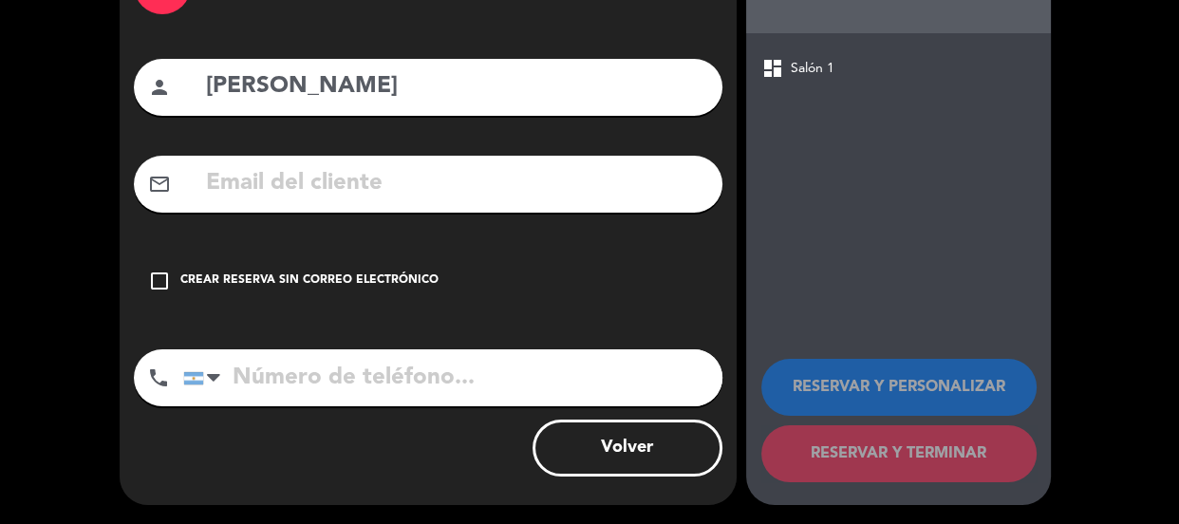
click at [559, 202] on div "arrow_back Datos del cliente person [PERSON_NAME] mail_outline check_box_outlin…" at bounding box center [428, 221] width 617 height 567
click at [569, 202] on div "check_box_outline_blank Crear reserva sin correo electrónico" at bounding box center [428, 280] width 588 height 57
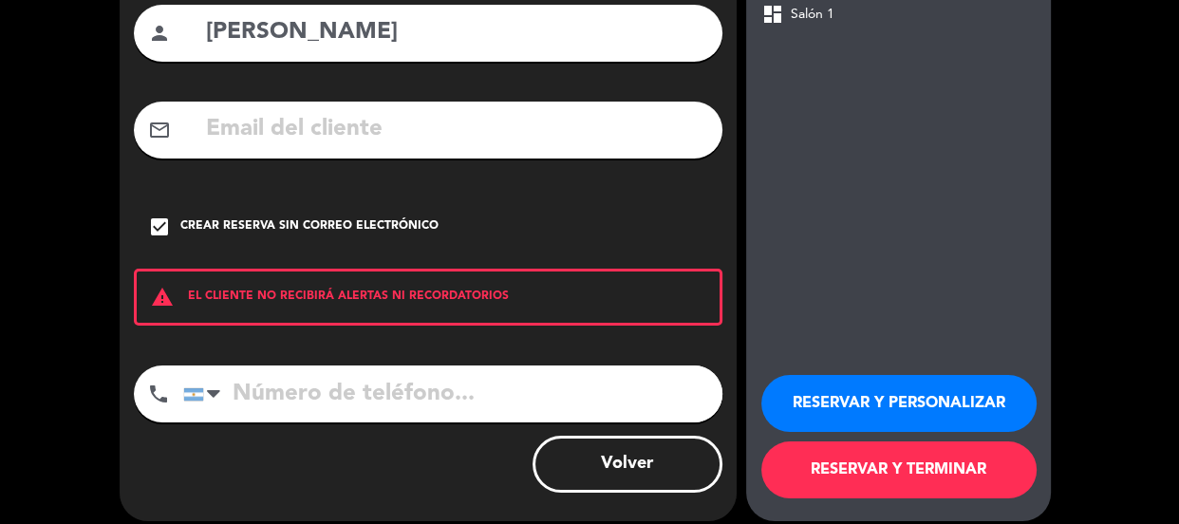
scroll to position [208, 0]
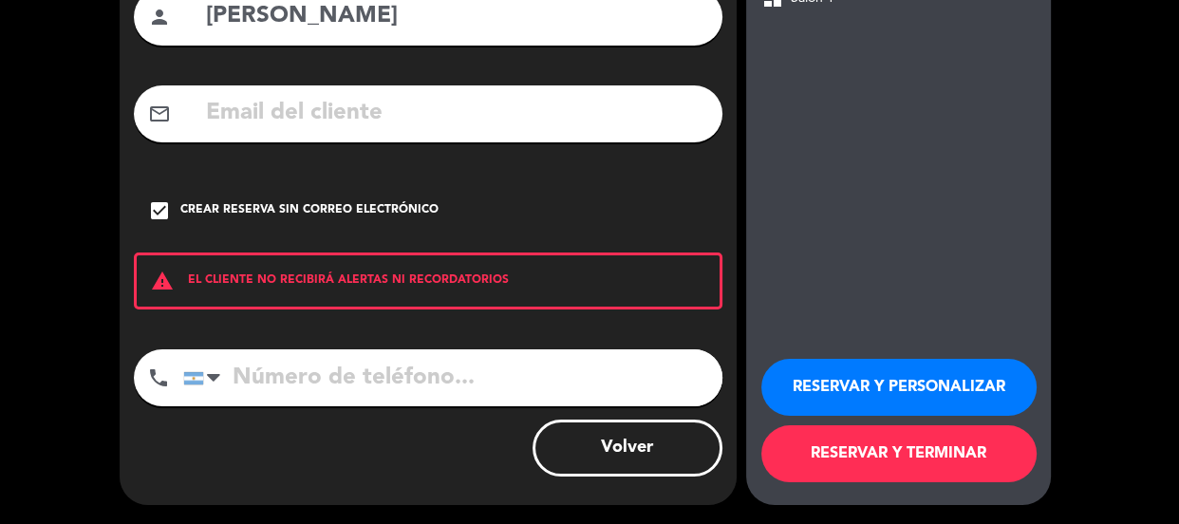
click at [574, 202] on button "RESERVAR Y PERSONALIZAR" at bounding box center [898, 387] width 275 height 57
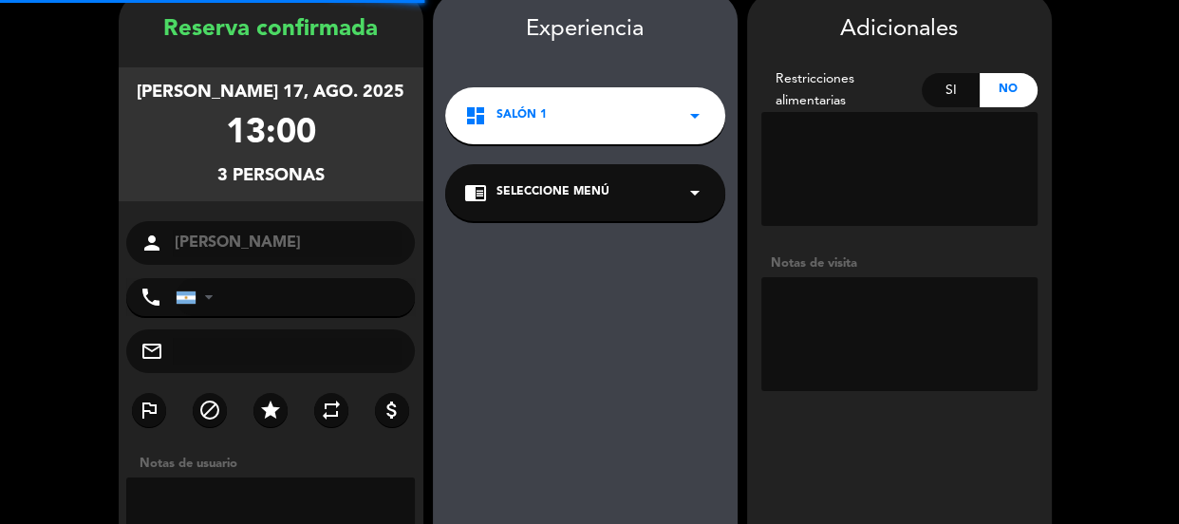
scroll to position [76, 0]
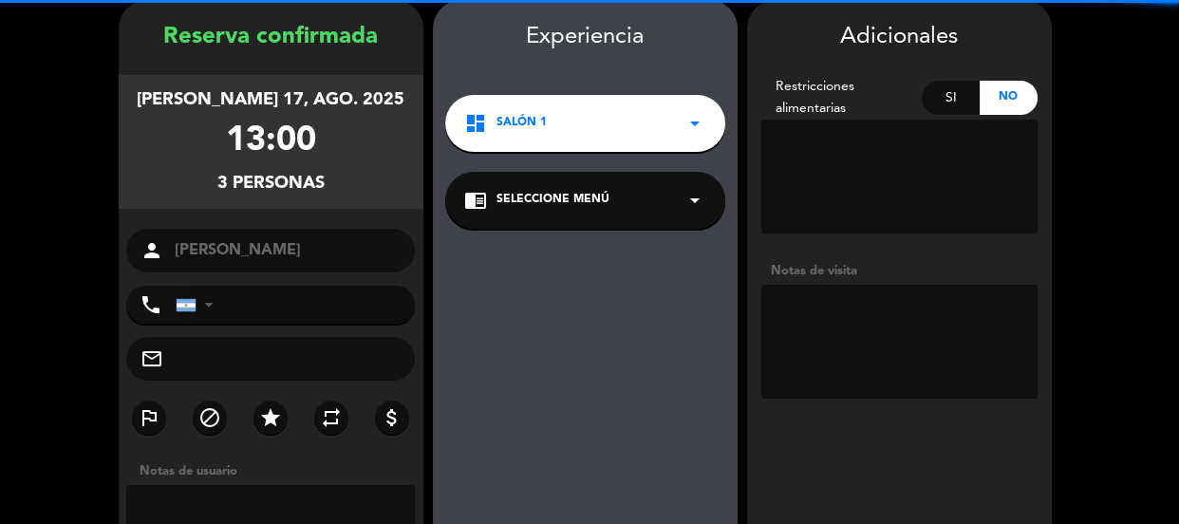
click at [574, 202] on textarea at bounding box center [899, 342] width 276 height 114
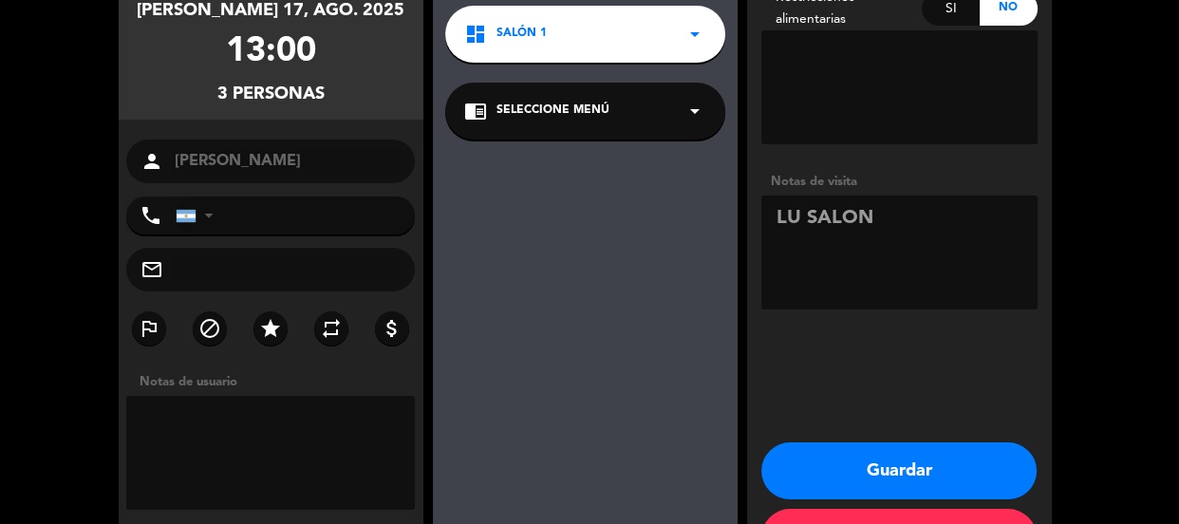
scroll to position [235, 0]
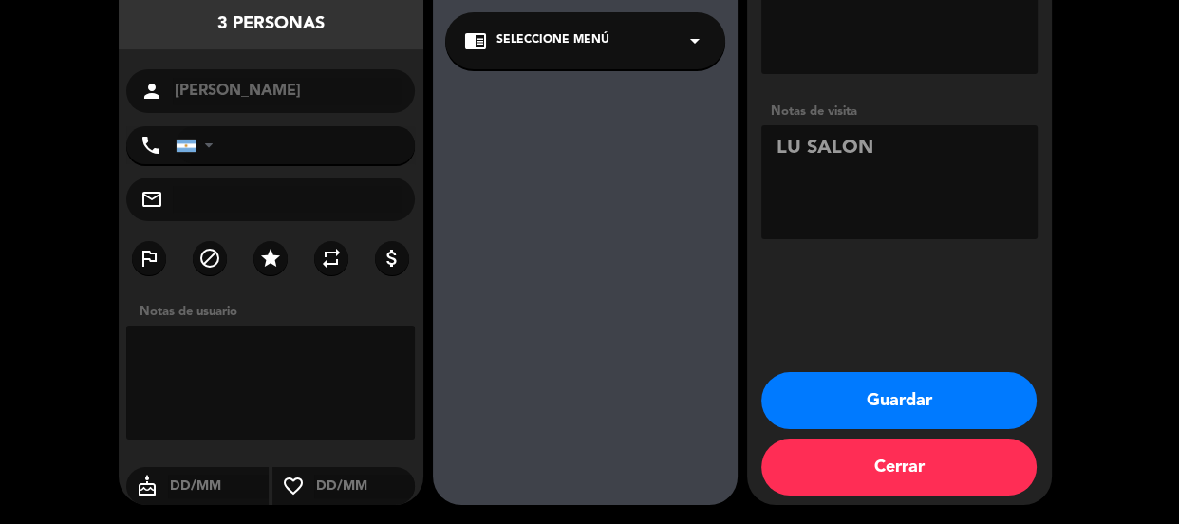
type textarea "LU SALON"
click at [574, 202] on button "Guardar" at bounding box center [898, 400] width 275 height 57
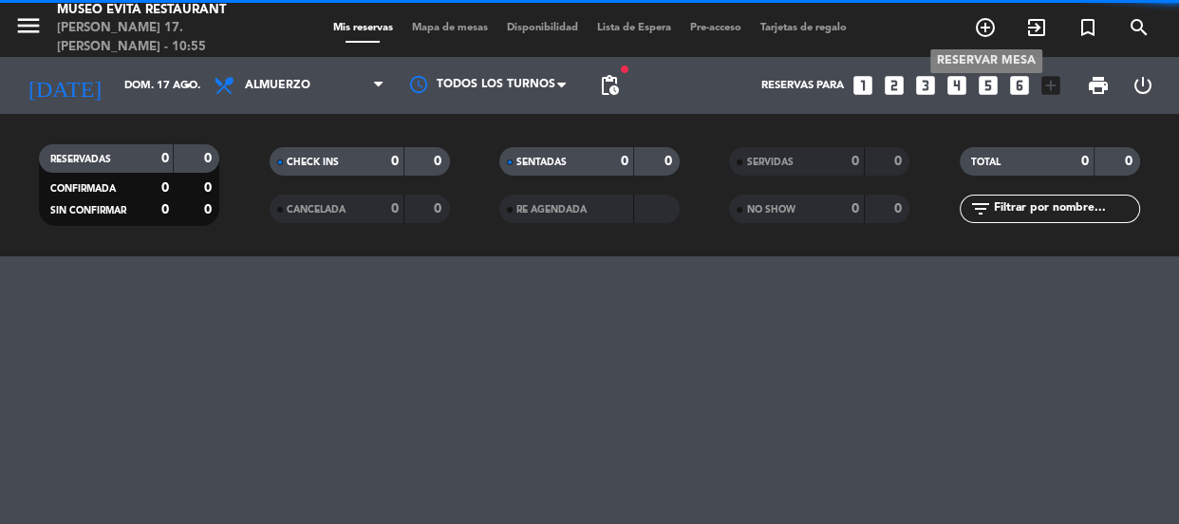
click at [574, 28] on icon "add_circle_outline" at bounding box center [985, 27] width 23 height 23
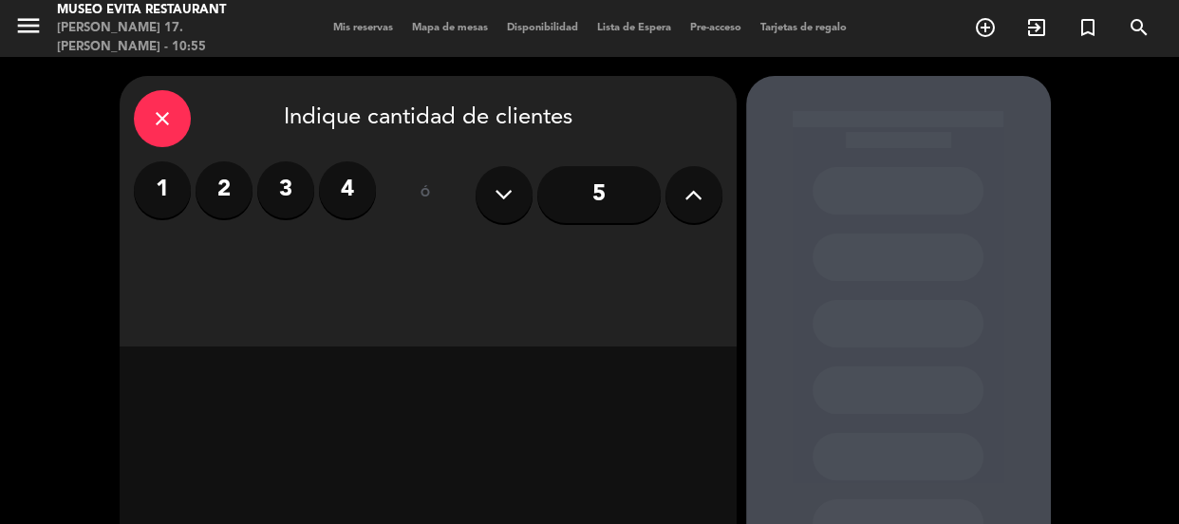
click at [235, 176] on label "2" at bounding box center [223, 189] width 57 height 57
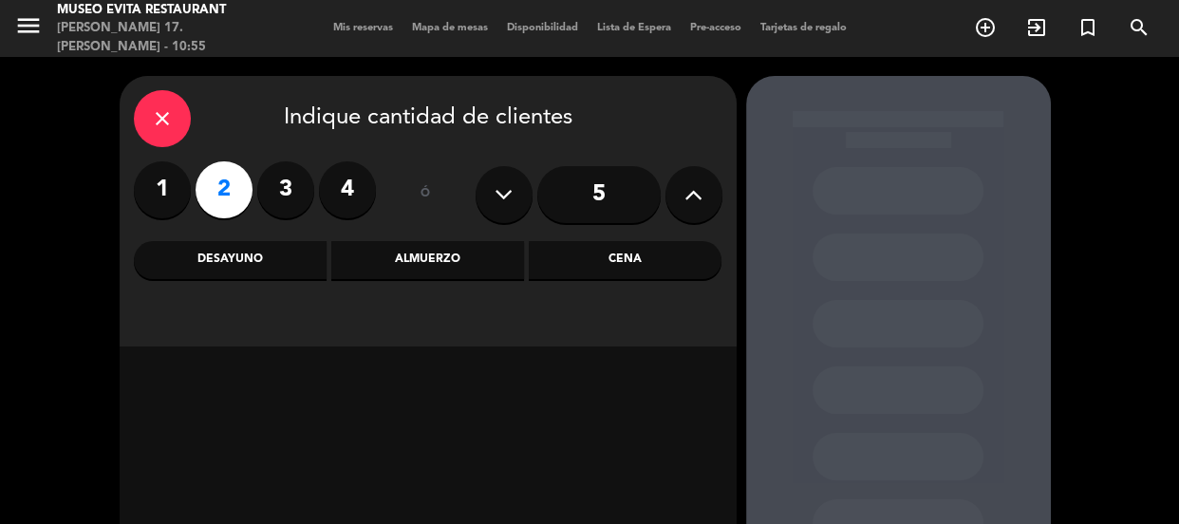
drag, startPoint x: 458, startPoint y: 251, endPoint x: 385, endPoint y: 284, distance: 80.3
click at [458, 202] on div "Almuerzo" at bounding box center [427, 260] width 193 height 38
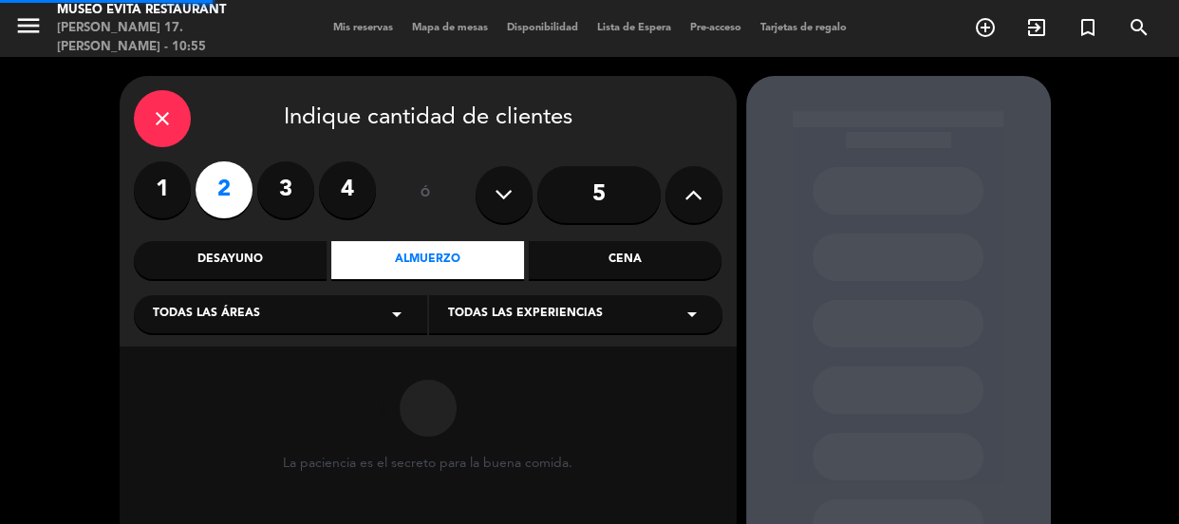
click at [358, 202] on div "Todas las áreas arrow_drop_down" at bounding box center [280, 314] width 293 height 38
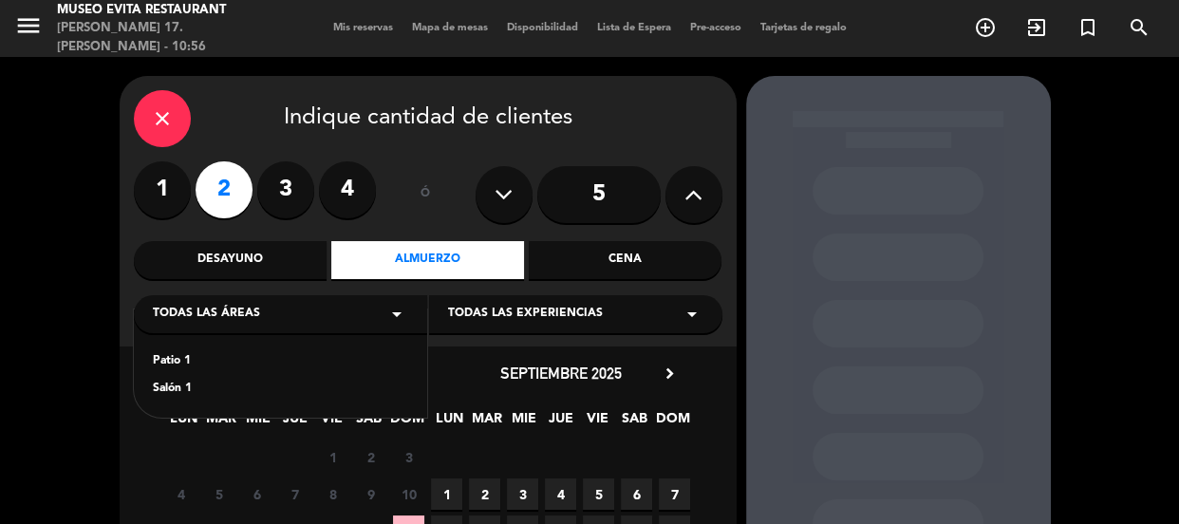
click at [179, 202] on div "Salón 1" at bounding box center [280, 389] width 255 height 19
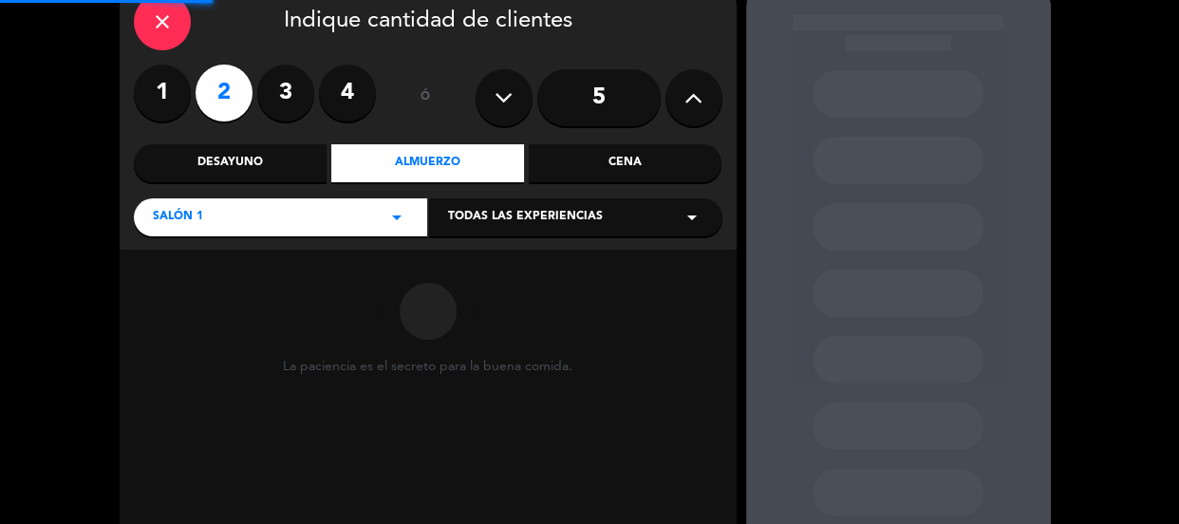
scroll to position [213, 0]
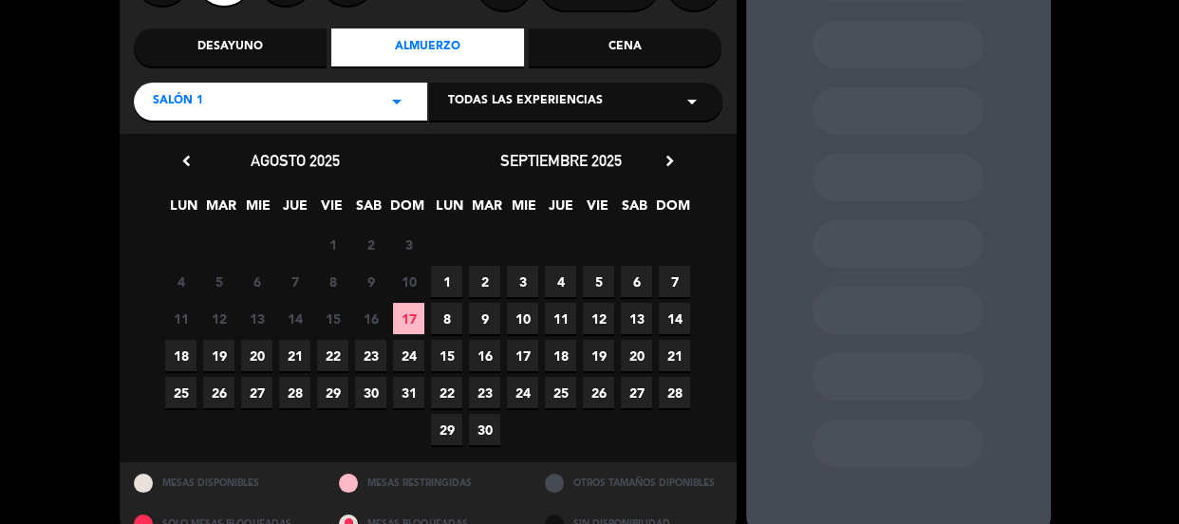
click at [415, 202] on span "17" at bounding box center [408, 318] width 31 height 31
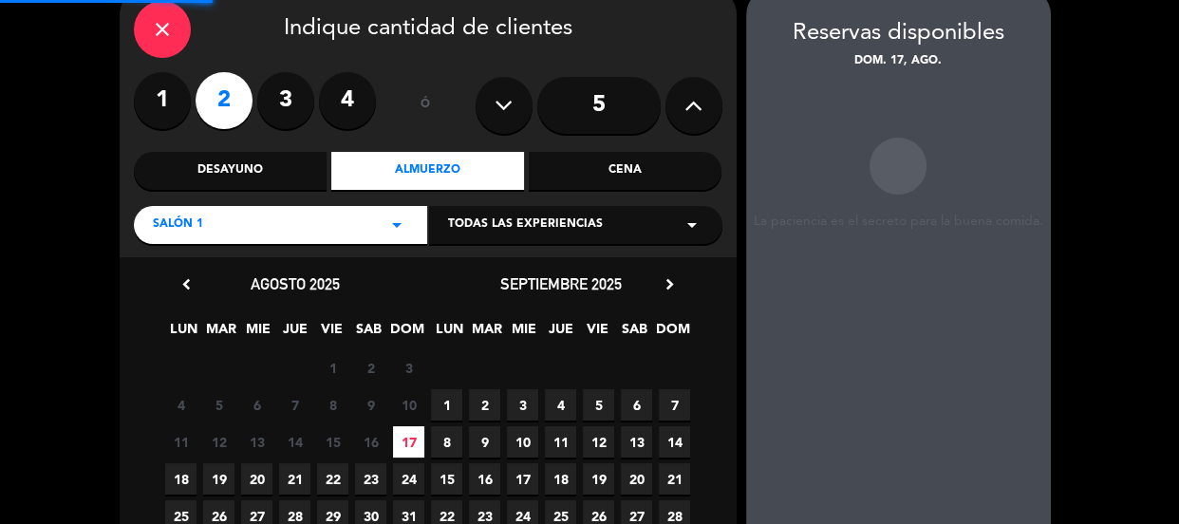
scroll to position [76, 0]
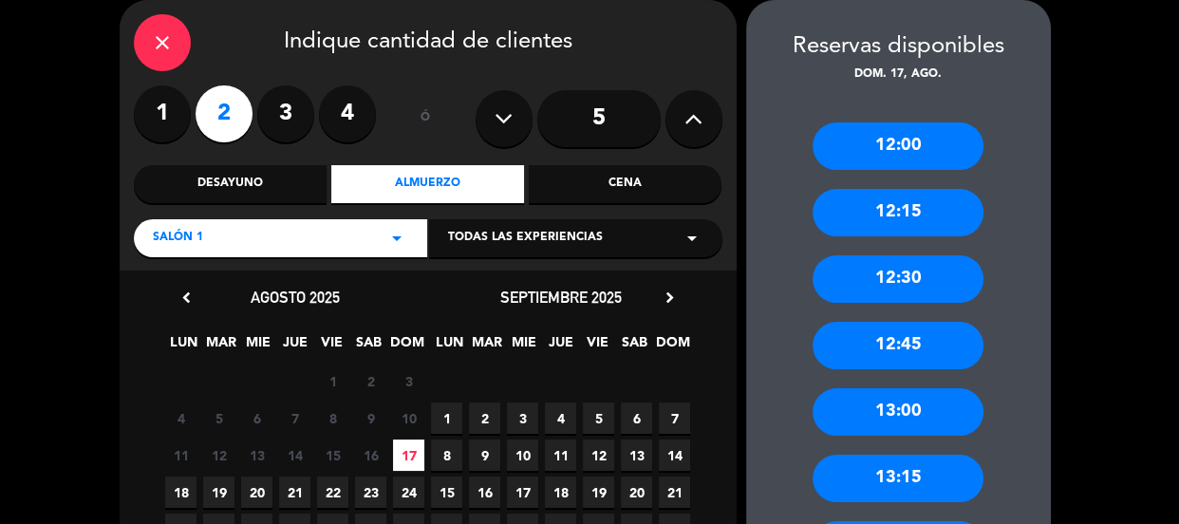
drag, startPoint x: 909, startPoint y: 403, endPoint x: 802, endPoint y: 356, distance: 117.3
click at [574, 202] on div "13:00" at bounding box center [897, 411] width 171 height 47
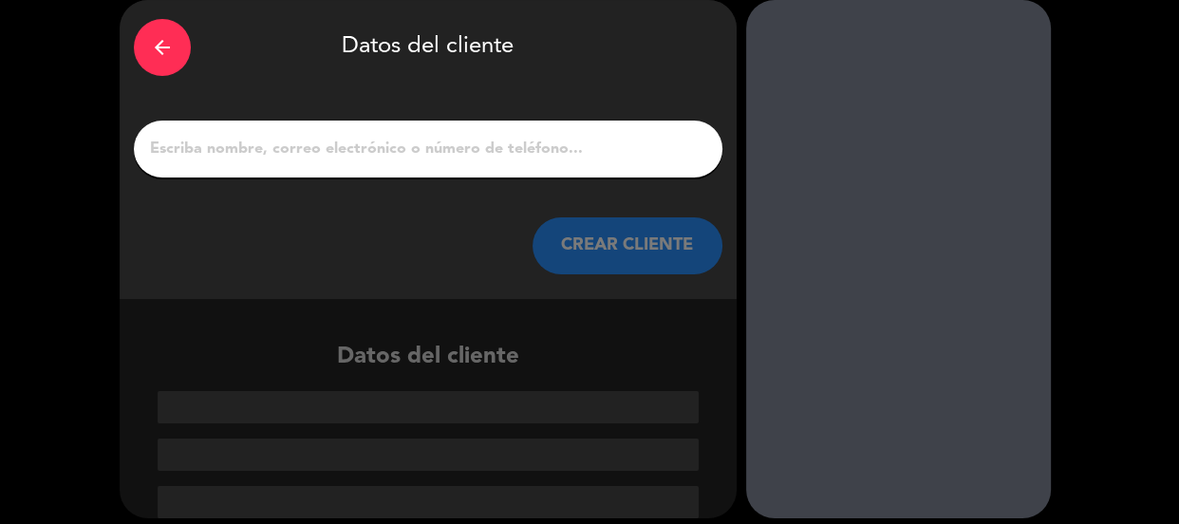
click at [448, 158] on input "1" at bounding box center [428, 149] width 560 height 27
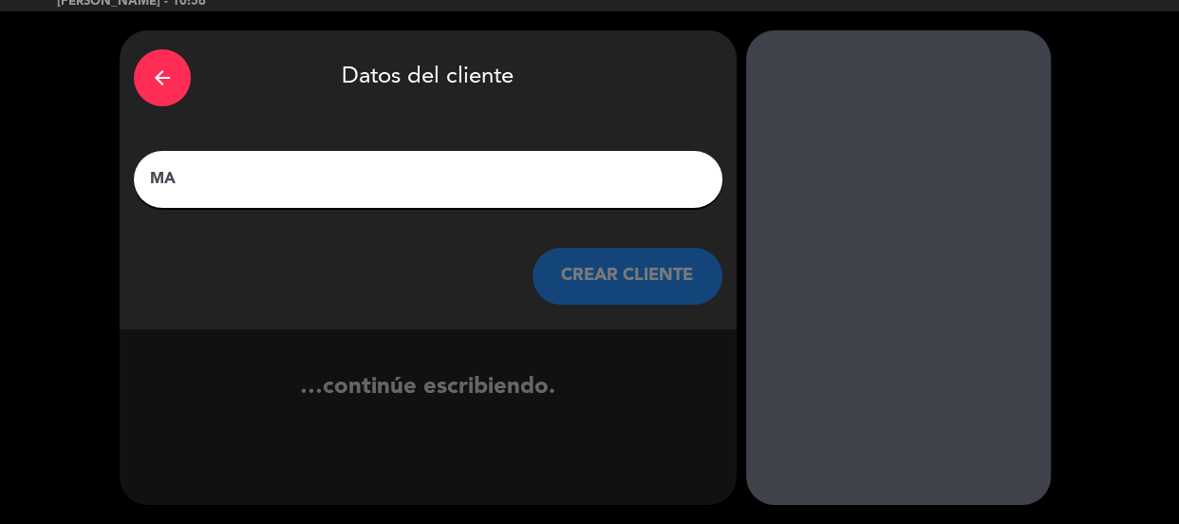
scroll to position [46, 0]
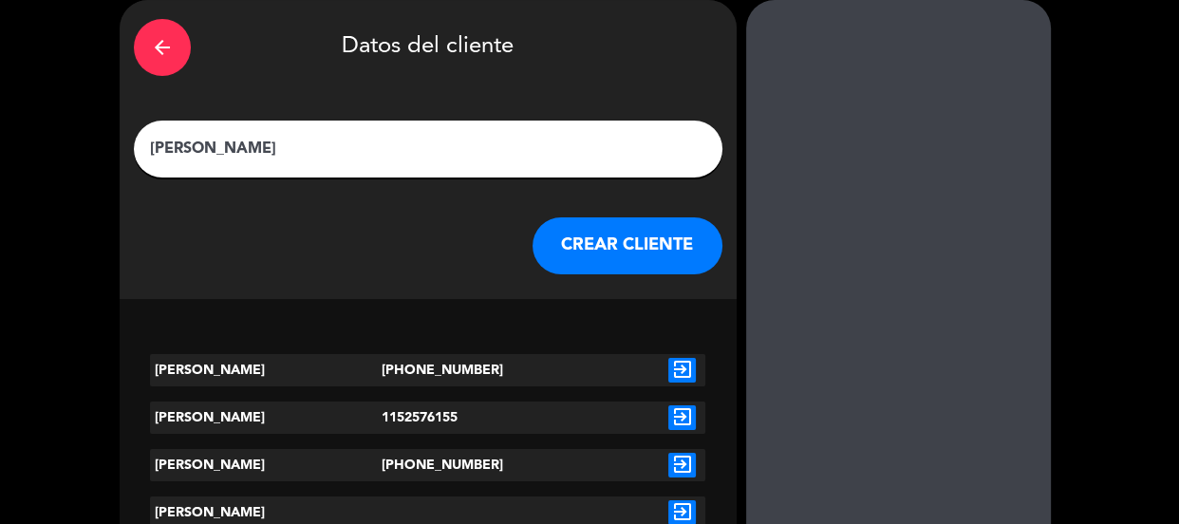
type input "[PERSON_NAME]"
click at [565, 202] on button "CREAR CLIENTE" at bounding box center [627, 245] width 190 height 57
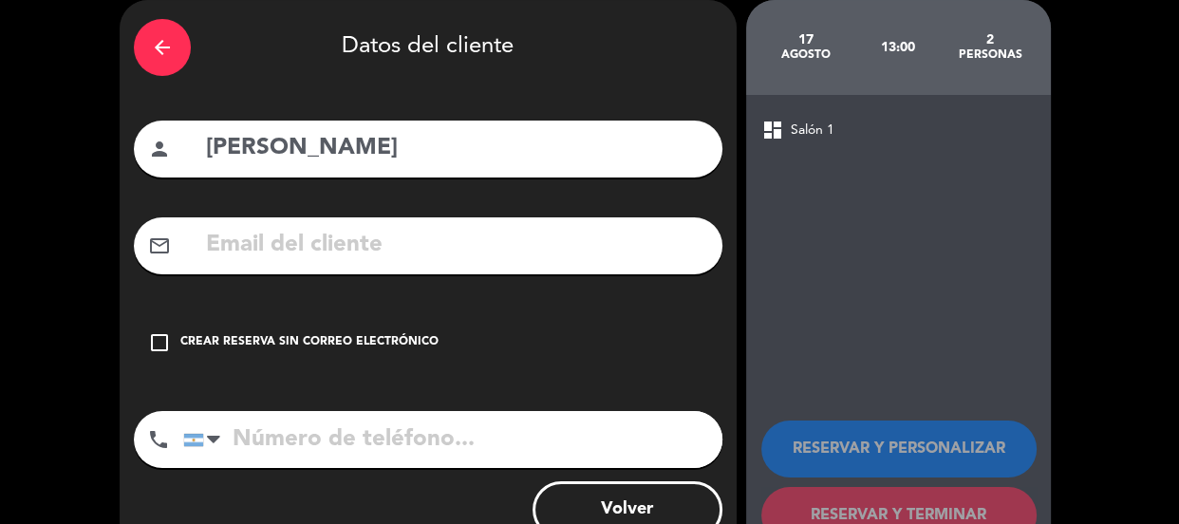
scroll to position [138, 0]
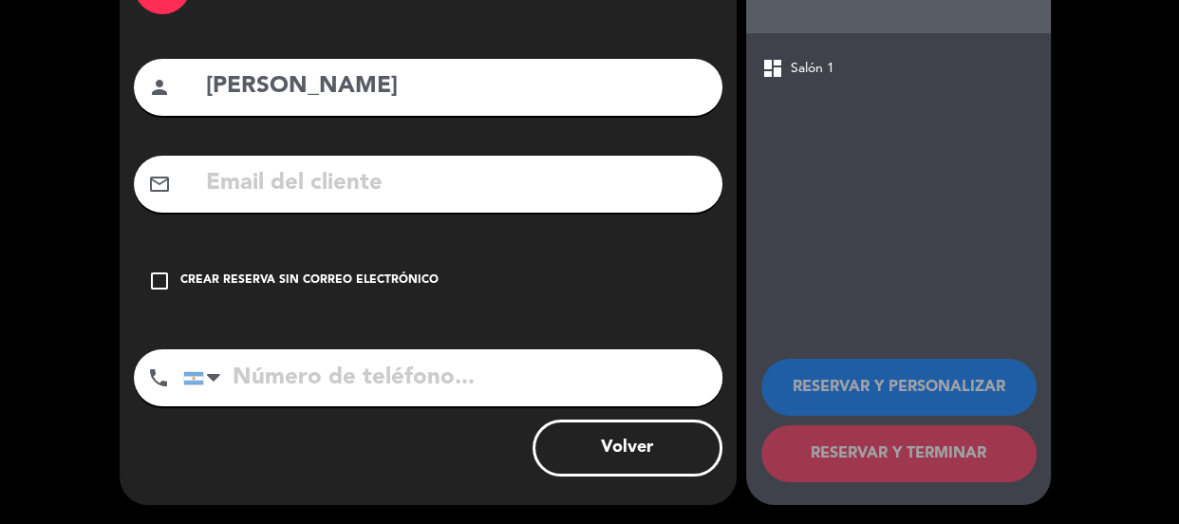
click at [567, 202] on div "check_box_outline_blank Crear reserva sin correo electrónico" at bounding box center [428, 280] width 588 height 57
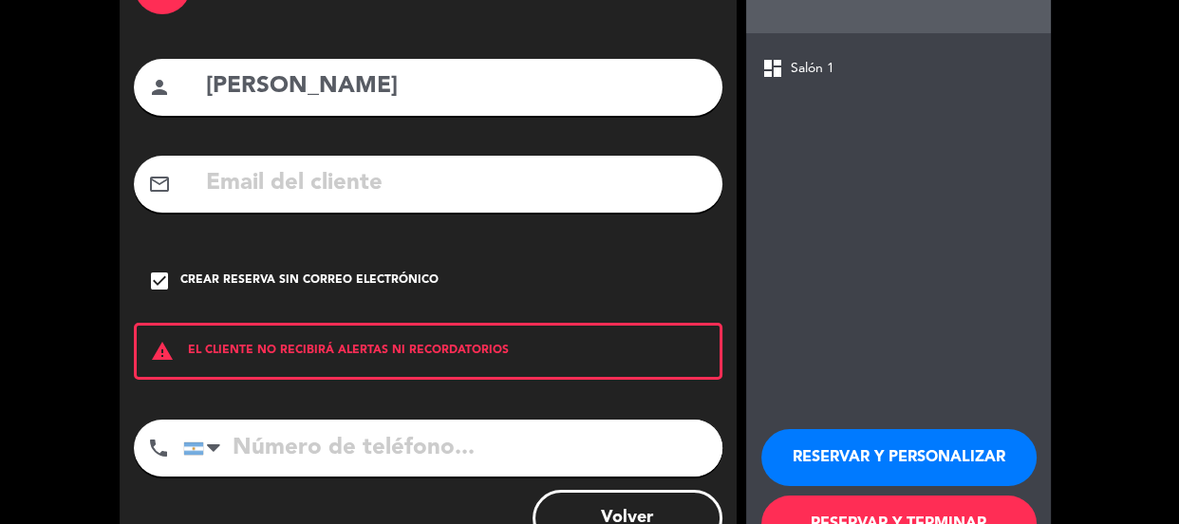
click at [574, 202] on button "RESERVAR Y PERSONALIZAR" at bounding box center [898, 457] width 275 height 57
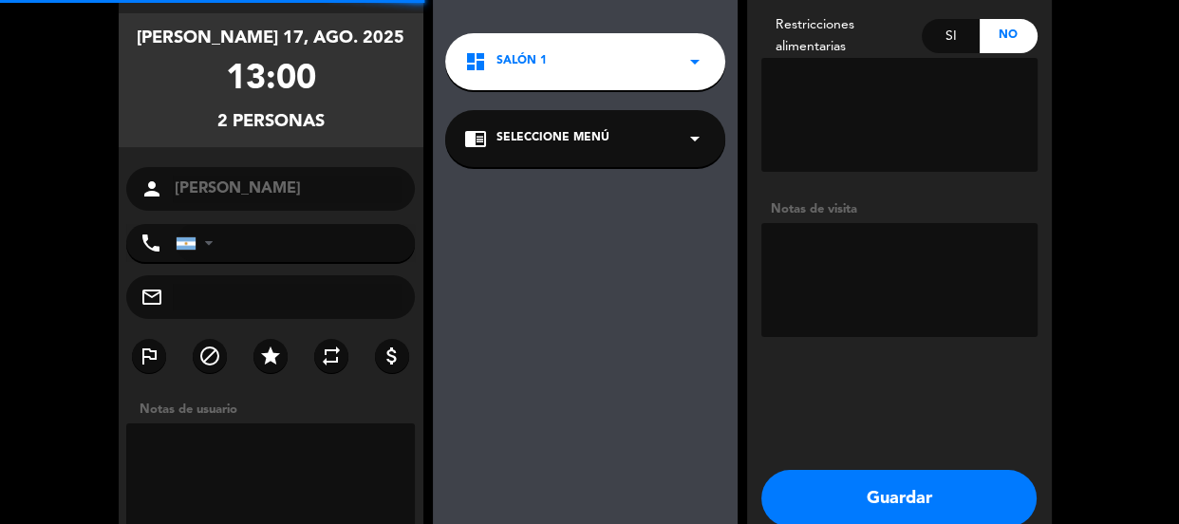
scroll to position [76, 0]
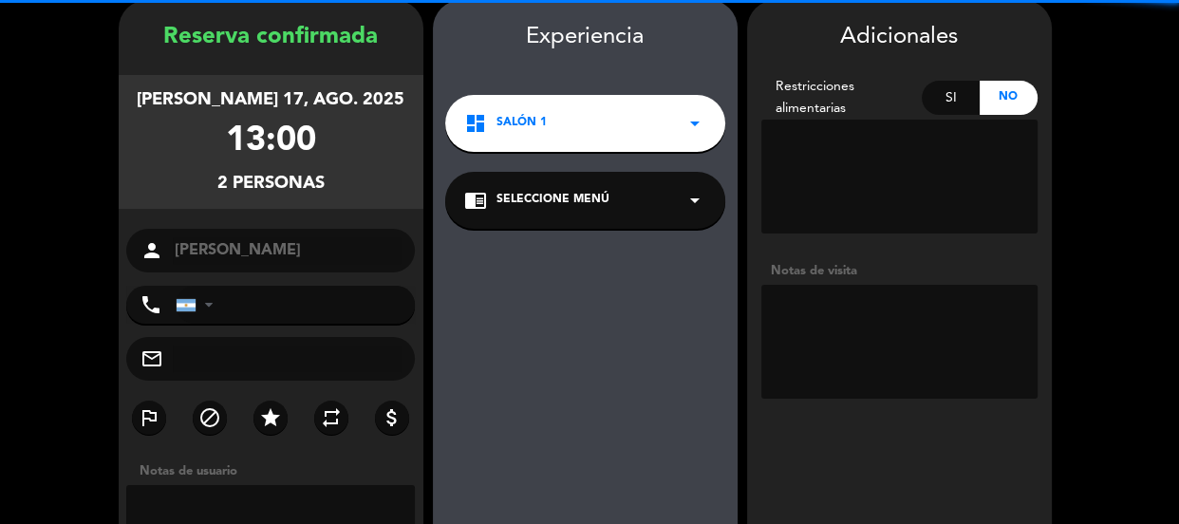
click at [574, 202] on textarea at bounding box center [899, 342] width 276 height 114
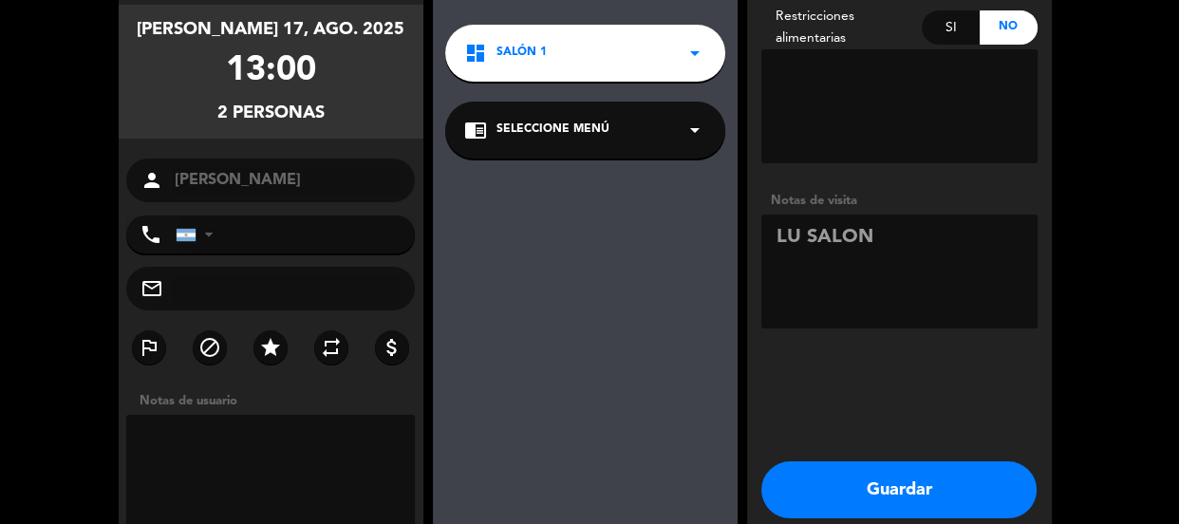
scroll to position [235, 0]
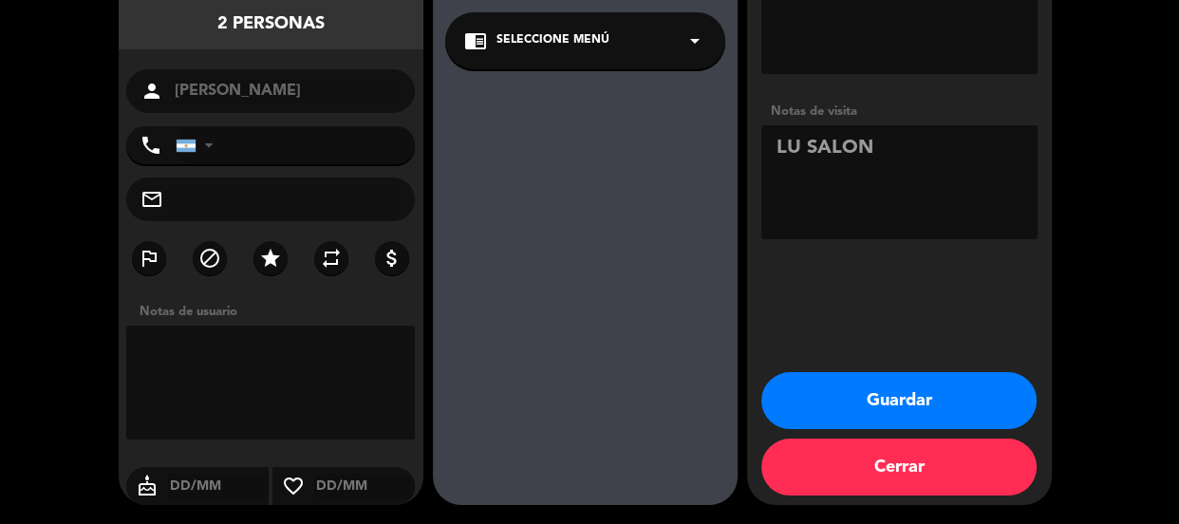
type textarea "LU SALON"
click at [574, 202] on button "Guardar" at bounding box center [898, 400] width 275 height 57
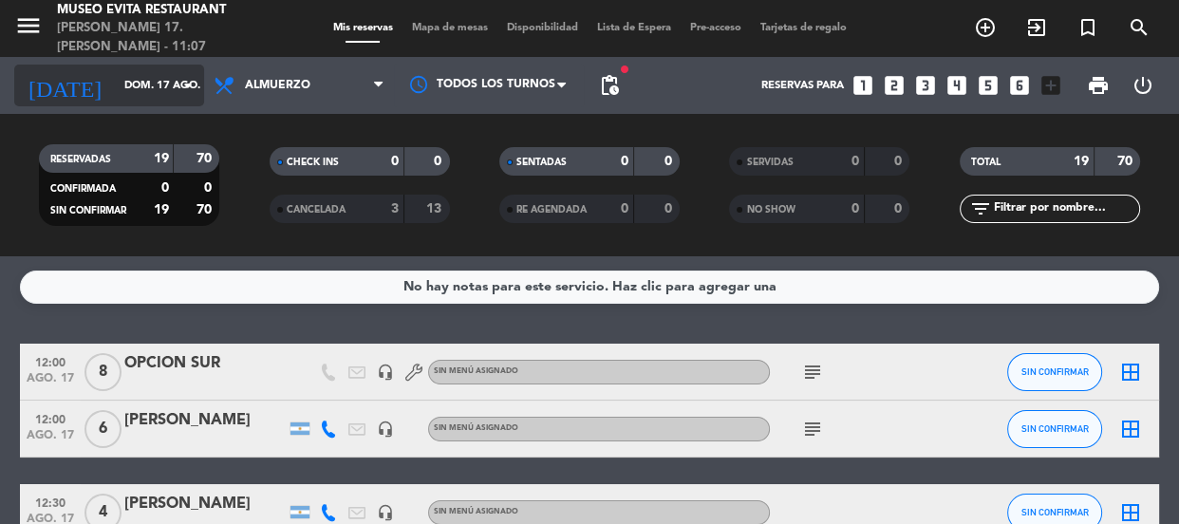
click at [157, 78] on input "dom. 17 ago." at bounding box center [188, 85] width 146 height 31
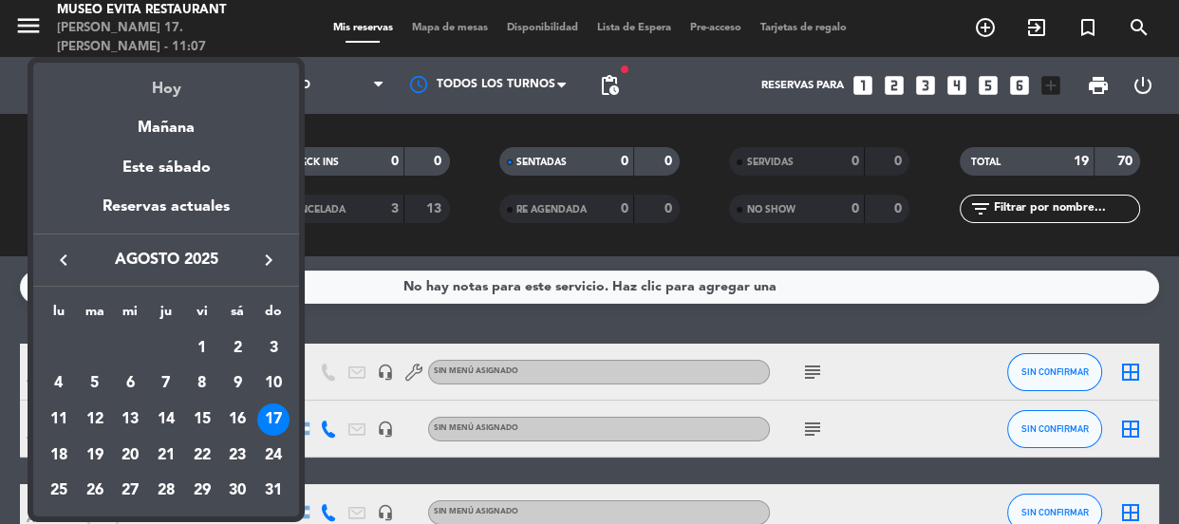
click at [169, 85] on div "Hoy" at bounding box center [166, 82] width 266 height 39
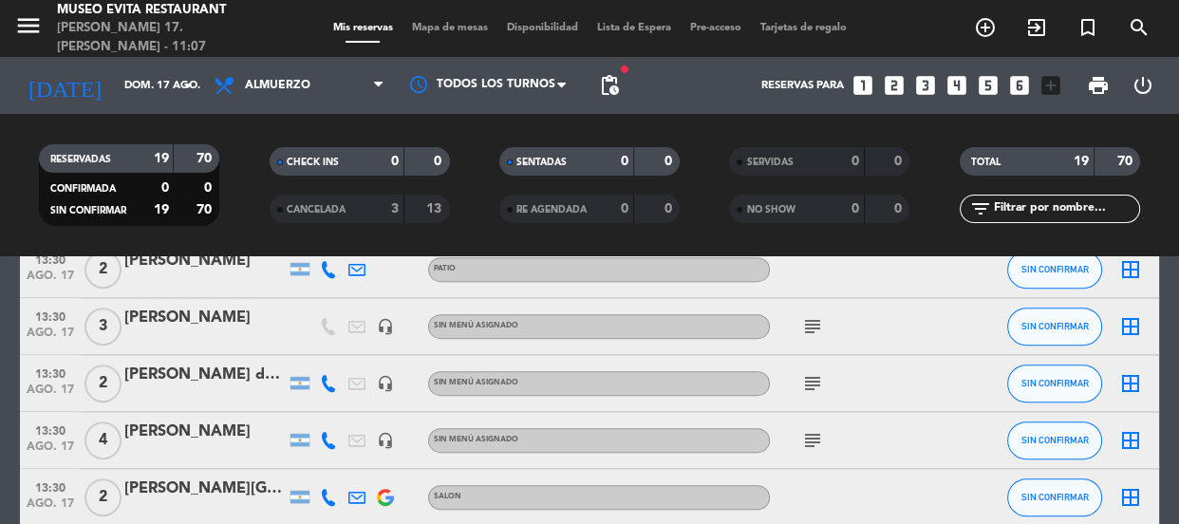
scroll to position [1102, 0]
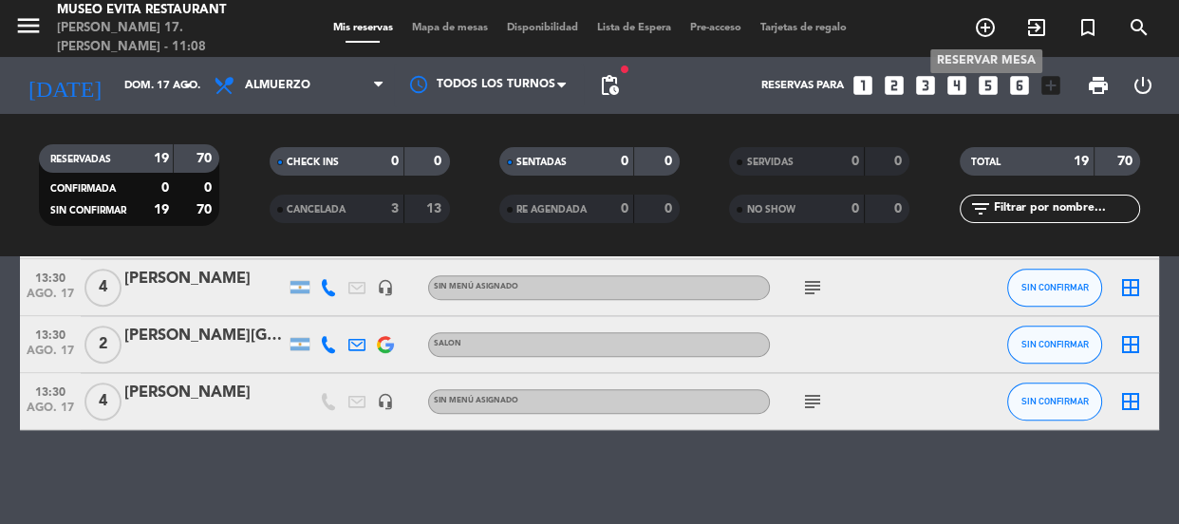
click at [574, 19] on icon "add_circle_outline" at bounding box center [985, 27] width 23 height 23
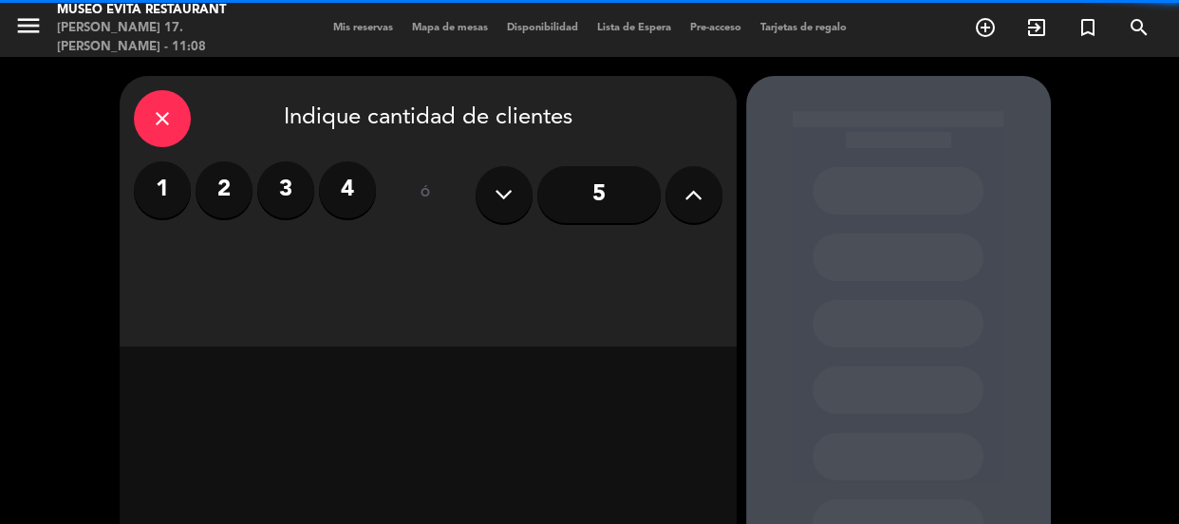
click at [349, 190] on label "4" at bounding box center [347, 189] width 57 height 57
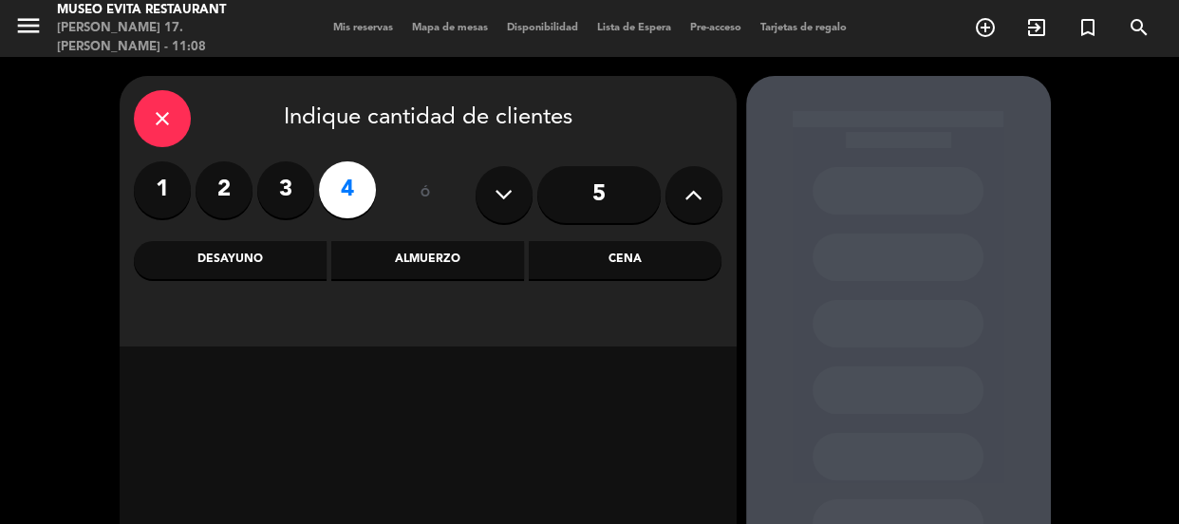
click at [479, 202] on div "Almuerzo" at bounding box center [427, 260] width 193 height 38
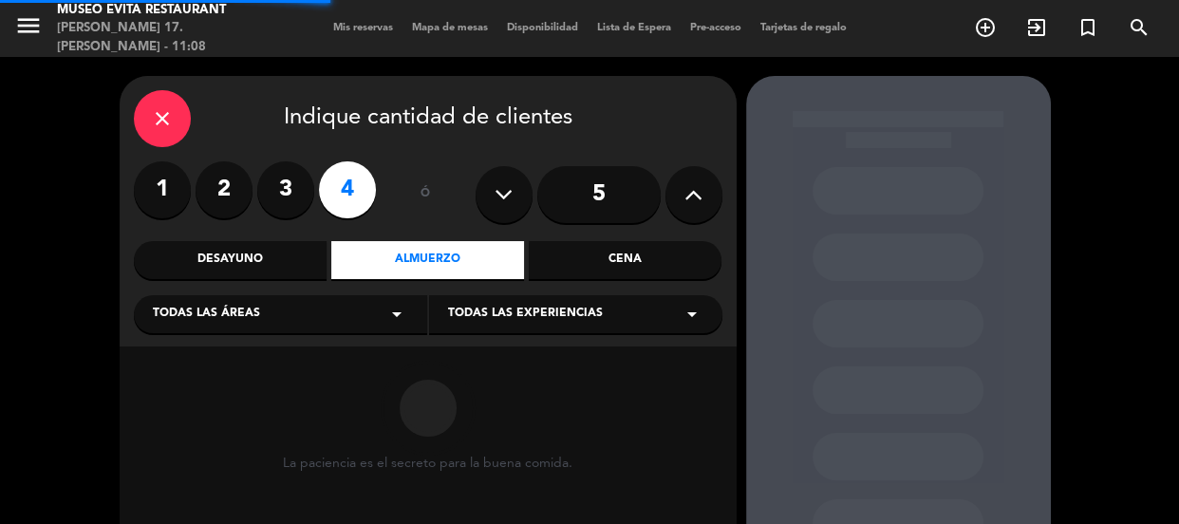
click at [332, 202] on div "Todas las áreas arrow_drop_down" at bounding box center [280, 314] width 293 height 38
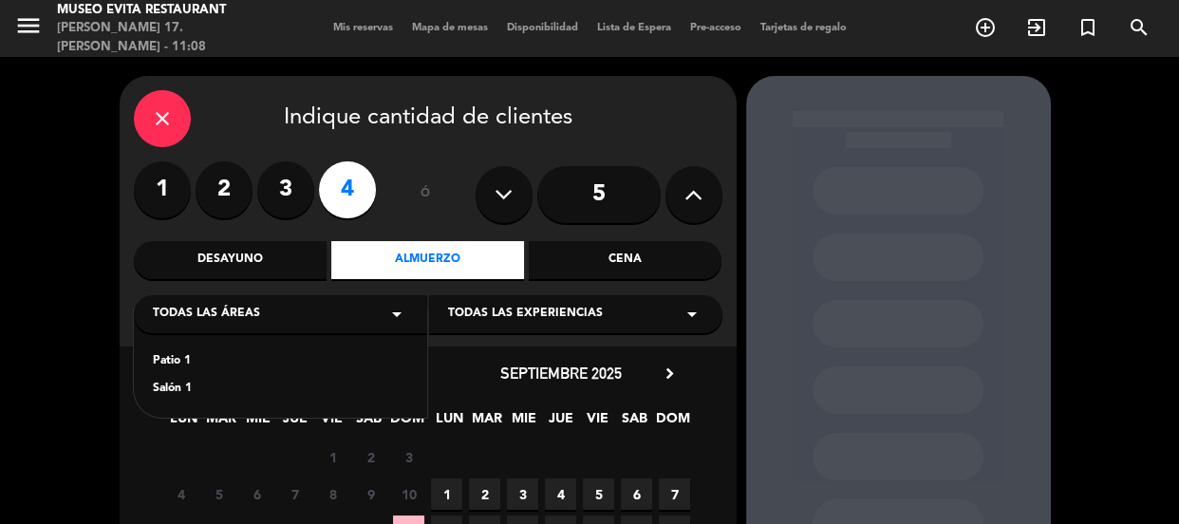
click at [174, 202] on div "Salón 1" at bounding box center [280, 389] width 255 height 19
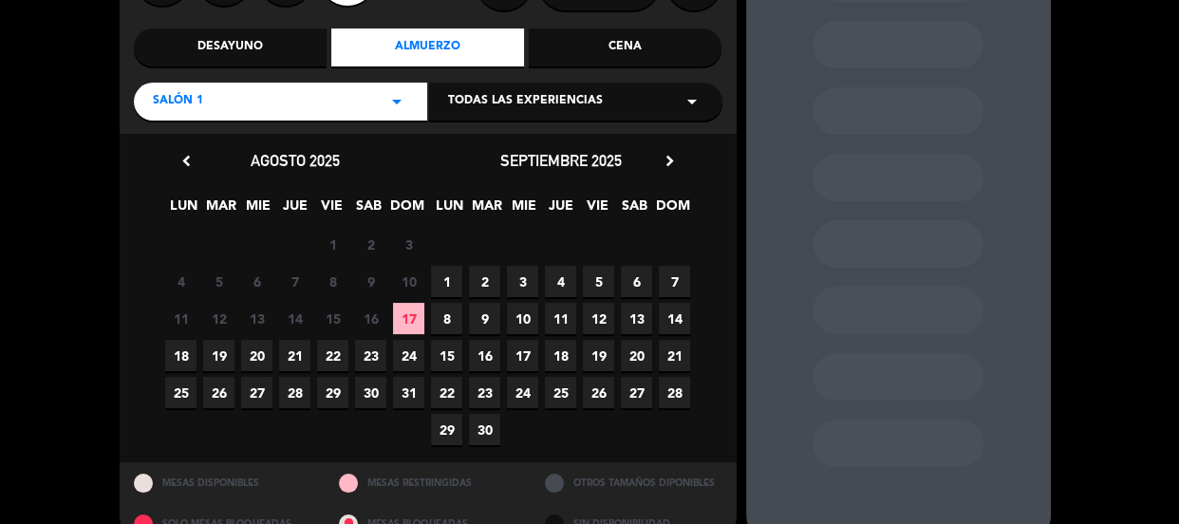
click at [406, 202] on span "17" at bounding box center [408, 318] width 31 height 31
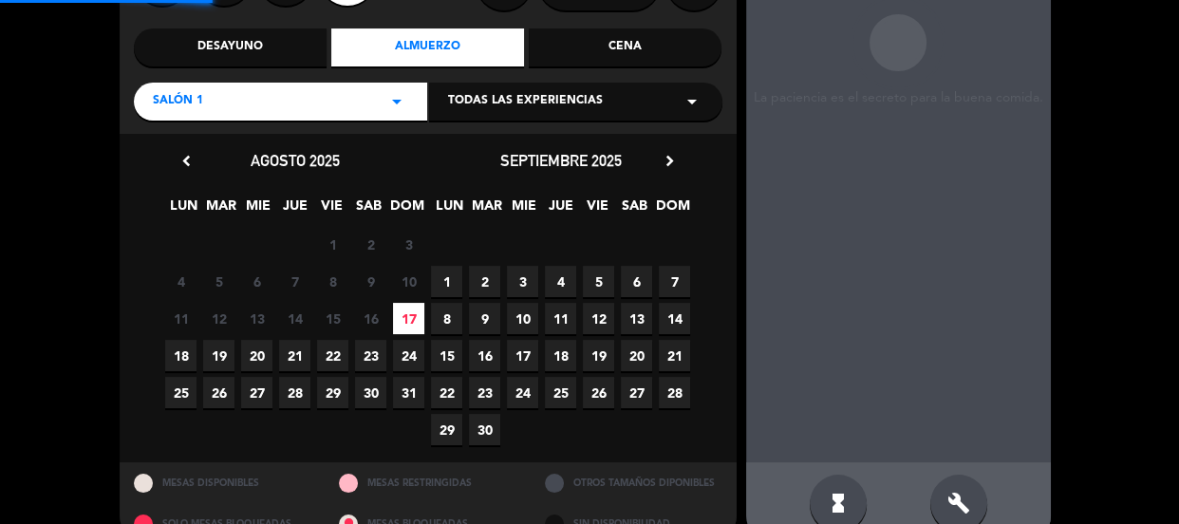
scroll to position [76, 0]
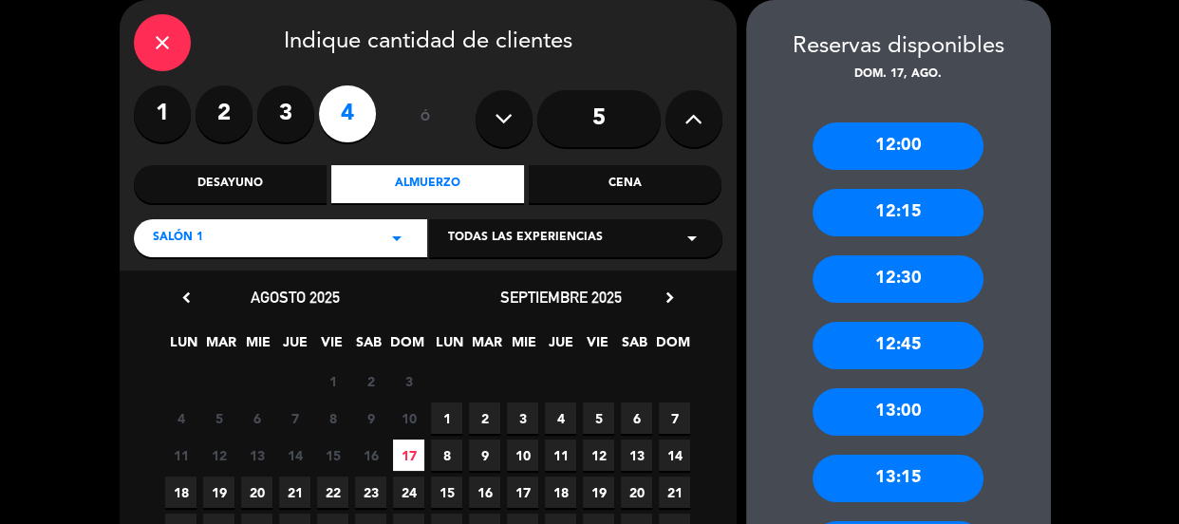
click at [574, 202] on div "13:00" at bounding box center [897, 411] width 171 height 47
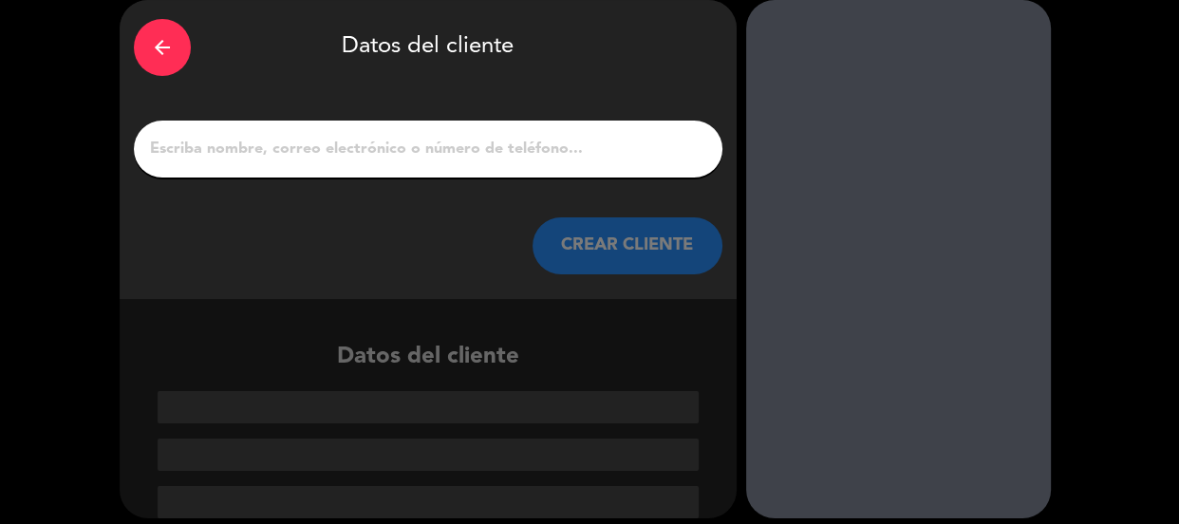
click at [515, 158] on input "1" at bounding box center [428, 149] width 560 height 27
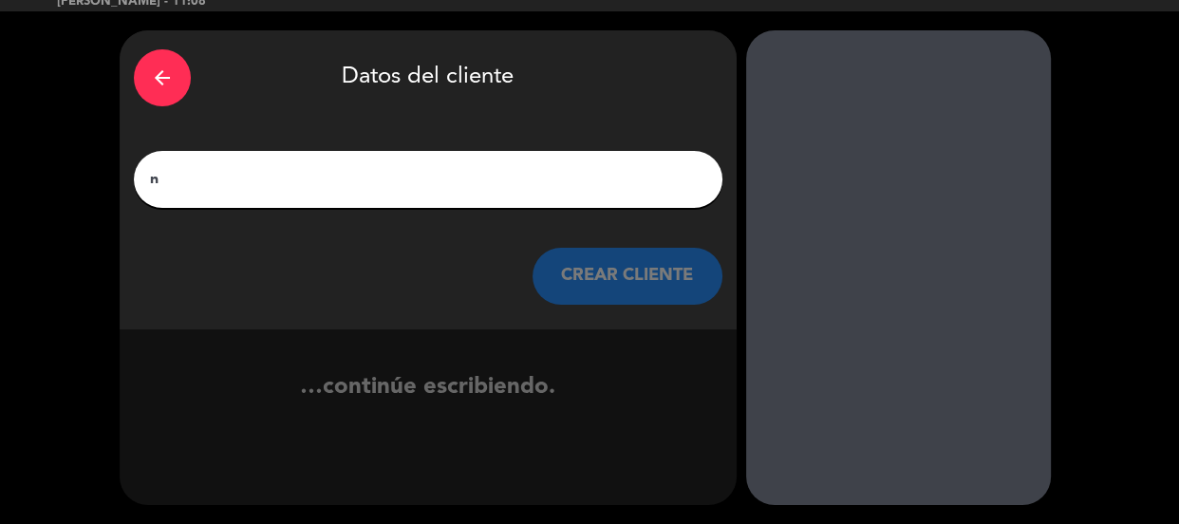
scroll to position [46, 0]
type input "n"
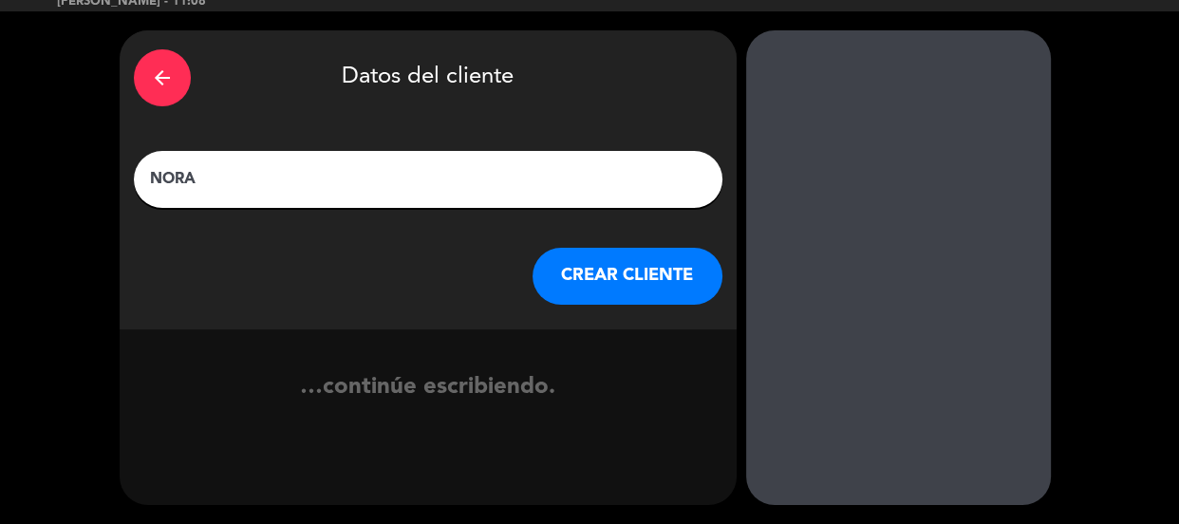
type input "NORA"
click at [574, 202] on button "CREAR CLIENTE" at bounding box center [627, 276] width 190 height 57
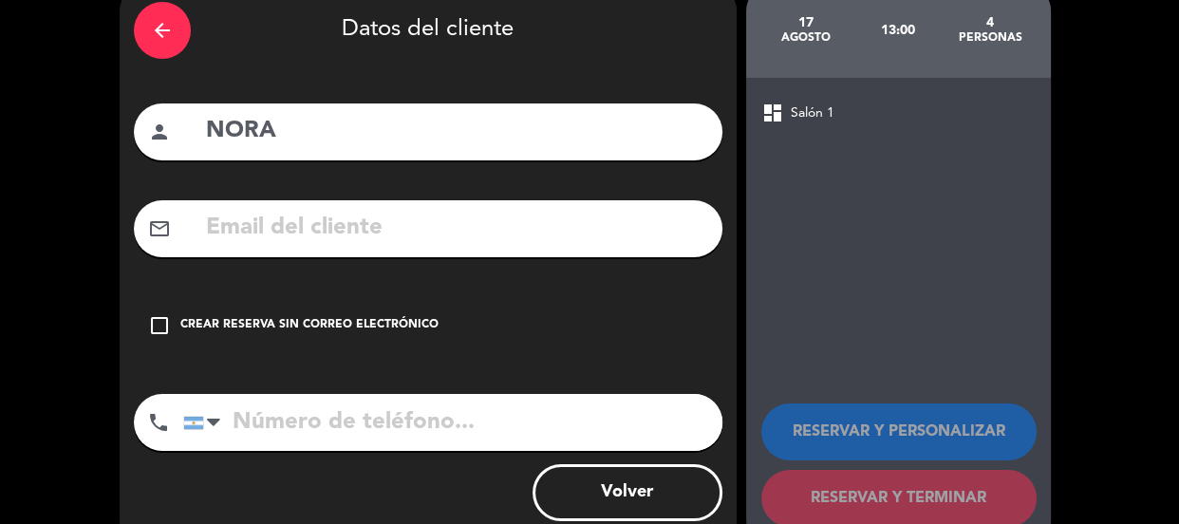
scroll to position [138, 0]
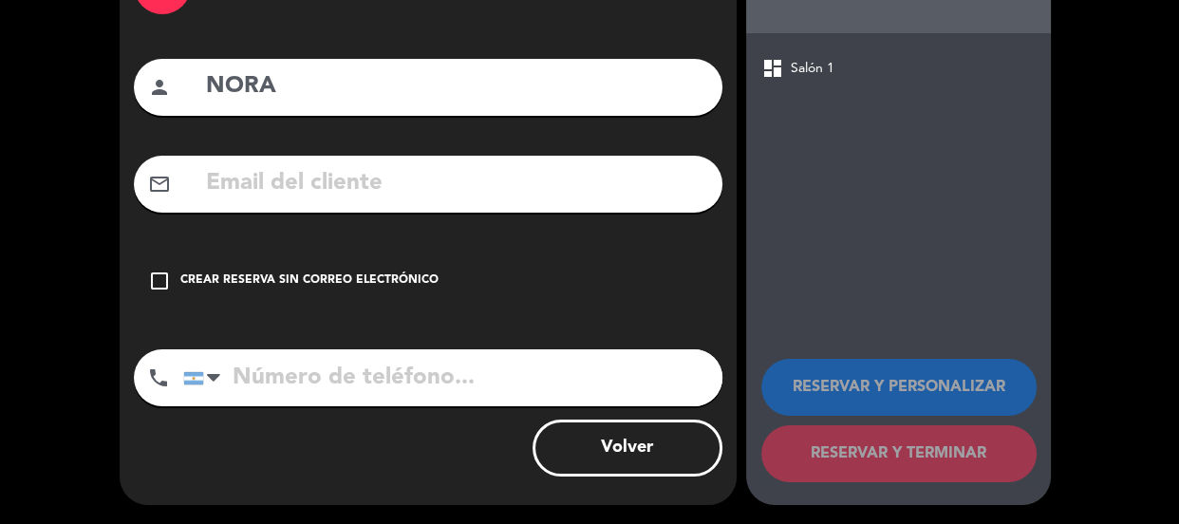
click at [574, 202] on div "check_box_outline_blank Crear reserva sin correo electrónico" at bounding box center [428, 280] width 588 height 57
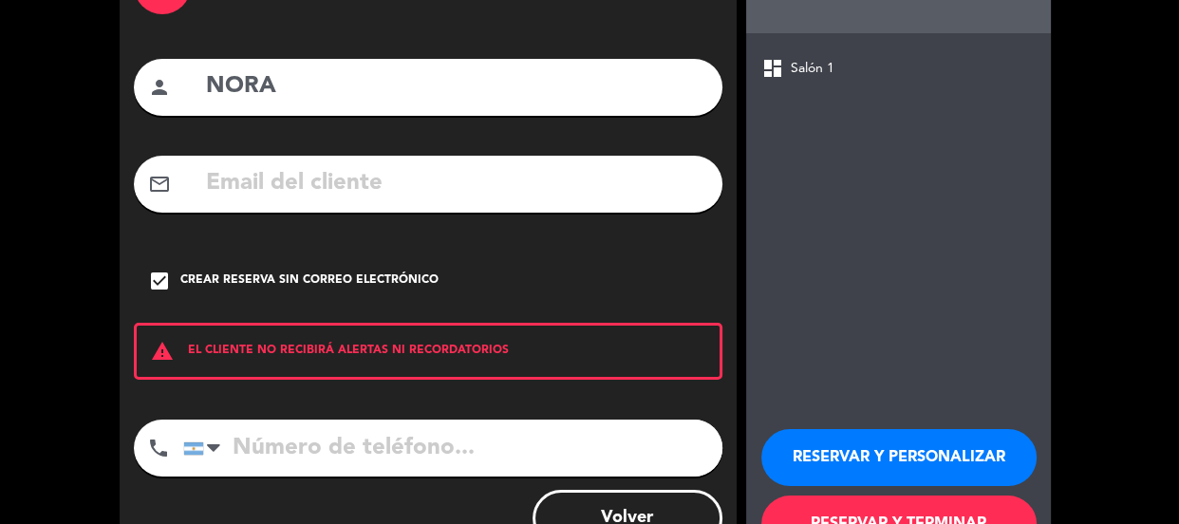
click at [574, 202] on button "RESERVAR Y PERSONALIZAR" at bounding box center [898, 457] width 275 height 57
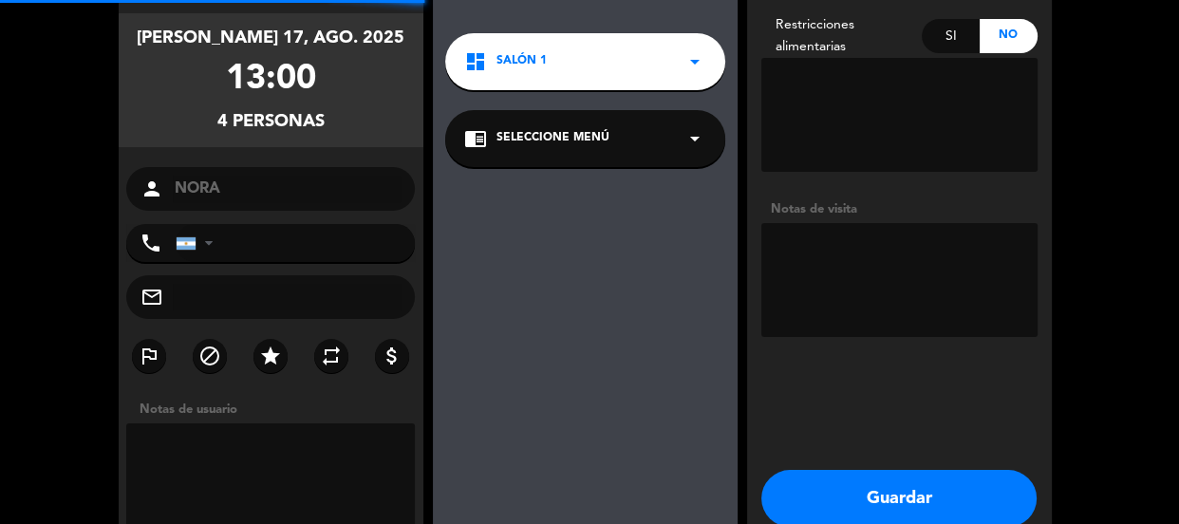
scroll to position [76, 0]
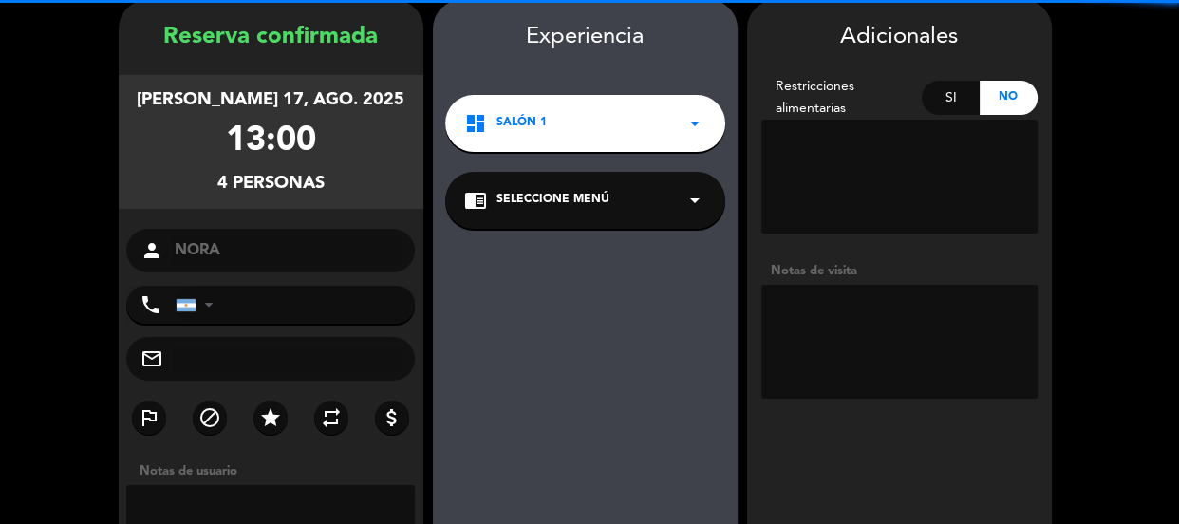
click at [574, 202] on textarea at bounding box center [899, 342] width 276 height 114
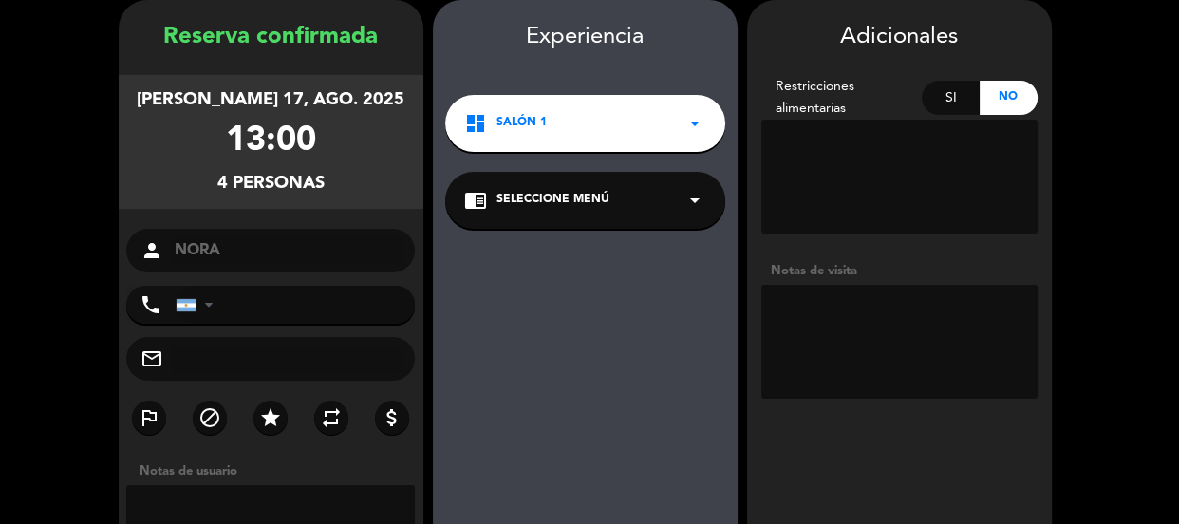
click at [574, 202] on textarea at bounding box center [899, 342] width 276 height 114
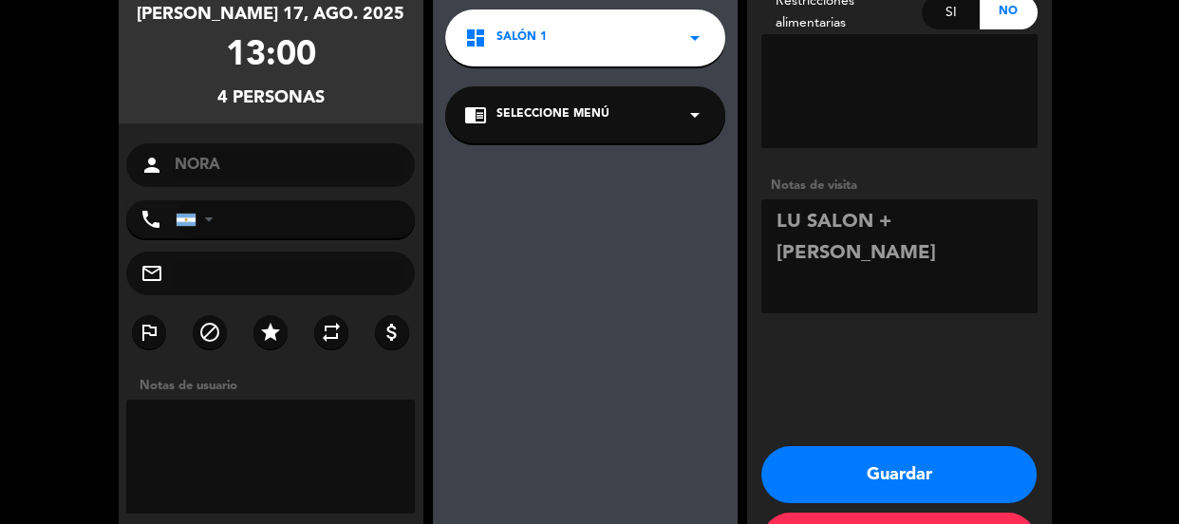
type textarea "LU SALON + [PERSON_NAME]"
click at [574, 202] on button "Guardar" at bounding box center [898, 474] width 275 height 57
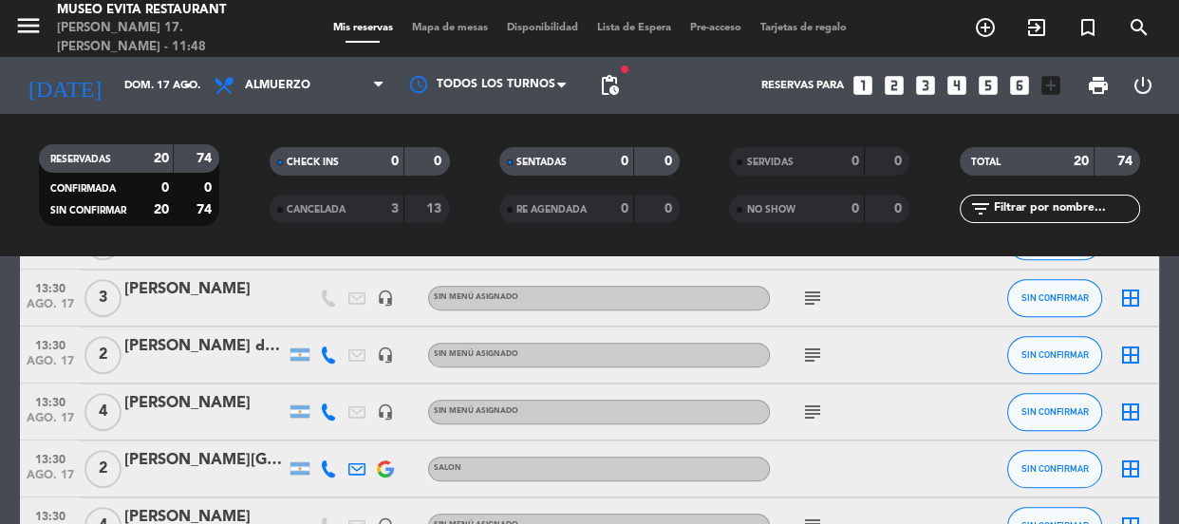
scroll to position [1121, 0]
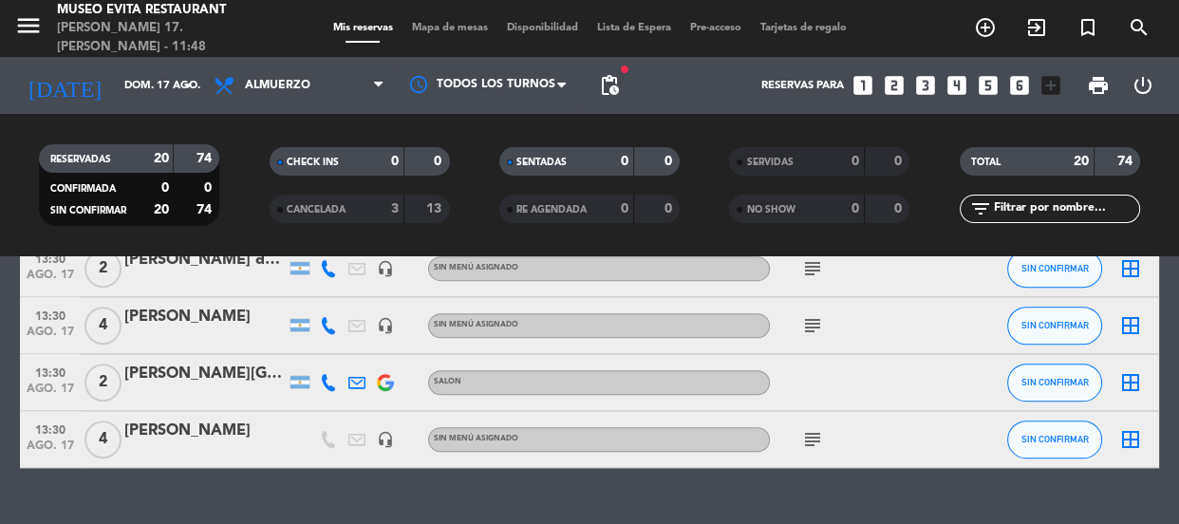
click at [206, 202] on div "[PERSON_NAME]" at bounding box center [204, 430] width 161 height 25
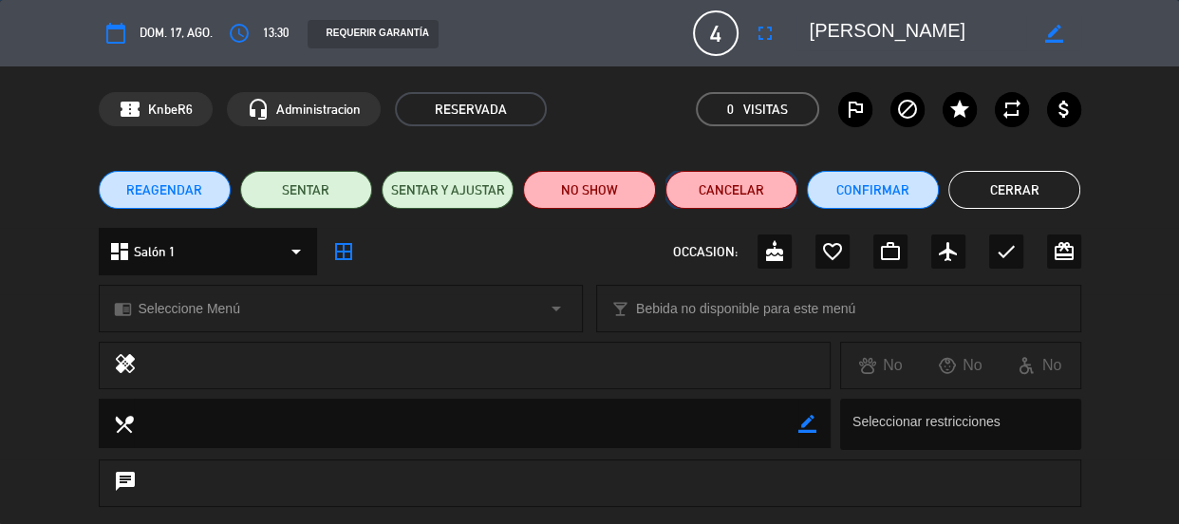
click at [574, 201] on button "Cancelar" at bounding box center [731, 190] width 132 height 38
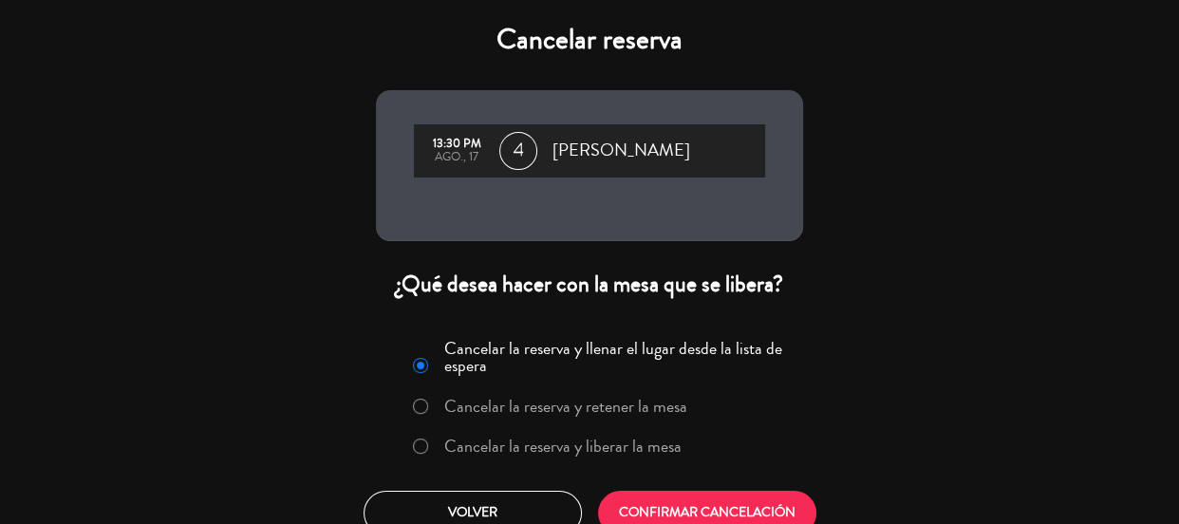
click at [569, 202] on label "Cancelar la reserva y liberar la mesa" at bounding box center [562, 445] width 237 height 17
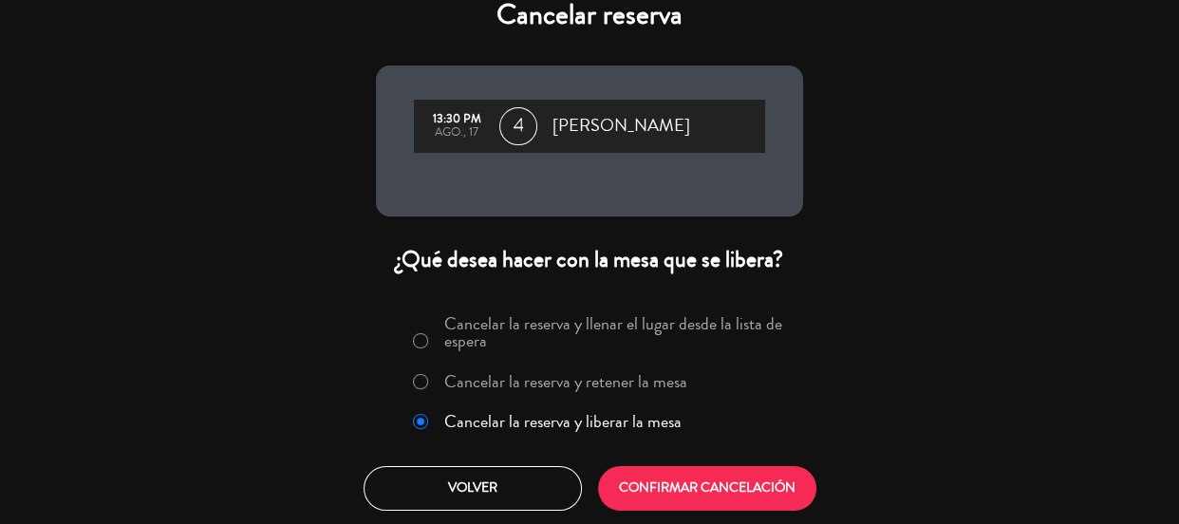
scroll to position [42, 0]
click at [574, 202] on button "CONFIRMAR CANCELACIÓN" at bounding box center [707, 488] width 218 height 45
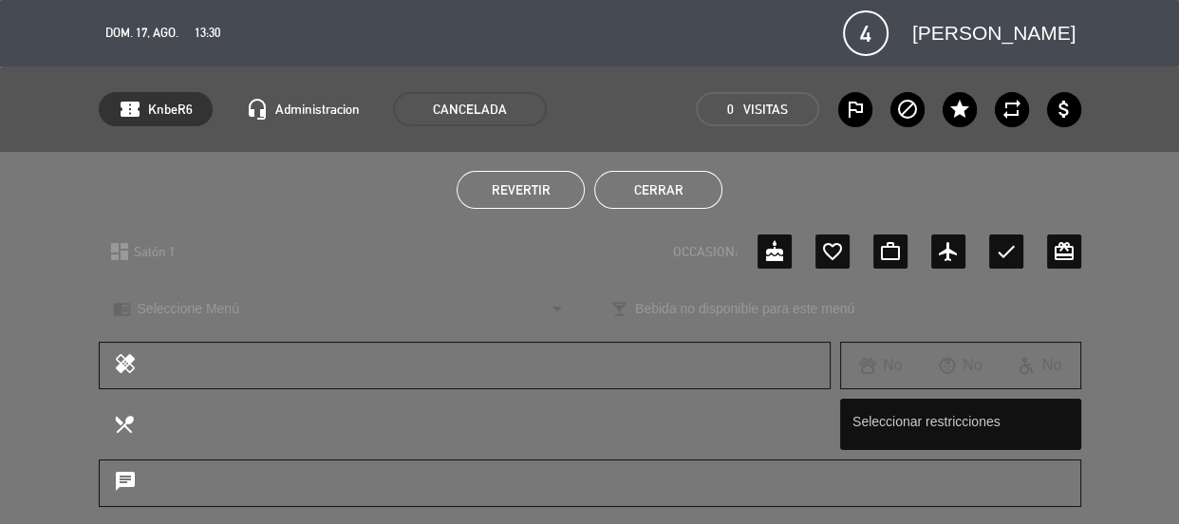
click at [574, 191] on button "Cerrar" at bounding box center [658, 190] width 128 height 38
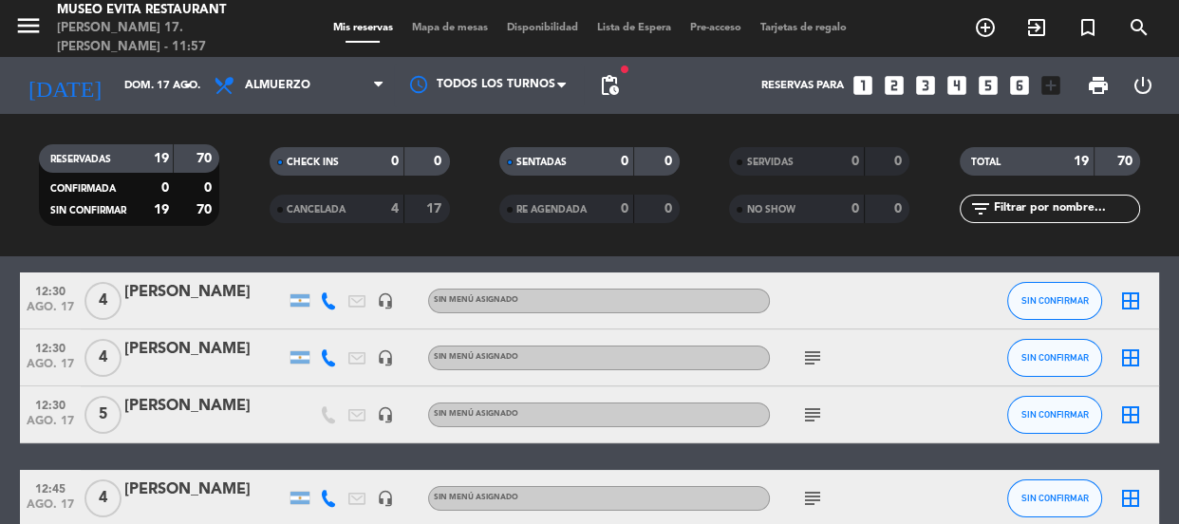
scroll to position [66, 0]
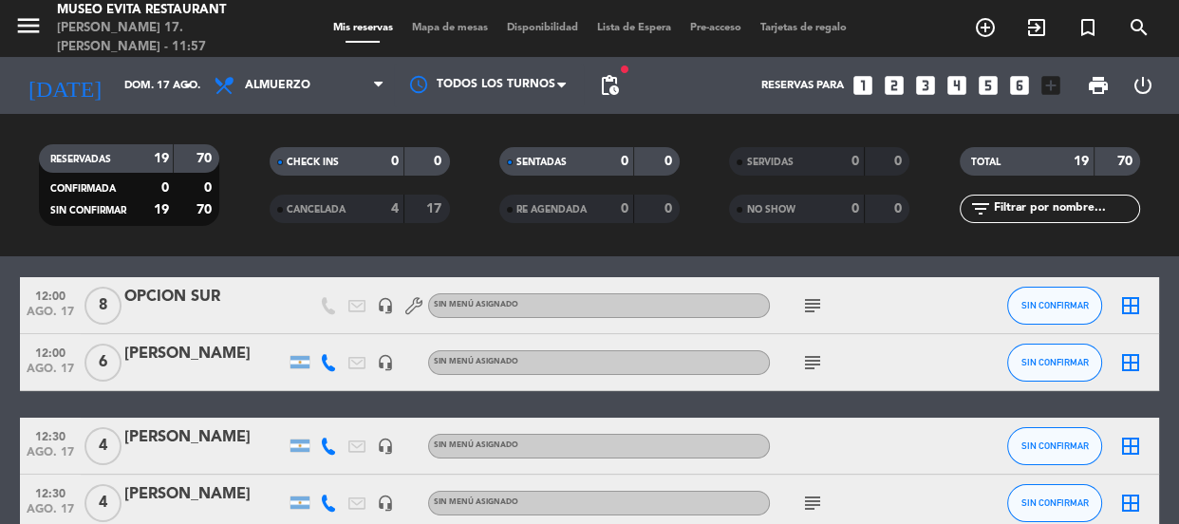
click at [200, 202] on div "[PERSON_NAME]" at bounding box center [204, 354] width 161 height 25
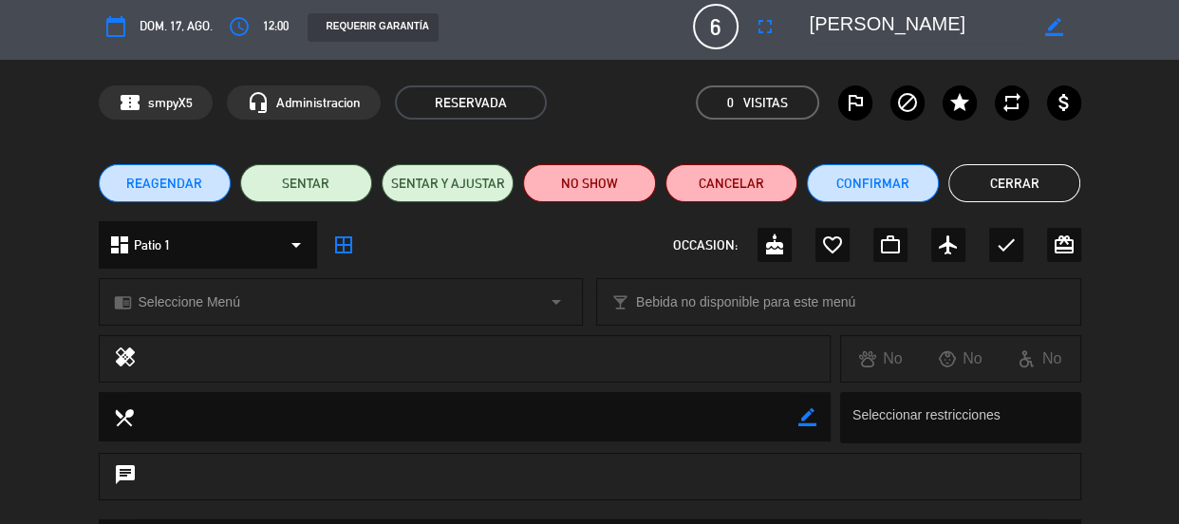
scroll to position [0, 0]
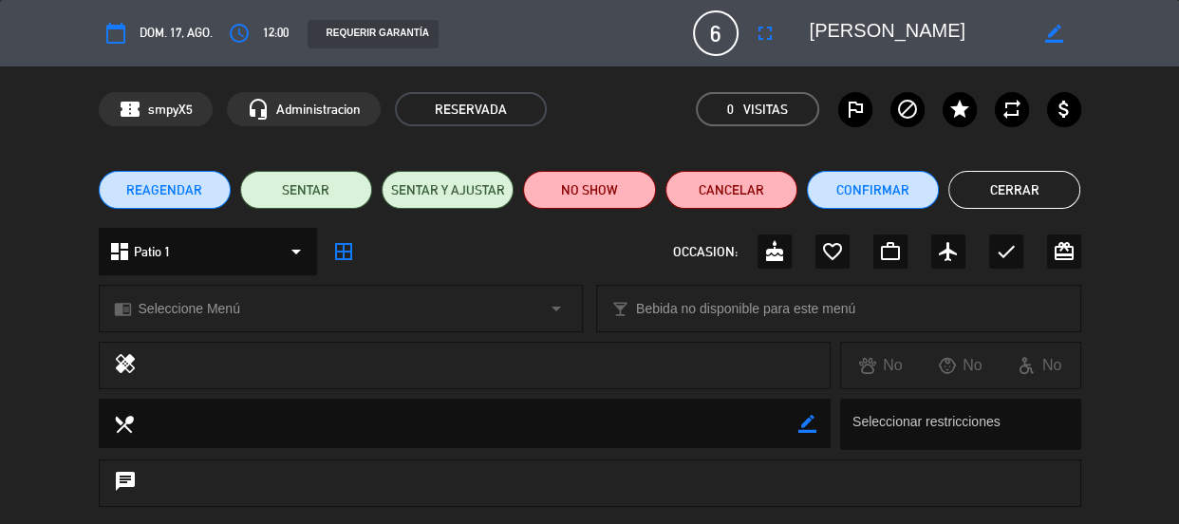
click at [574, 186] on button "Cerrar" at bounding box center [1014, 190] width 132 height 38
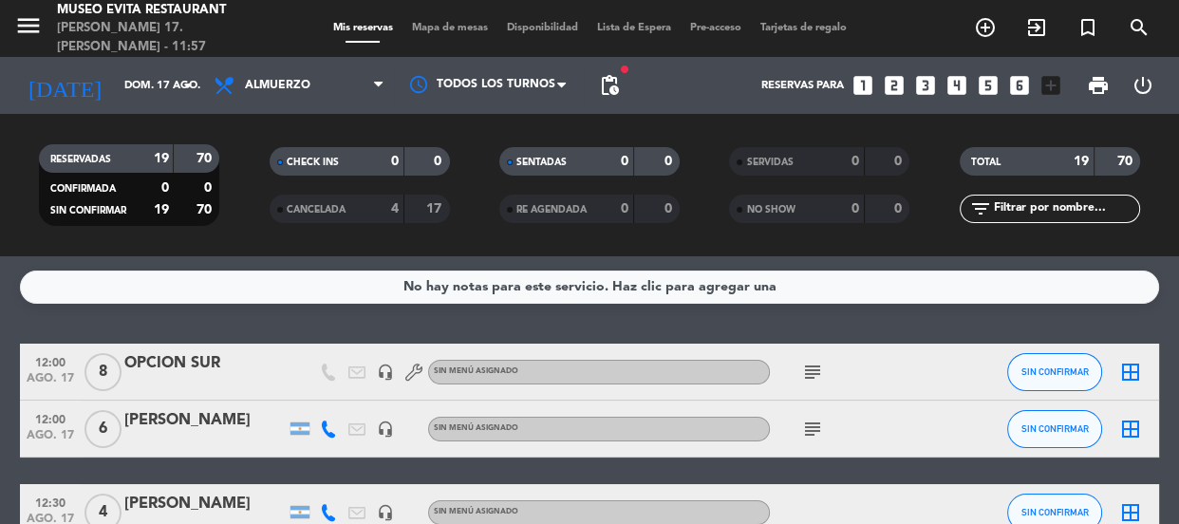
click at [574, 202] on div "subject" at bounding box center [855, 428] width 171 height 56
click at [574, 202] on icon "subject" at bounding box center [812, 429] width 23 height 23
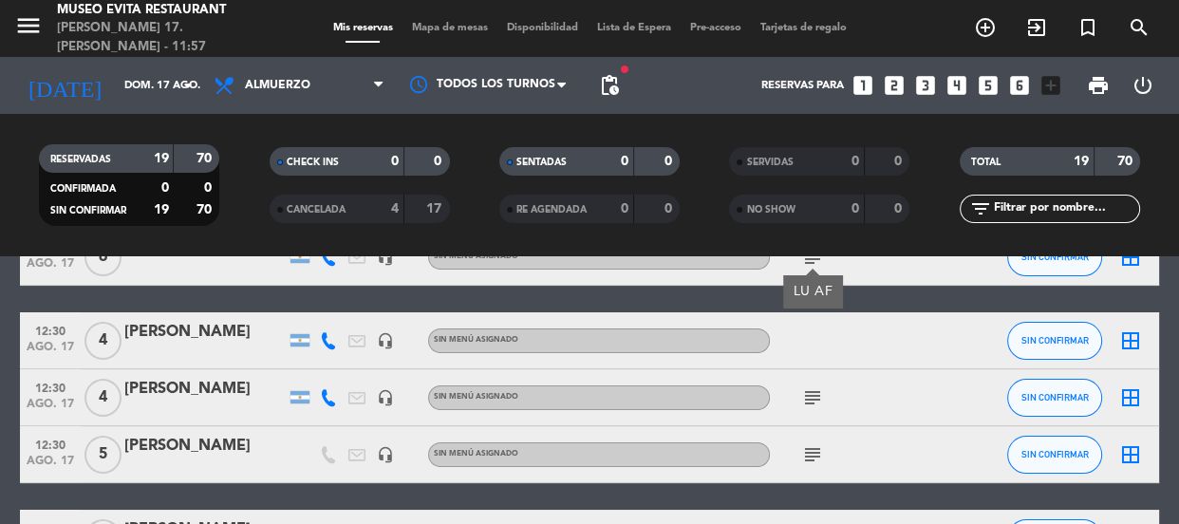
click at [574, 202] on icon "subject" at bounding box center [812, 397] width 23 height 23
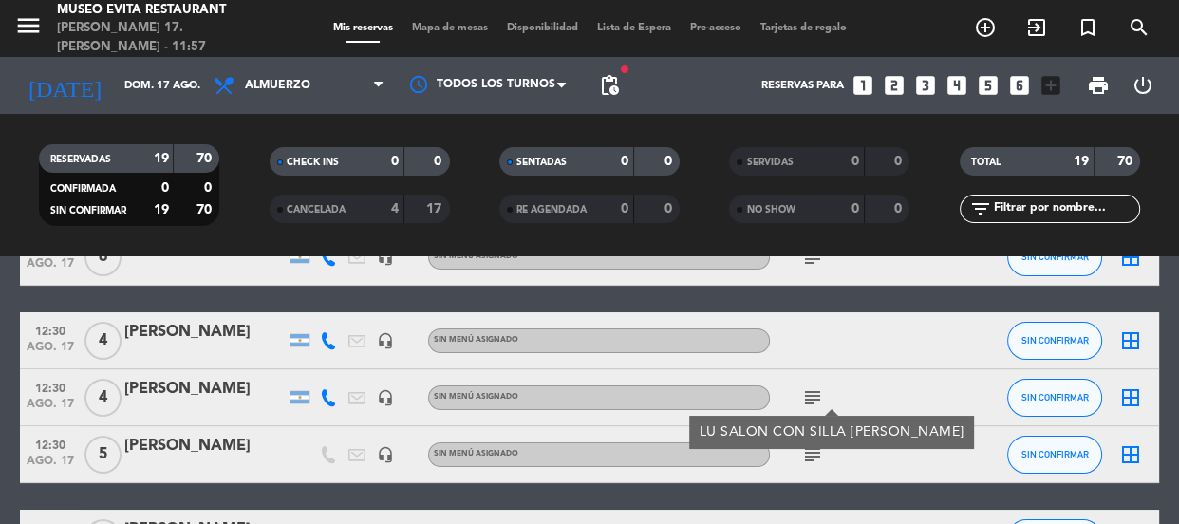
scroll to position [258, 0]
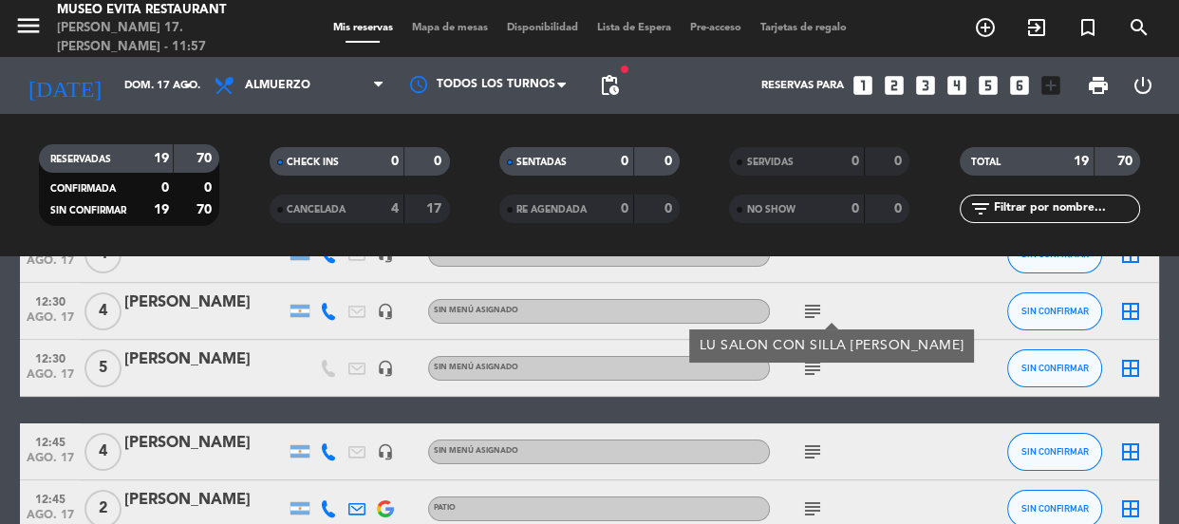
click at [574, 202] on icon "subject" at bounding box center [812, 368] width 23 height 23
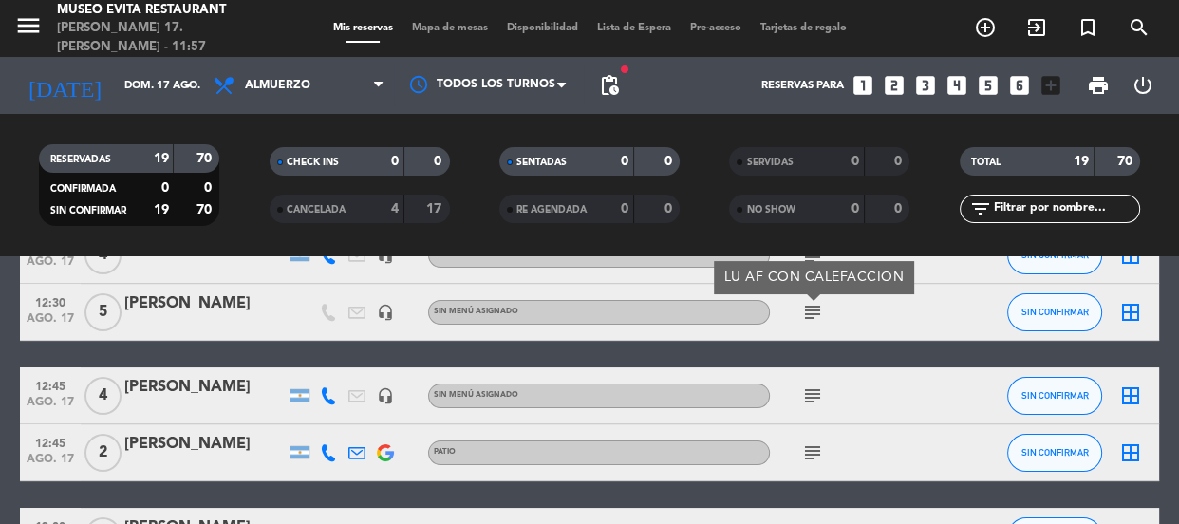
scroll to position [344, 0]
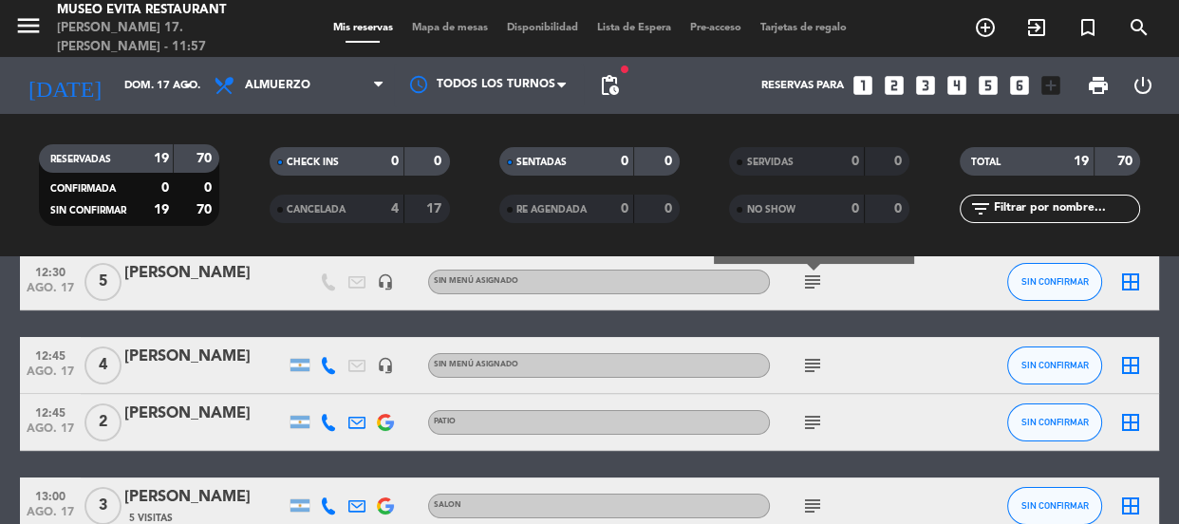
click at [574, 202] on icon "subject" at bounding box center [812, 365] width 23 height 23
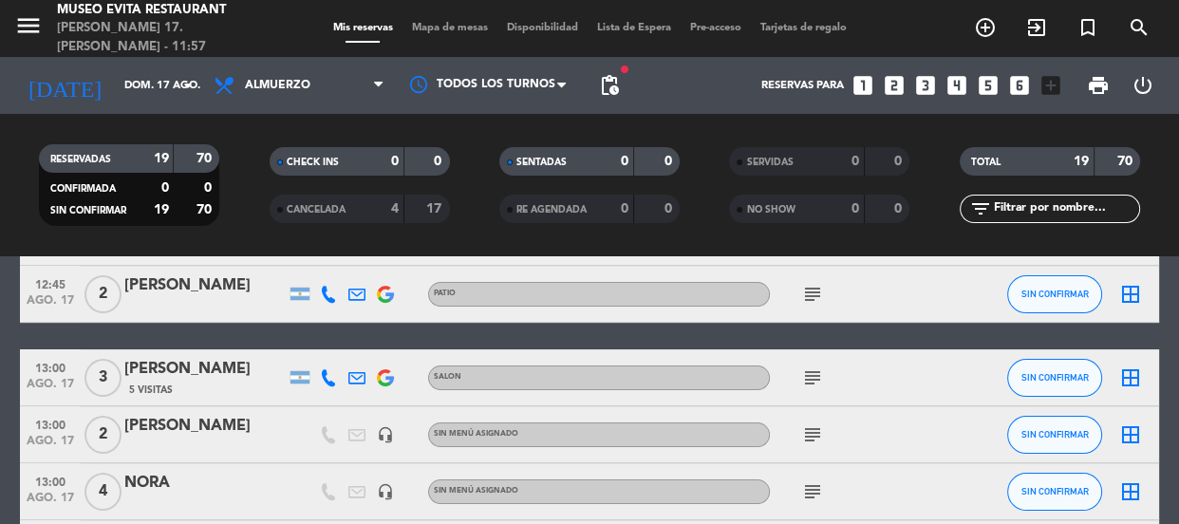
scroll to position [517, 0]
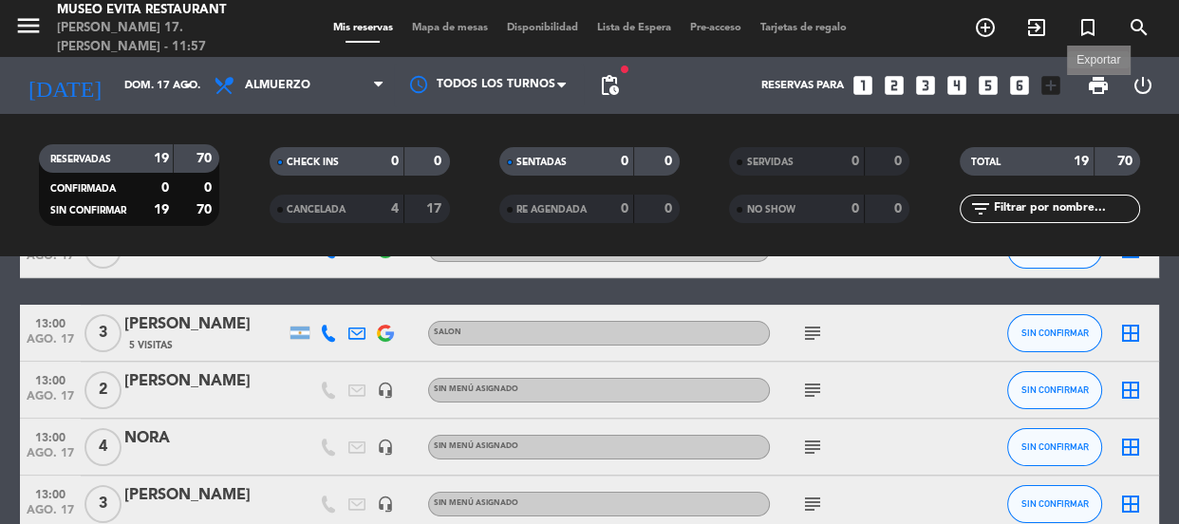
click at [574, 88] on span "print" at bounding box center [1098, 85] width 23 height 23
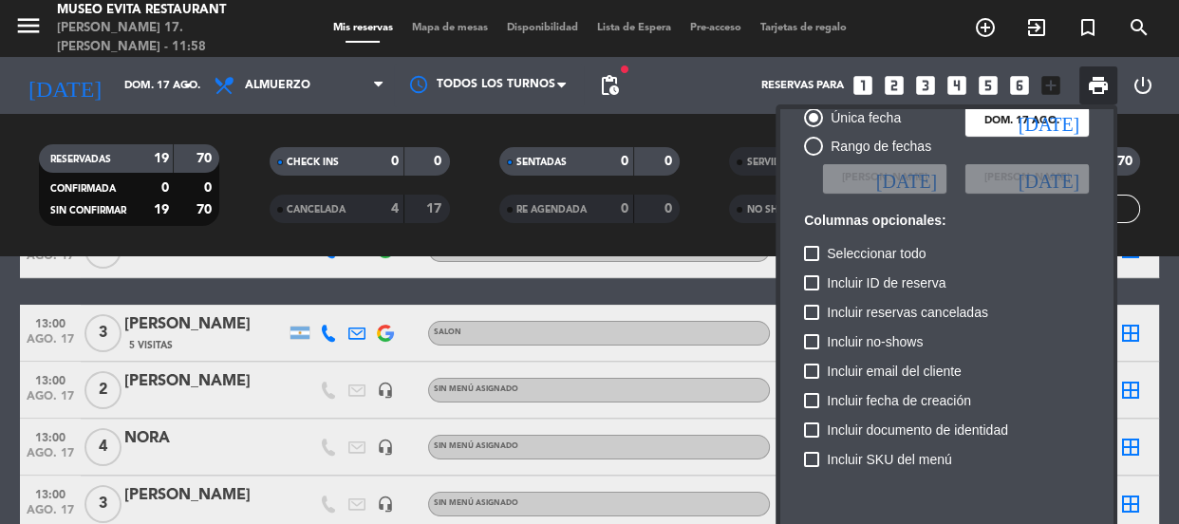
scroll to position [115, 0]
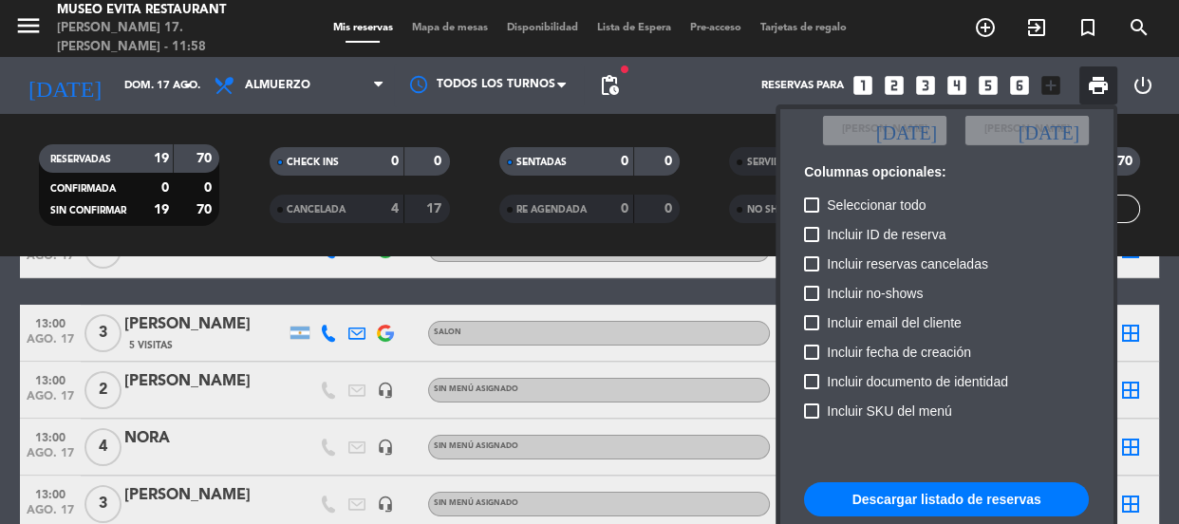
click at [574, 202] on button "Descargar listado de reservas" at bounding box center [946, 499] width 285 height 34
